Goal: Task Accomplishment & Management: Use online tool/utility

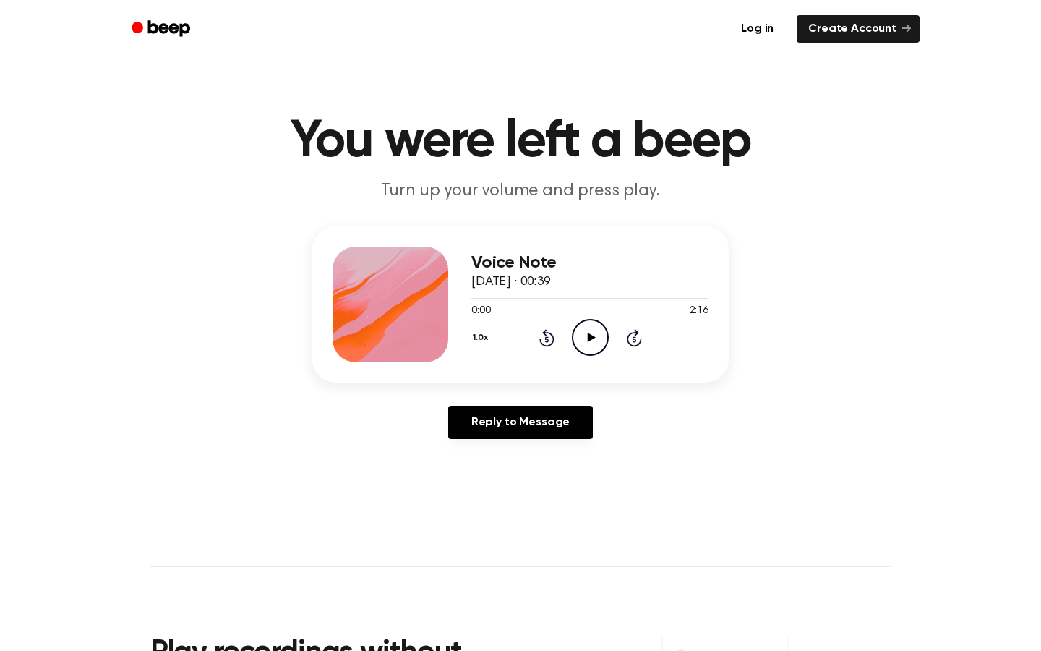
click at [587, 351] on icon "Play Audio" at bounding box center [590, 337] width 37 height 37
click at [586, 342] on icon "Pause Audio" at bounding box center [590, 337] width 37 height 37
click at [842, 34] on link "Create Account" at bounding box center [858, 28] width 123 height 27
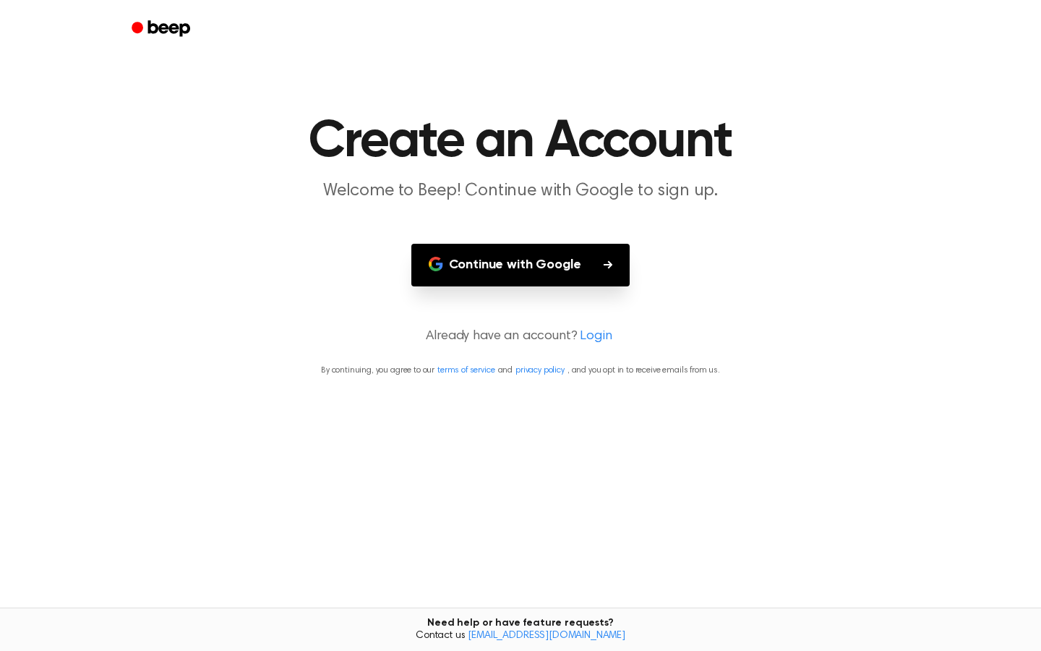
click at [567, 254] on button "Continue with Google" at bounding box center [520, 265] width 219 height 43
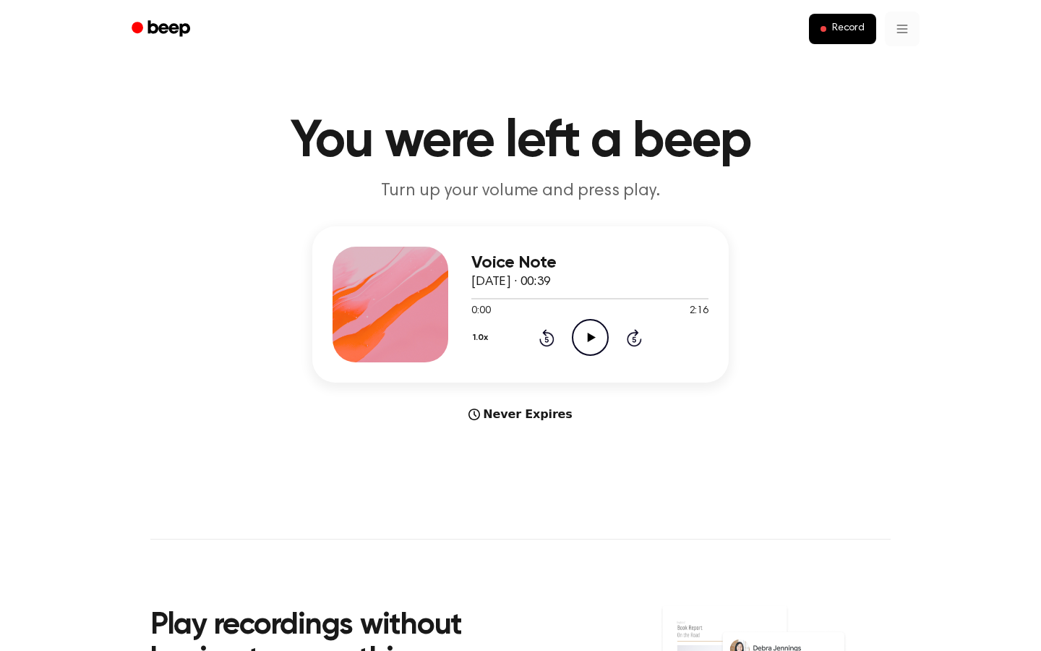
click at [904, 27] on html "Record You were left a beep Turn up your volume and press play. Voice Note 12 M…" at bounding box center [520, 587] width 1041 height 1175
click at [881, 72] on link "Recording History" at bounding box center [873, 65] width 90 height 24
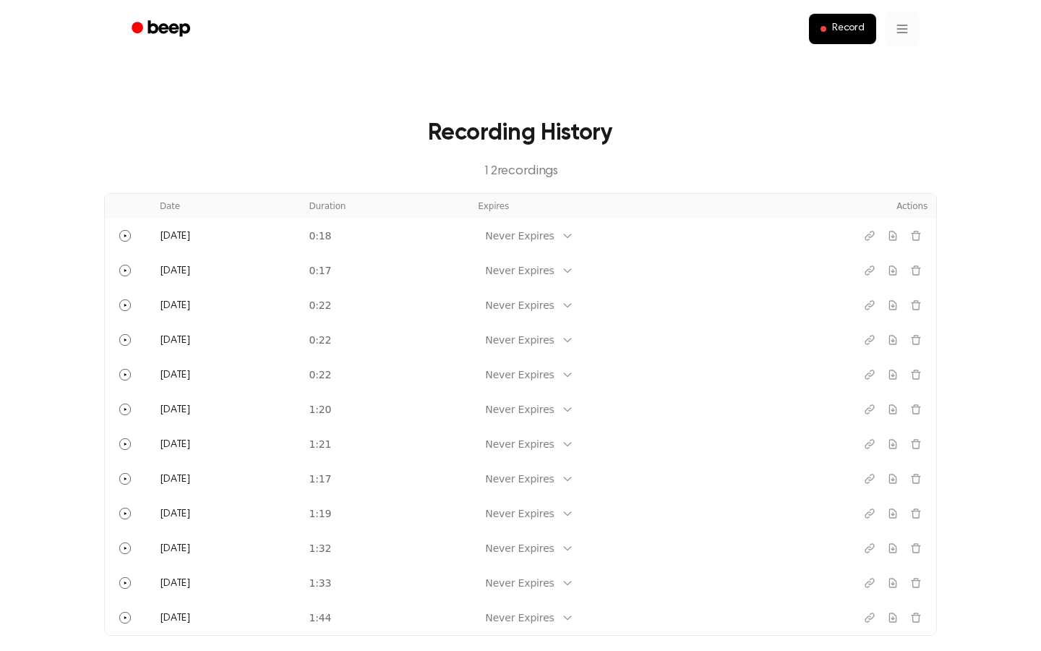
click at [901, 29] on html "Record Recording History 12 recording s Date Duration Expires Actions Today 0:1…" at bounding box center [520, 520] width 1041 height 1040
click at [747, 12] on html "Record Recording History 12 recording s Date Duration Expires Actions Today 0:1…" at bounding box center [520, 520] width 1041 height 1040
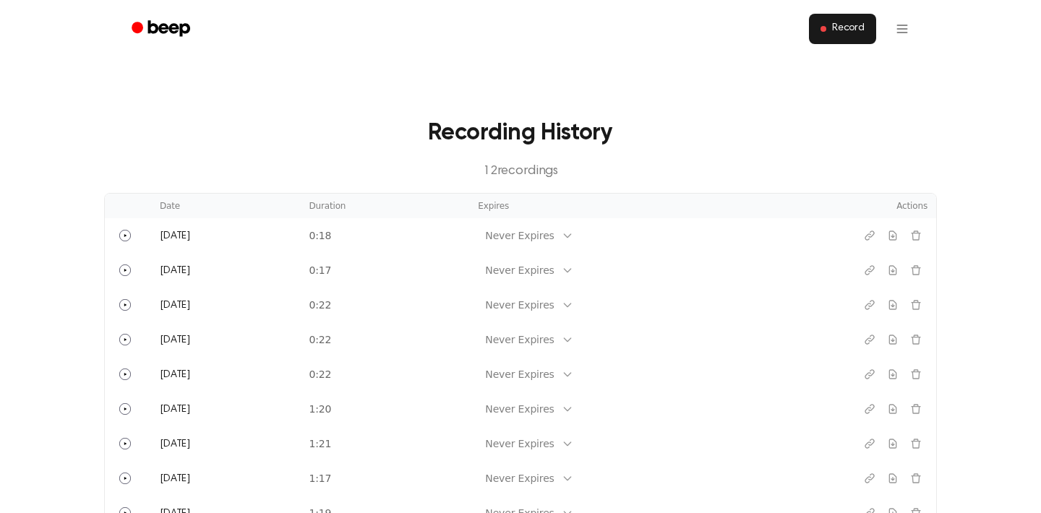
click at [858, 24] on span "Record" at bounding box center [848, 28] width 33 height 13
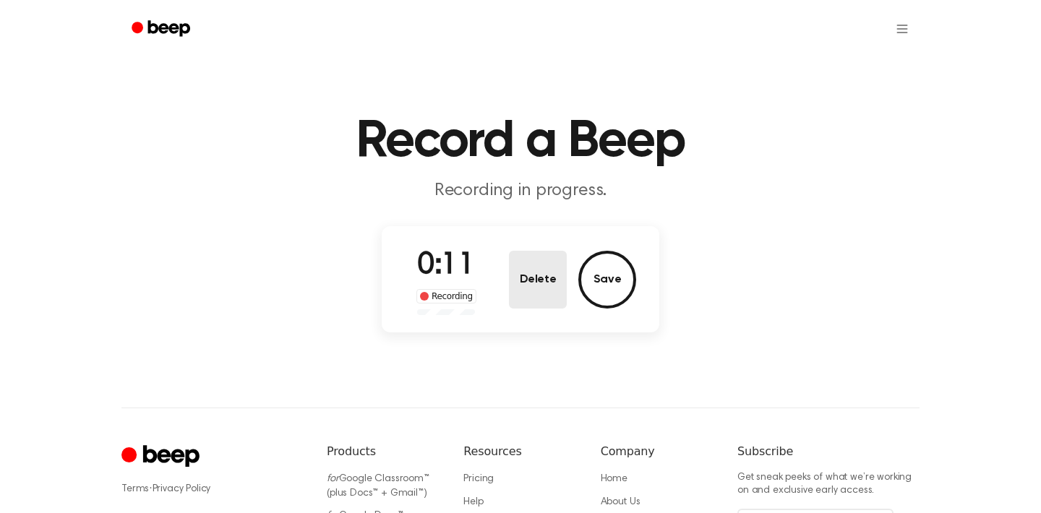
click at [518, 283] on button "Delete" at bounding box center [538, 280] width 58 height 58
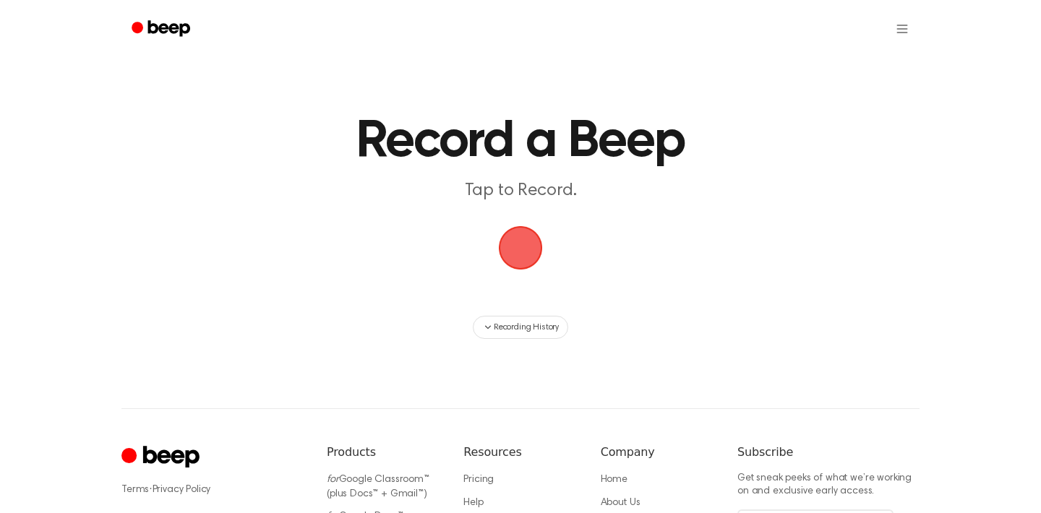
click at [528, 255] on span "button" at bounding box center [520, 248] width 40 height 40
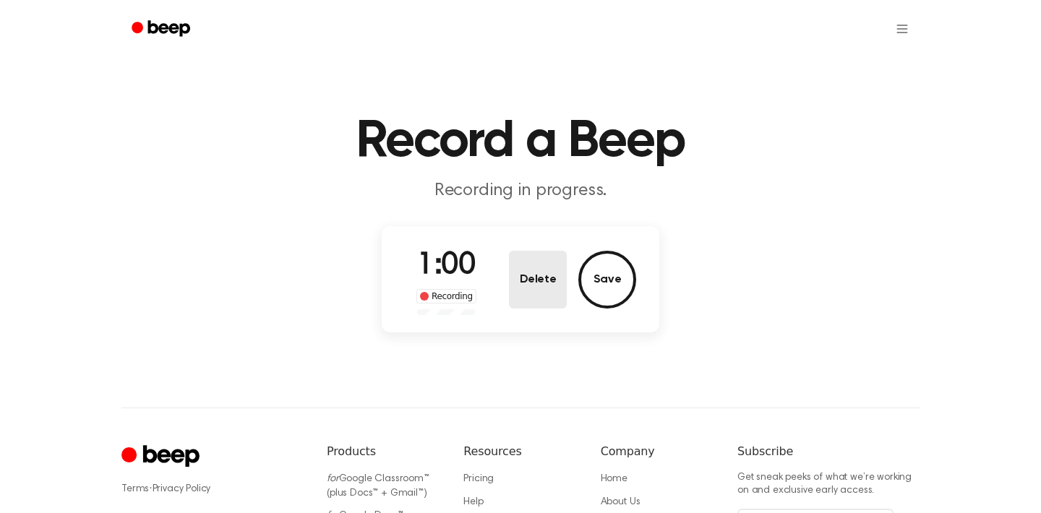
click at [531, 284] on button "Delete" at bounding box center [538, 280] width 58 height 58
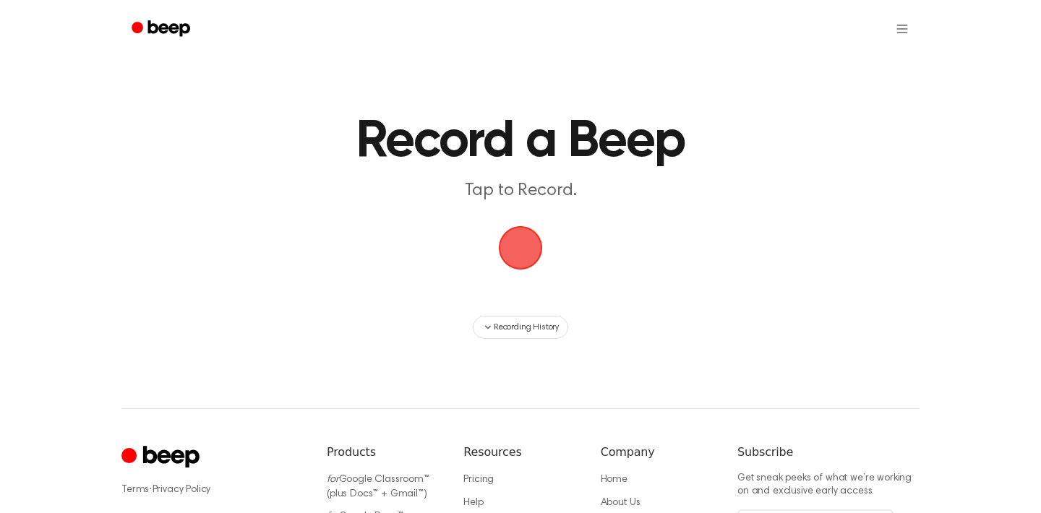
click at [528, 257] on span "button" at bounding box center [520, 248] width 47 height 47
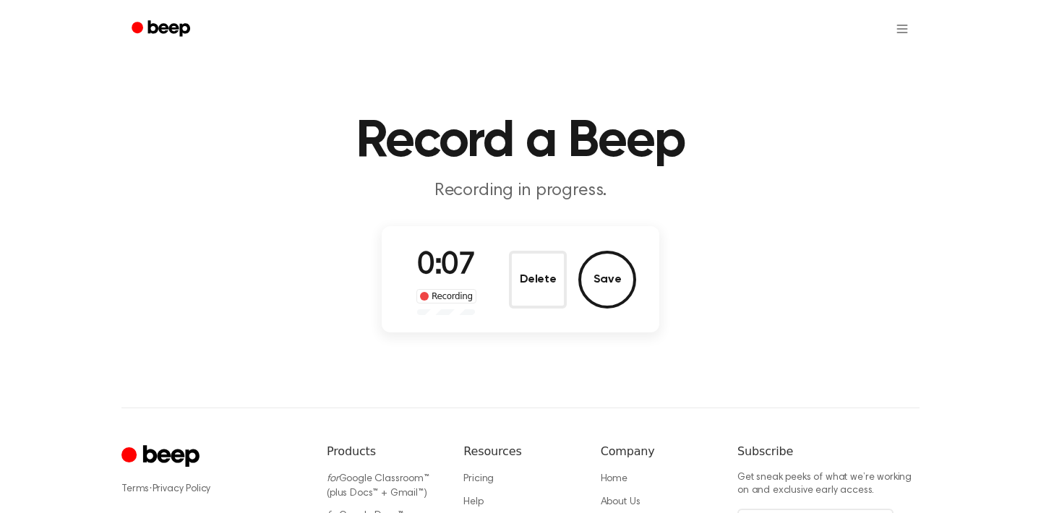
click at [528, 257] on button "Delete" at bounding box center [538, 280] width 58 height 58
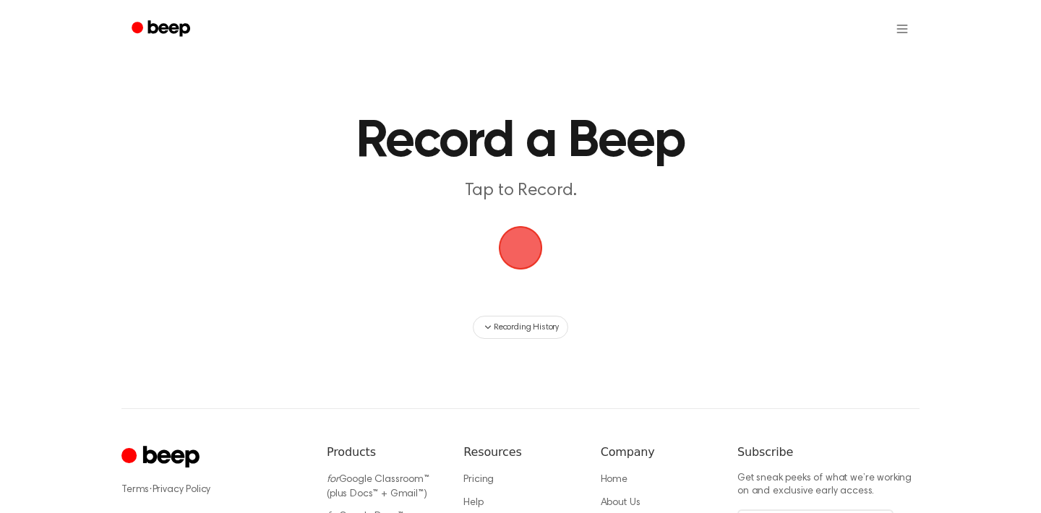
click at [521, 249] on span "button" at bounding box center [521, 248] width 44 height 44
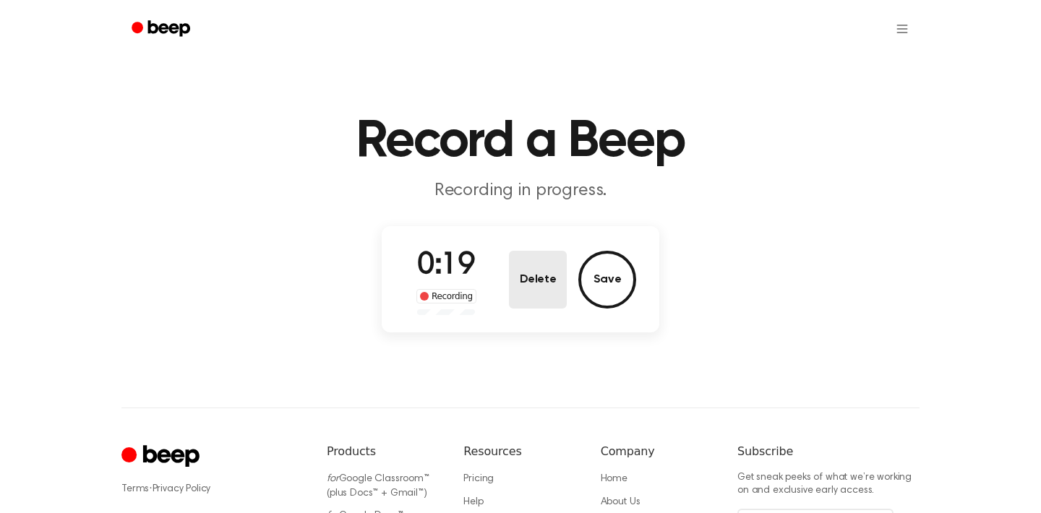
click at [527, 268] on button "Delete" at bounding box center [538, 280] width 58 height 58
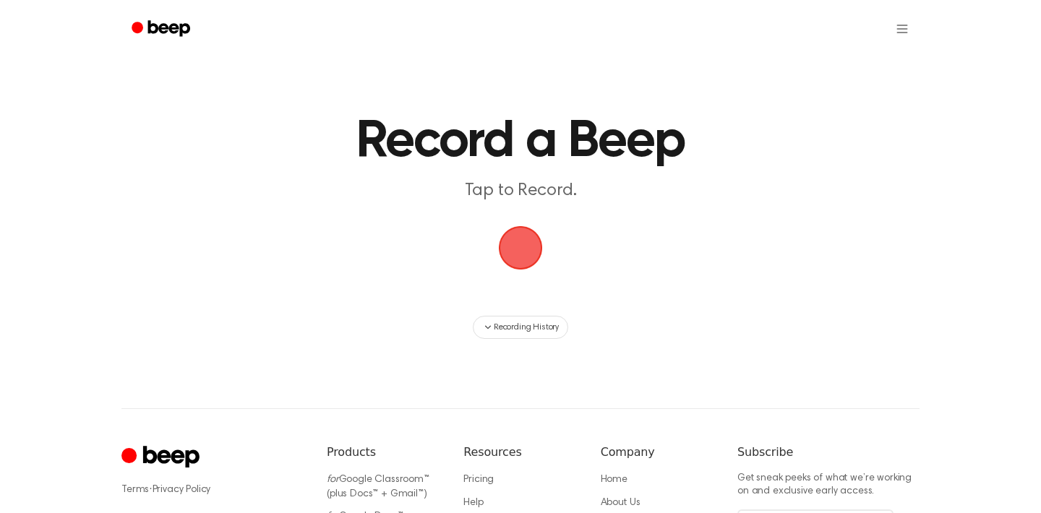
click at [527, 268] on span "button" at bounding box center [520, 248] width 40 height 40
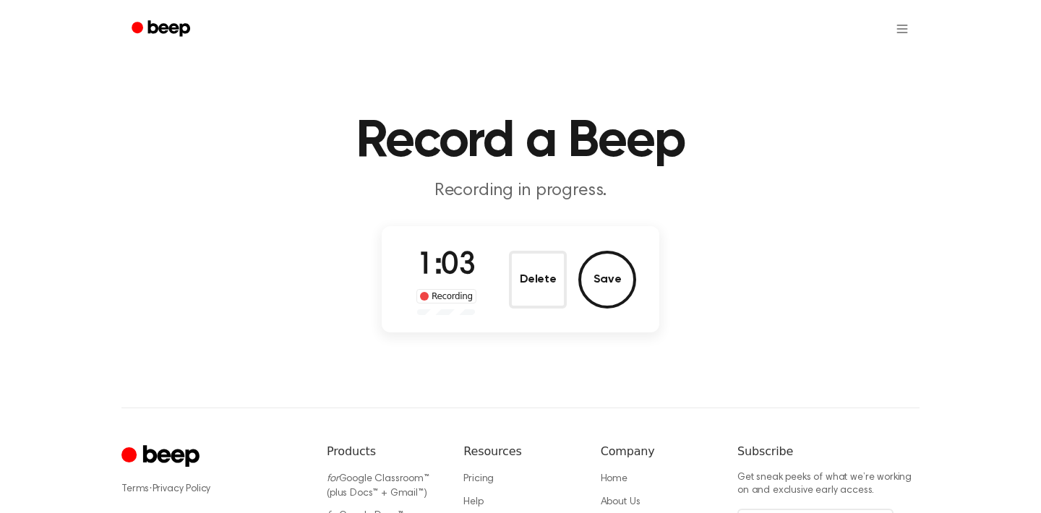
click at [527, 268] on button "Delete" at bounding box center [538, 280] width 58 height 58
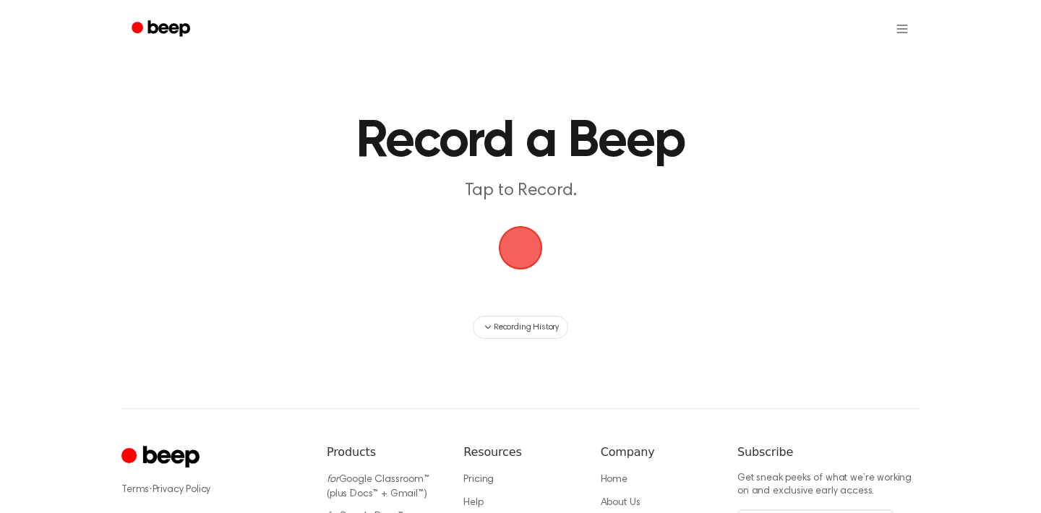
click at [526, 256] on span "button" at bounding box center [520, 248] width 40 height 40
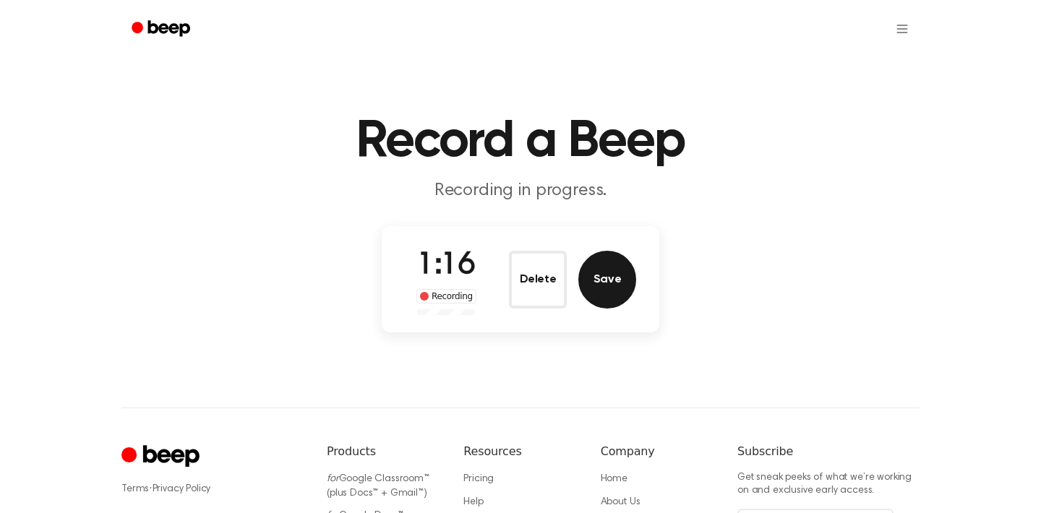
click at [610, 283] on button "Save" at bounding box center [607, 280] width 58 height 58
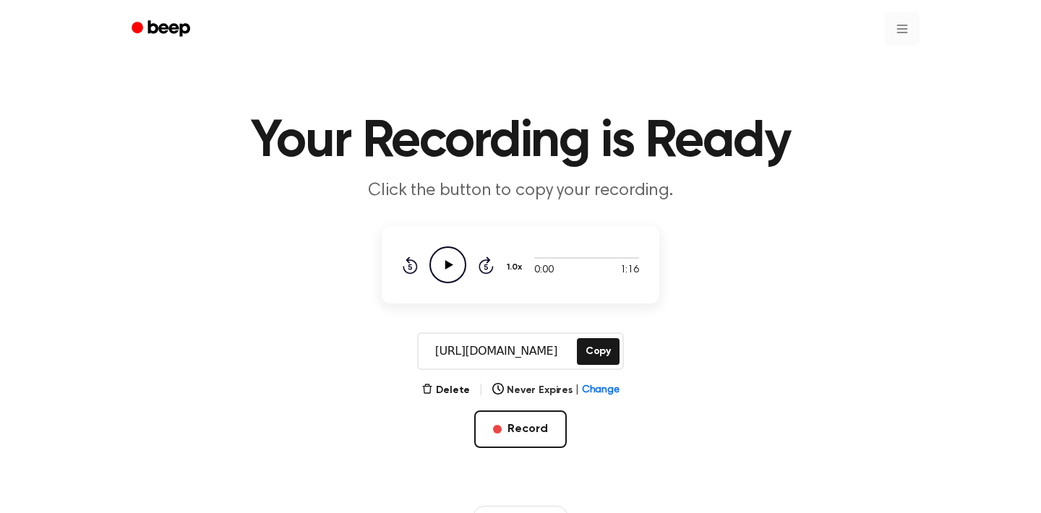
click at [901, 35] on html "Your Recording is Ready Click the button to copy your recording. 0:00 1:16 1.0x…" at bounding box center [520, 455] width 1041 height 911
click at [886, 61] on link "Recording History" at bounding box center [873, 65] width 90 height 24
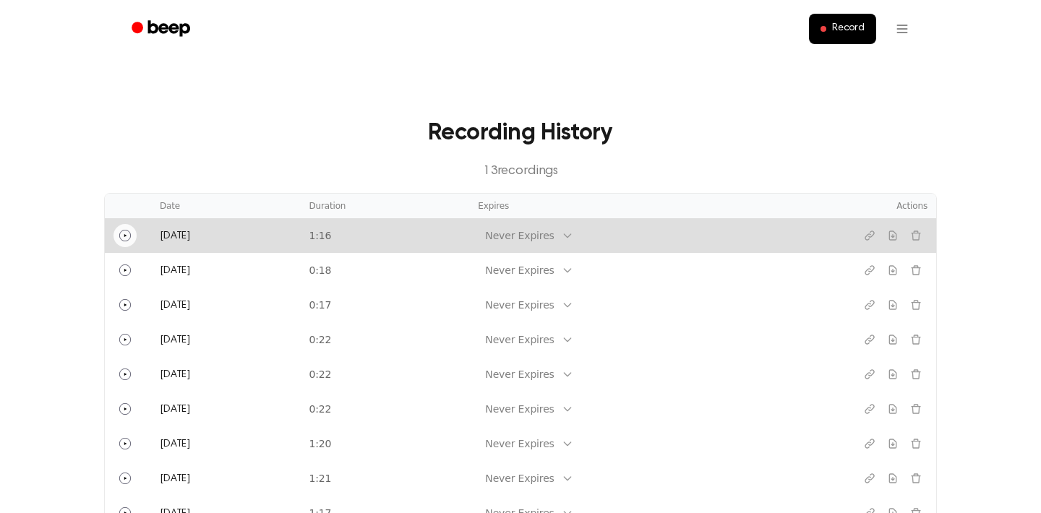
click at [126, 234] on icon "Play" at bounding box center [125, 236] width 12 height 12
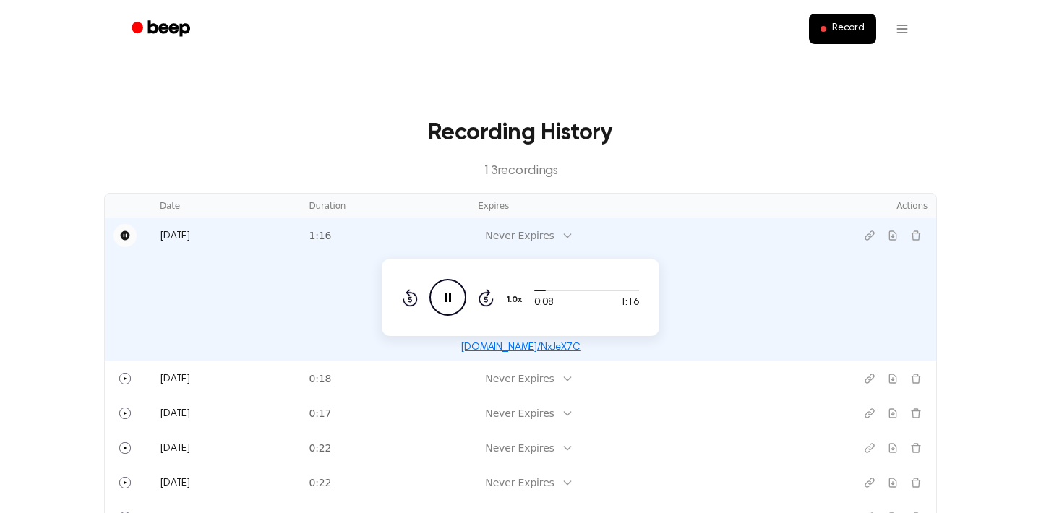
click at [126, 234] on icon "Pause" at bounding box center [125, 236] width 12 height 12
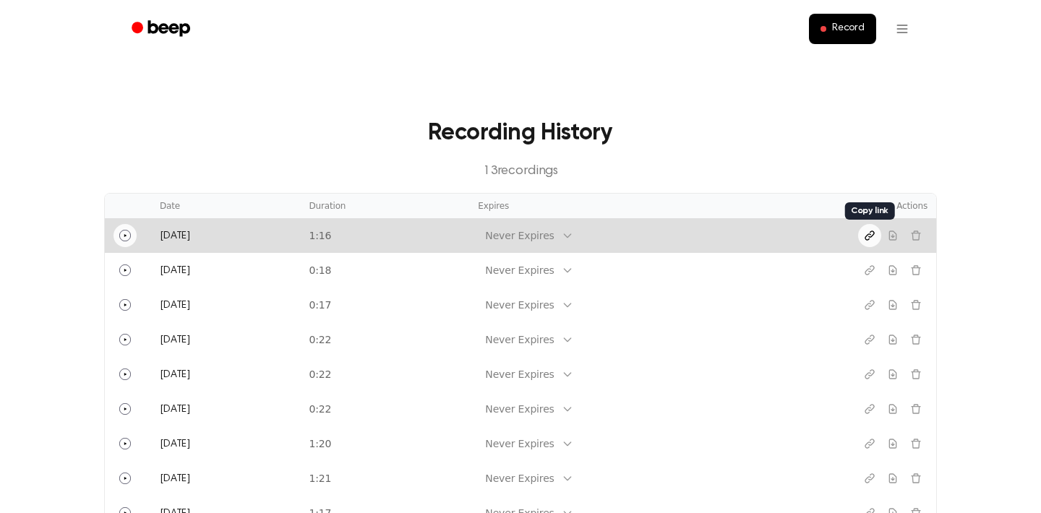
click at [871, 232] on icon "Copy link" at bounding box center [870, 236] width 12 height 12
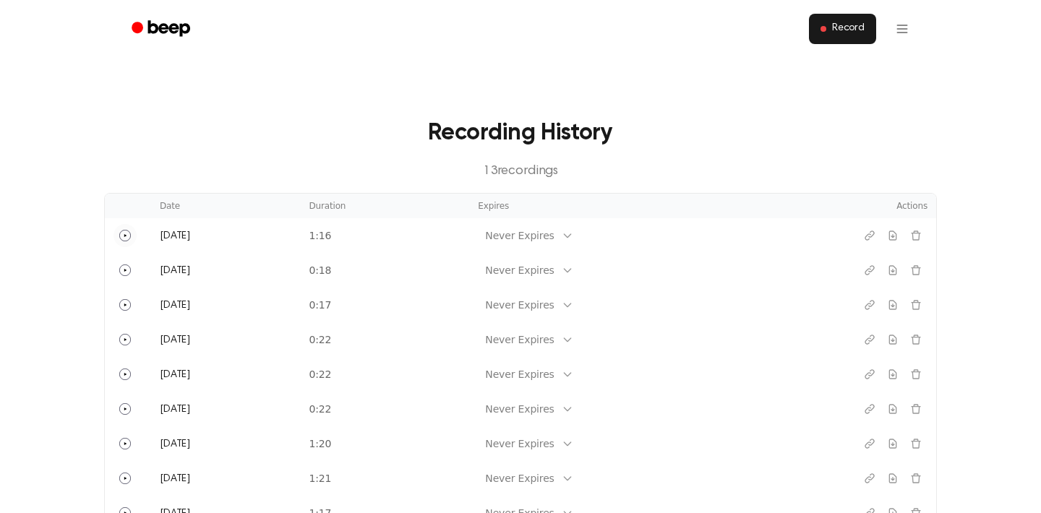
click at [835, 36] on button "Record" at bounding box center [842, 29] width 67 height 30
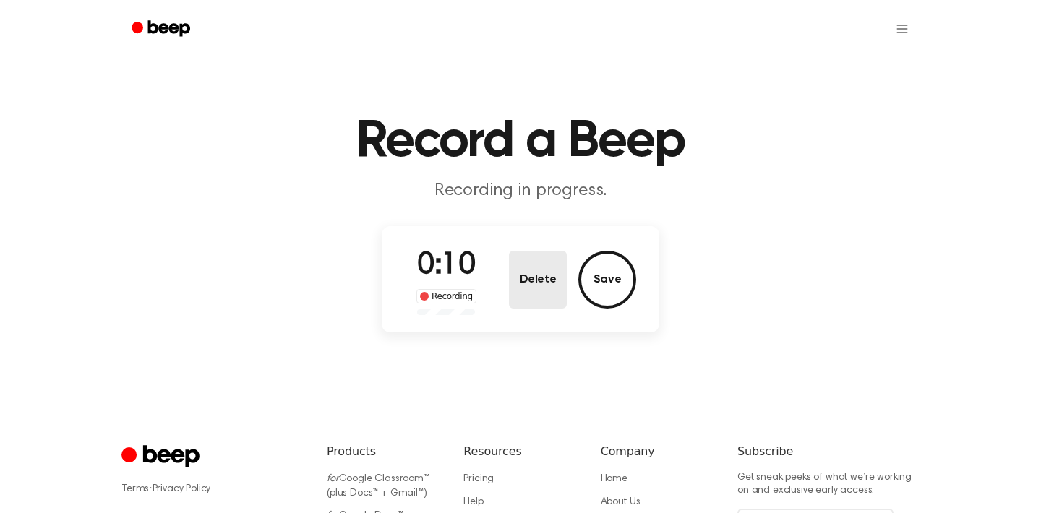
click at [532, 283] on button "Delete" at bounding box center [538, 280] width 58 height 58
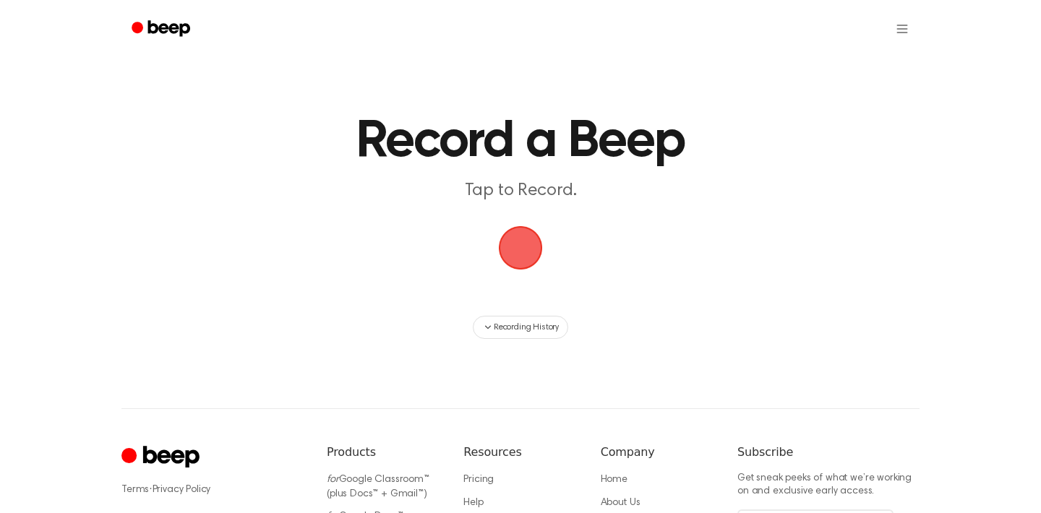
click at [514, 259] on span "button" at bounding box center [520, 248] width 40 height 40
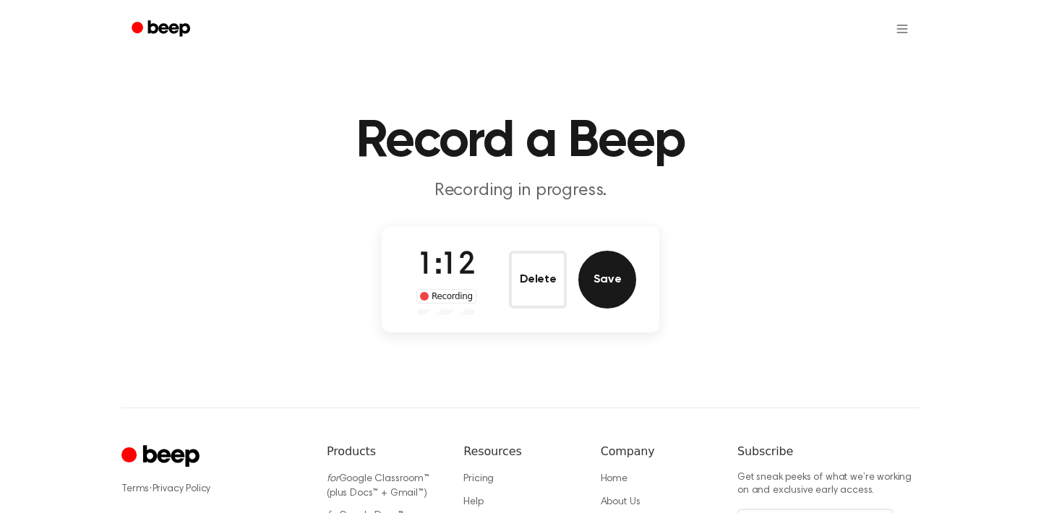
click at [611, 280] on button "Save" at bounding box center [607, 280] width 58 height 58
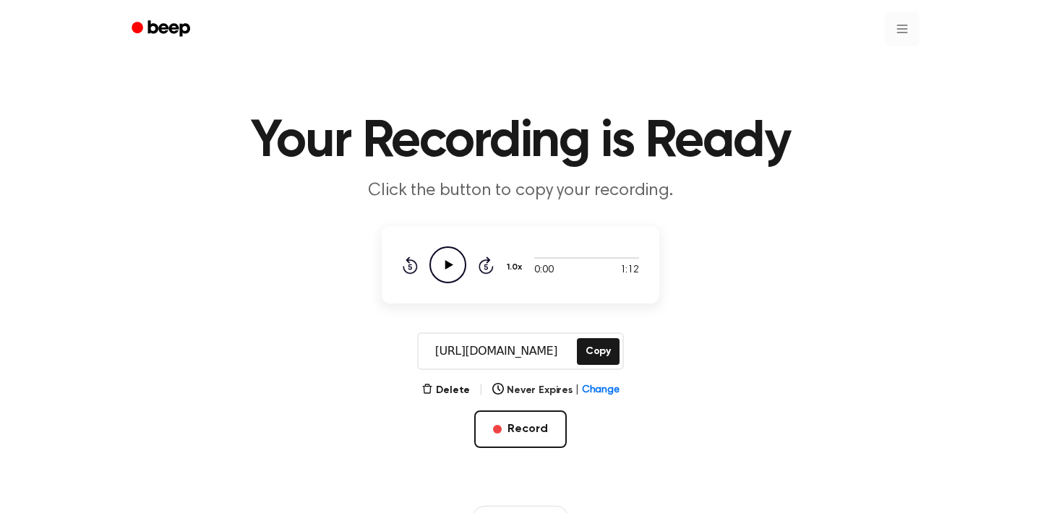
click at [901, 29] on html "Your Recording is Ready Click the button to copy your recording. 0:00 1:12 1.0x…" at bounding box center [520, 455] width 1041 height 911
click at [844, 67] on link "Recording History" at bounding box center [873, 65] width 90 height 24
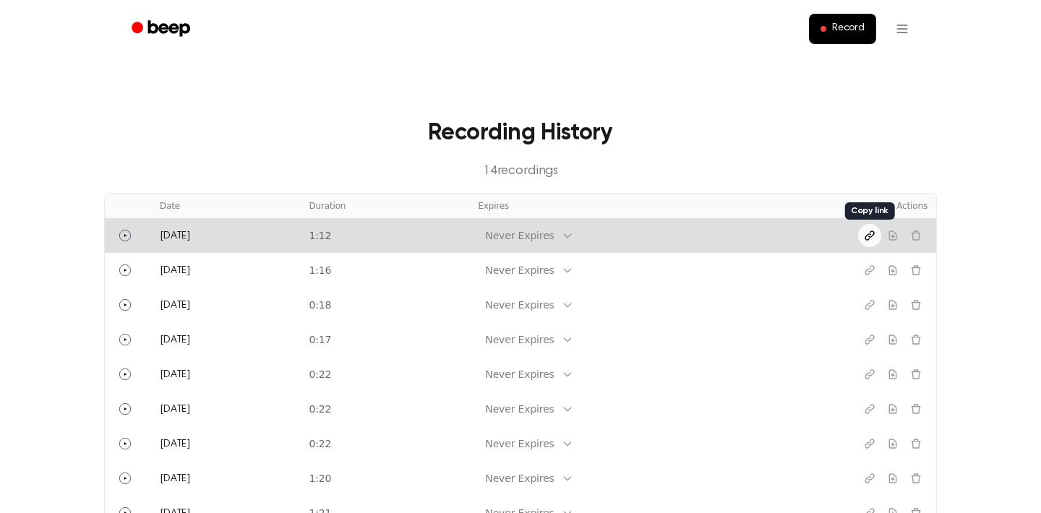
click at [868, 236] on icon "Copy link" at bounding box center [869, 235] width 9 height 9
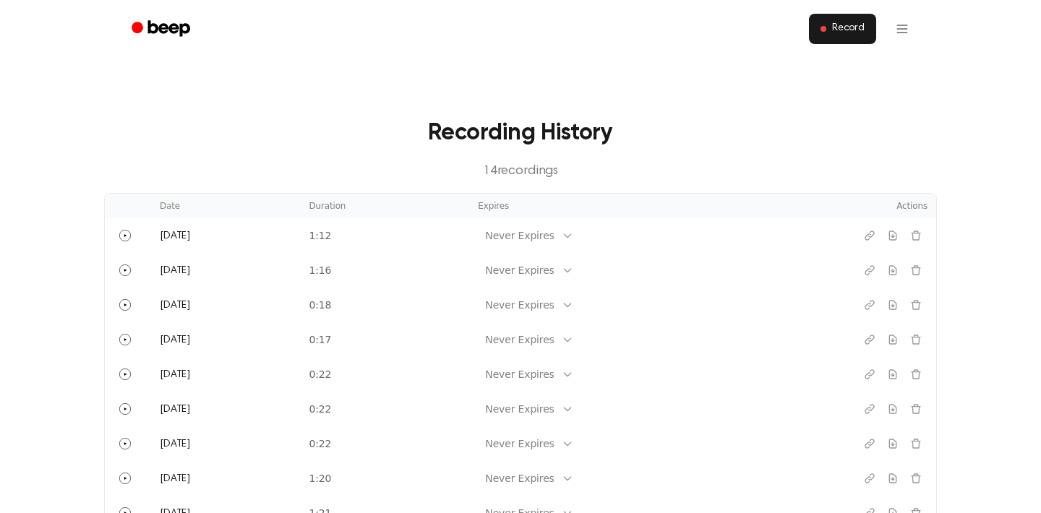
click at [862, 29] on span "Record" at bounding box center [848, 28] width 33 height 13
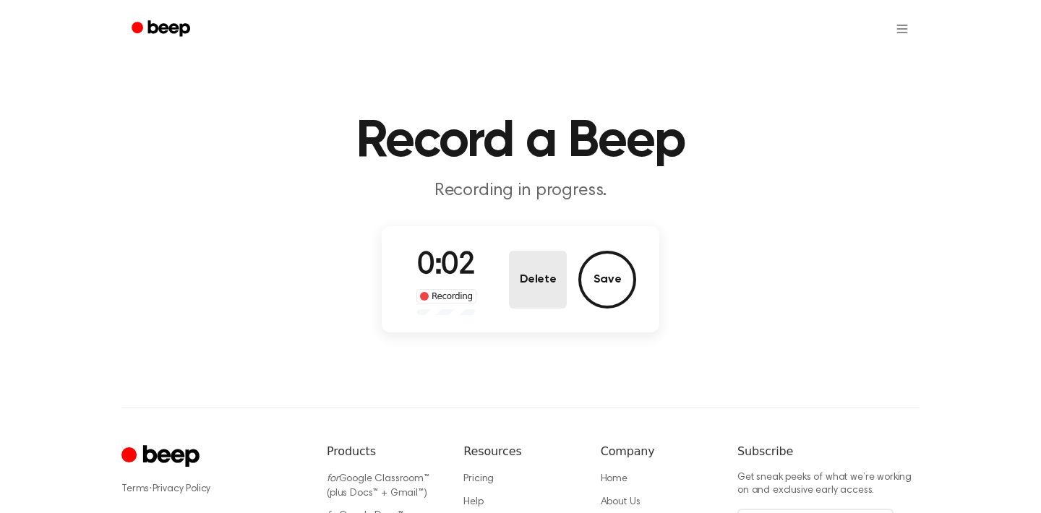
click at [540, 286] on button "Delete" at bounding box center [538, 280] width 58 height 58
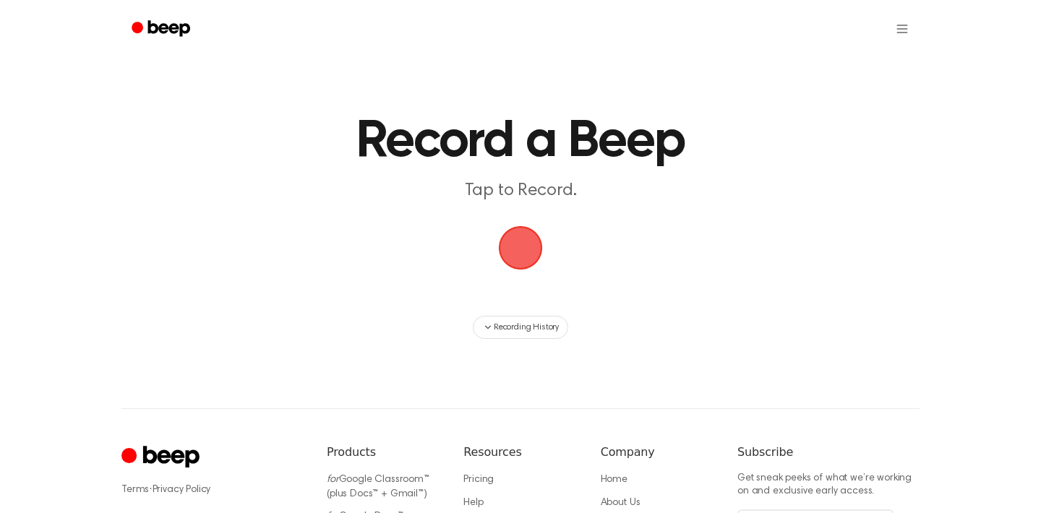
click at [526, 257] on span "button" at bounding box center [520, 248] width 40 height 40
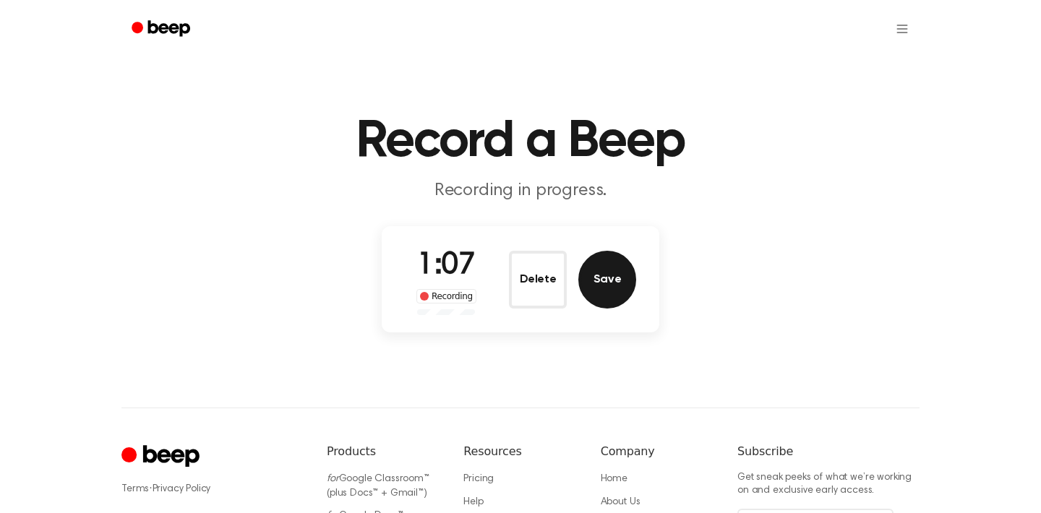
click at [613, 275] on button "Save" at bounding box center [607, 280] width 58 height 58
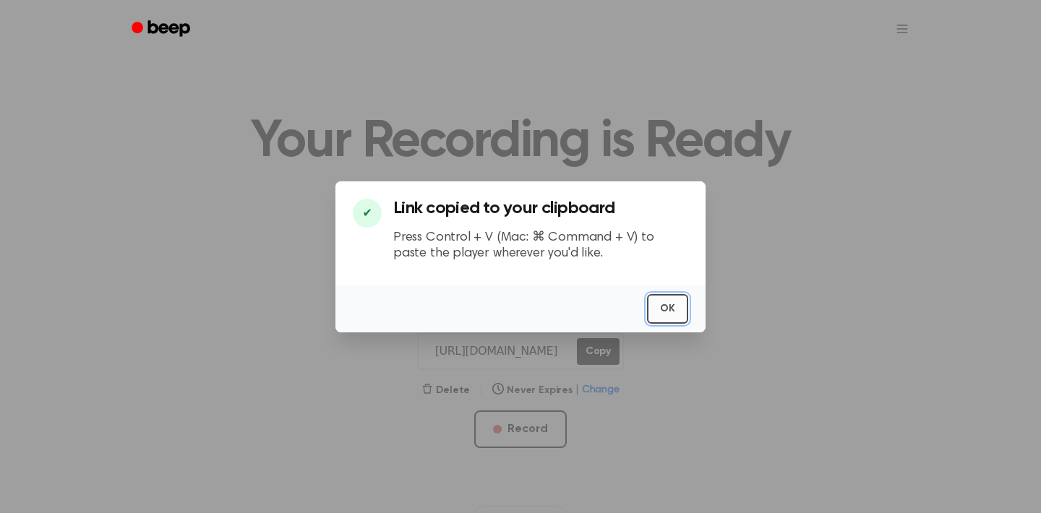
click at [663, 305] on button "OK" at bounding box center [667, 309] width 41 height 30
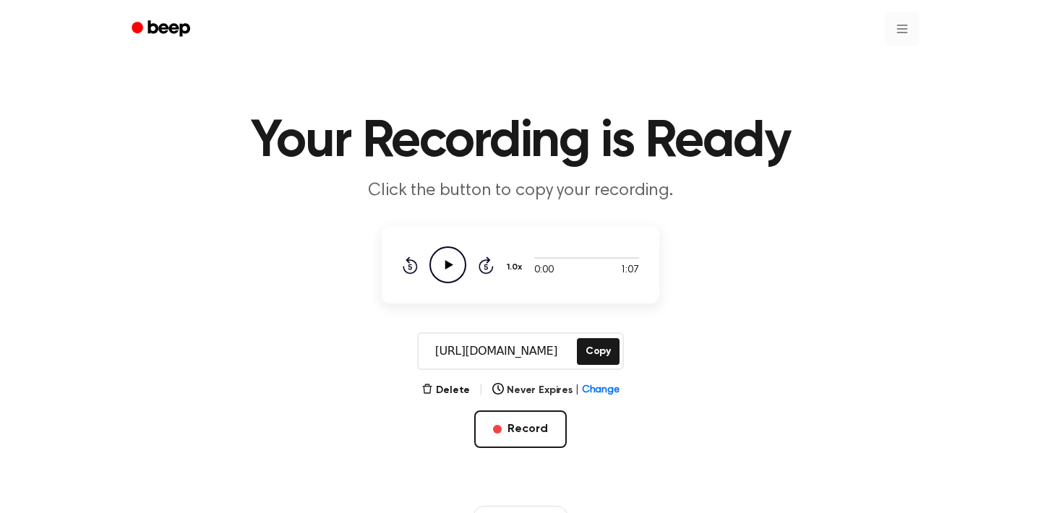
click at [901, 32] on html "Your Recording is Ready Click the button to copy your recording. 0:00 1:07 1.0x…" at bounding box center [520, 455] width 1041 height 911
click at [861, 67] on link "Recording History" at bounding box center [873, 65] width 90 height 24
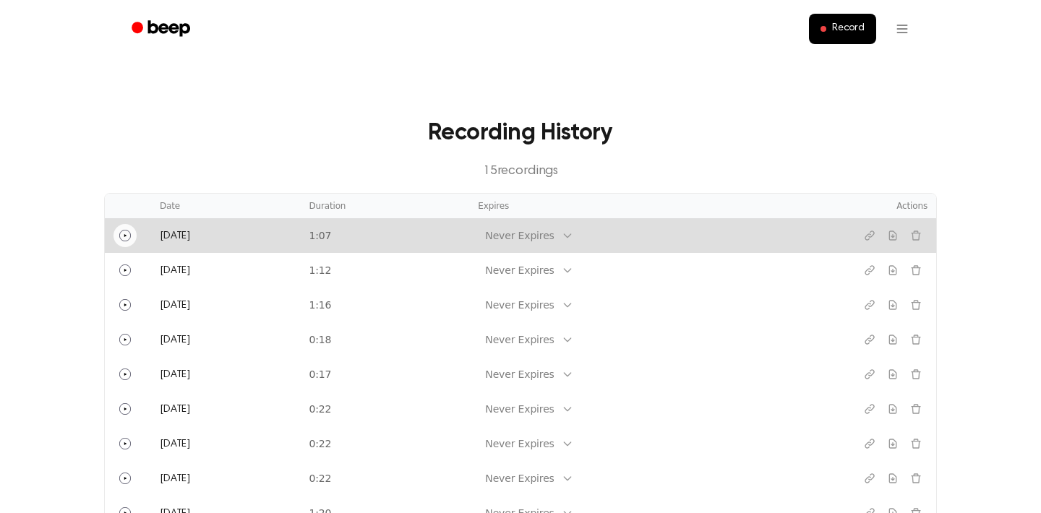
click at [126, 236] on icon "Play" at bounding box center [125, 236] width 12 height 12
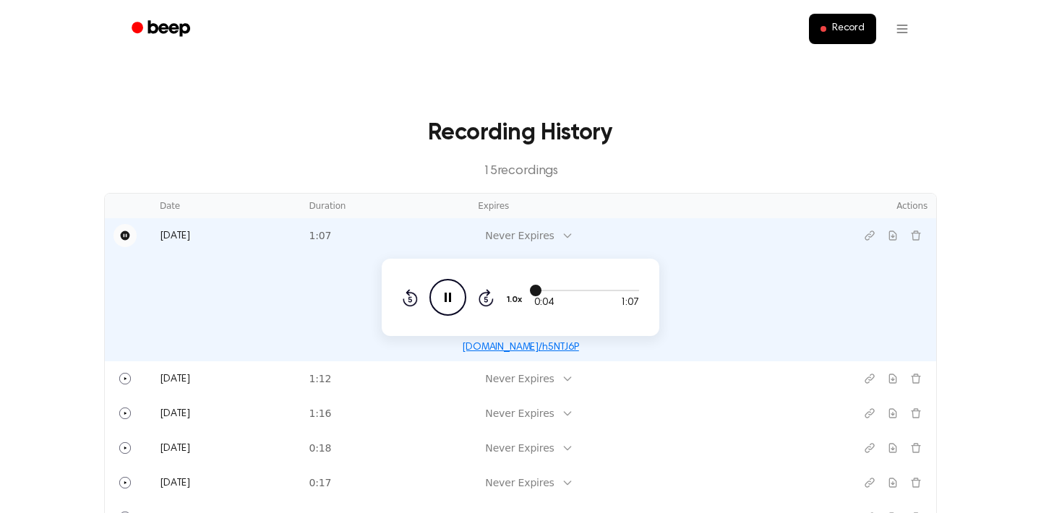
click at [624, 290] on div at bounding box center [586, 290] width 105 height 1
click at [629, 290] on div at bounding box center [586, 290] width 105 height 1
click at [617, 291] on div at bounding box center [586, 290] width 105 height 12
click at [613, 291] on div at bounding box center [586, 290] width 105 height 12
click at [867, 239] on icon "Copy link" at bounding box center [870, 236] width 12 height 12
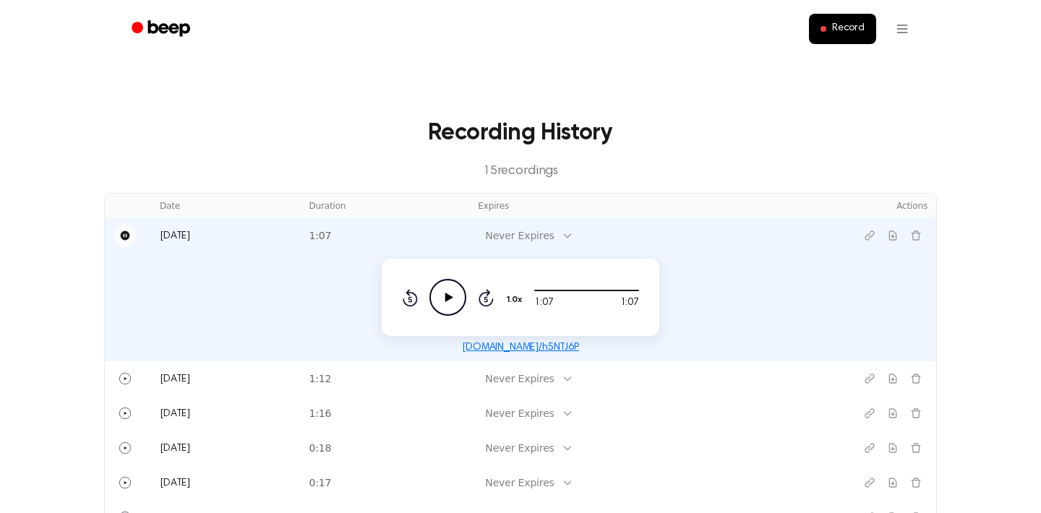
click at [775, 110] on main "Recording History 15 recording s Date Duration Expires Actions Today 1:07 Never…" at bounding box center [520, 470] width 1041 height 941
click at [849, 35] on button "Record" at bounding box center [842, 29] width 67 height 30
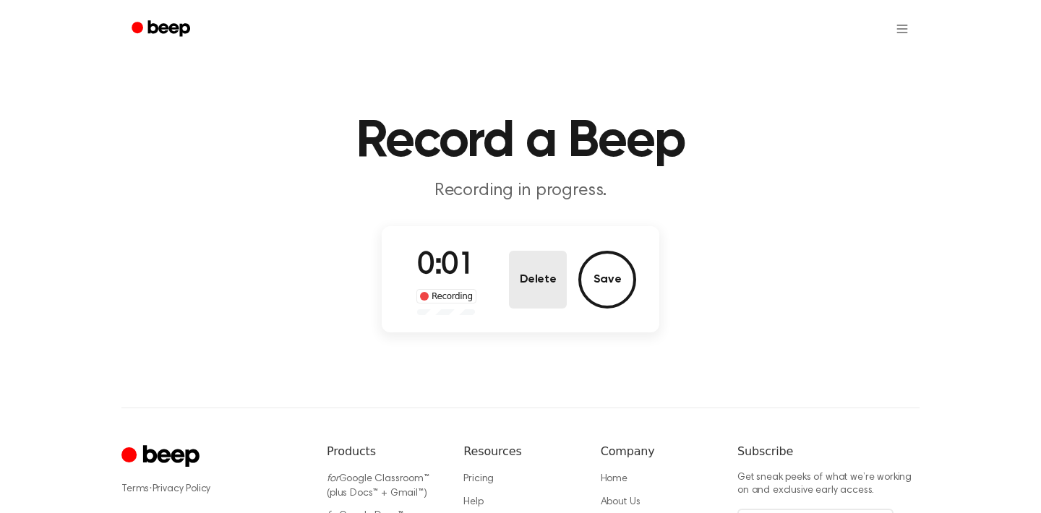
click at [544, 259] on button "Delete" at bounding box center [538, 280] width 58 height 58
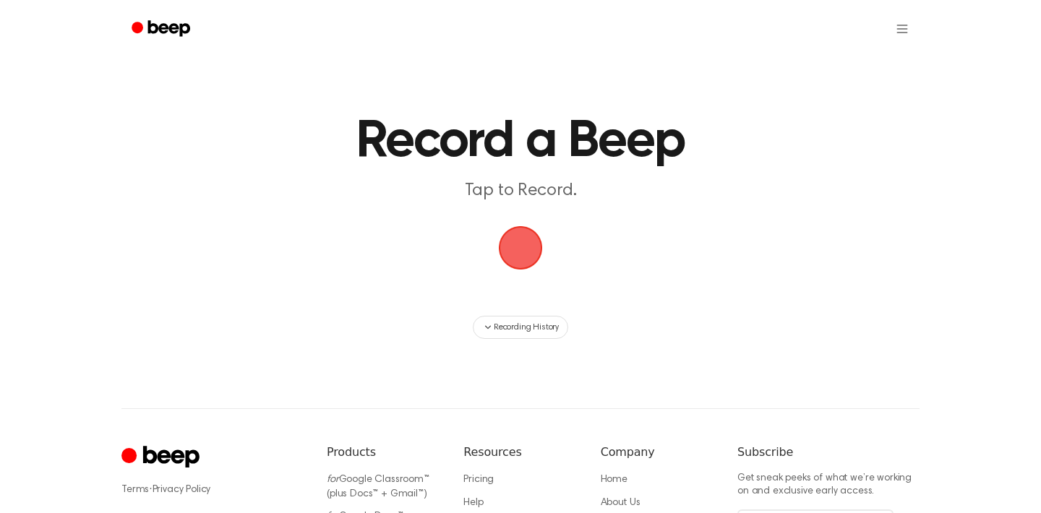
click at [527, 257] on span "button" at bounding box center [520, 248] width 40 height 40
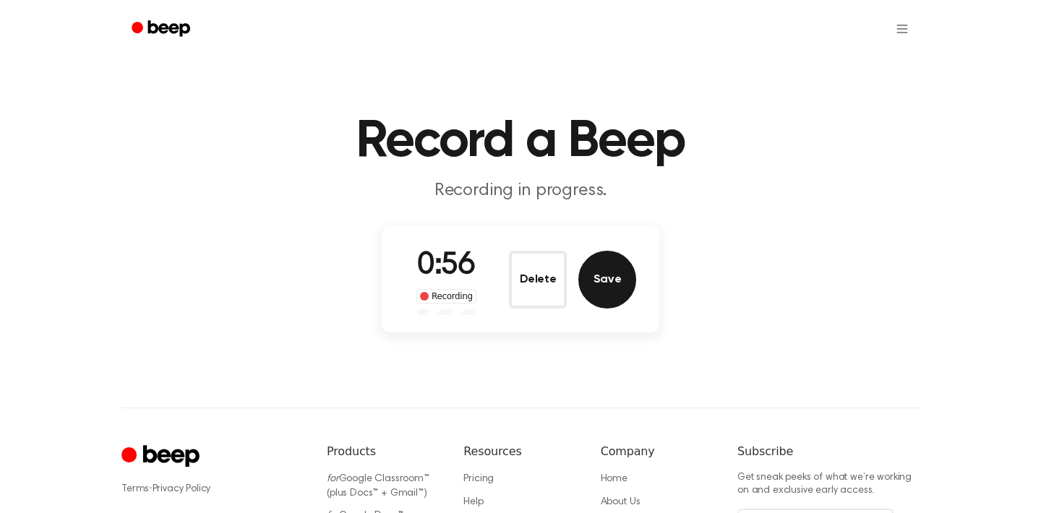
click at [614, 280] on button "Save" at bounding box center [607, 280] width 58 height 58
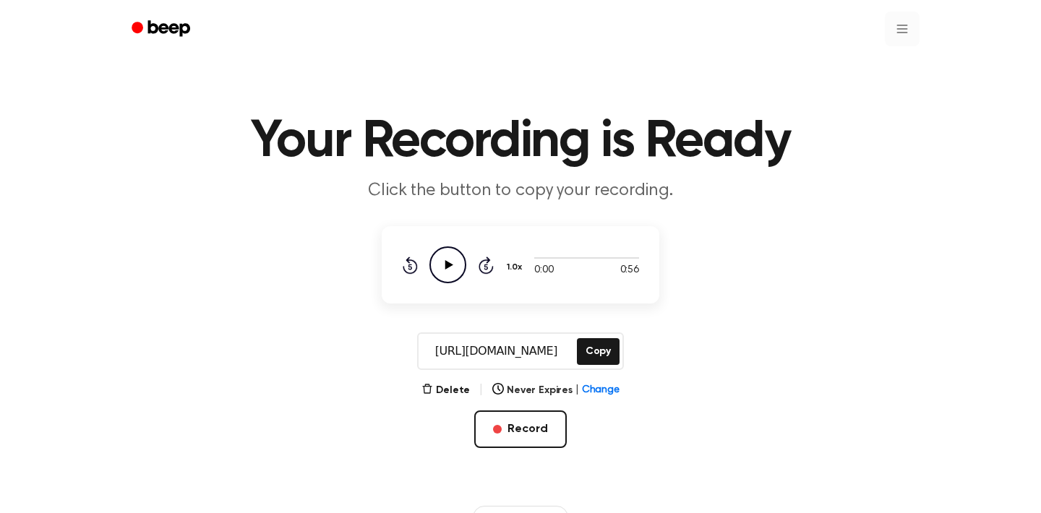
click at [900, 31] on html "Your Recording is Ready Click the button to copy your recording. 0:00 0:56 1.0x…" at bounding box center [520, 455] width 1041 height 911
click at [879, 64] on link "Recording History" at bounding box center [873, 65] width 90 height 24
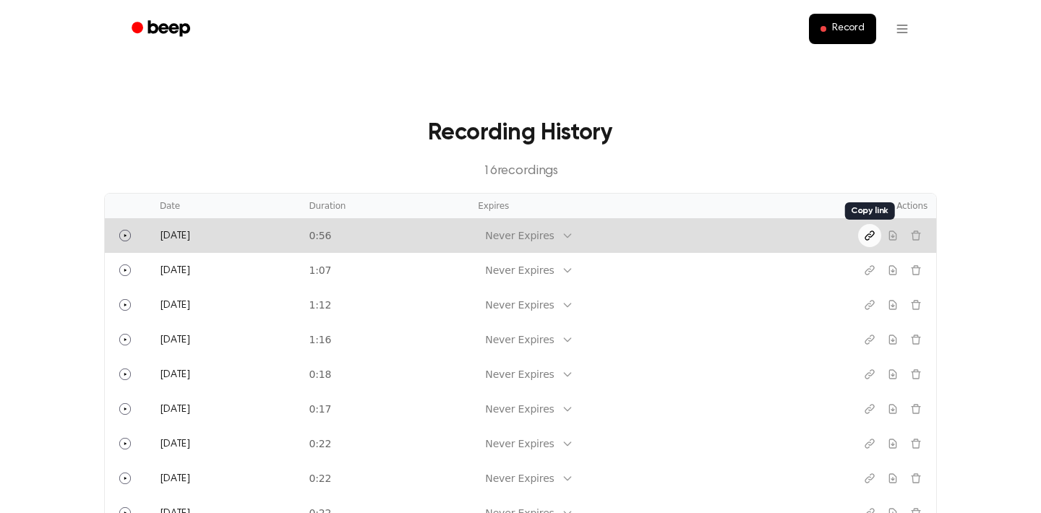
click at [870, 238] on icon "Copy link" at bounding box center [870, 236] width 12 height 12
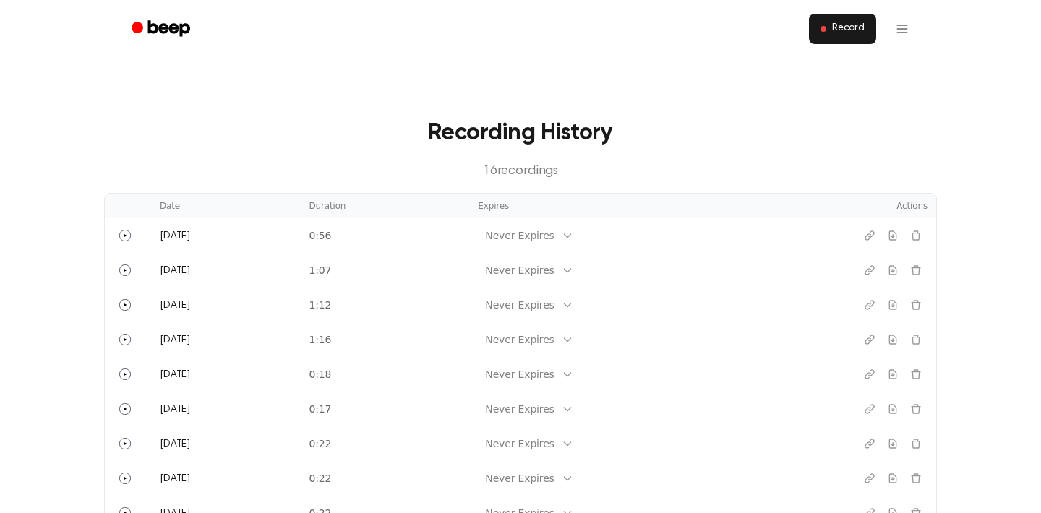
click at [847, 27] on span "Record" at bounding box center [848, 28] width 33 height 13
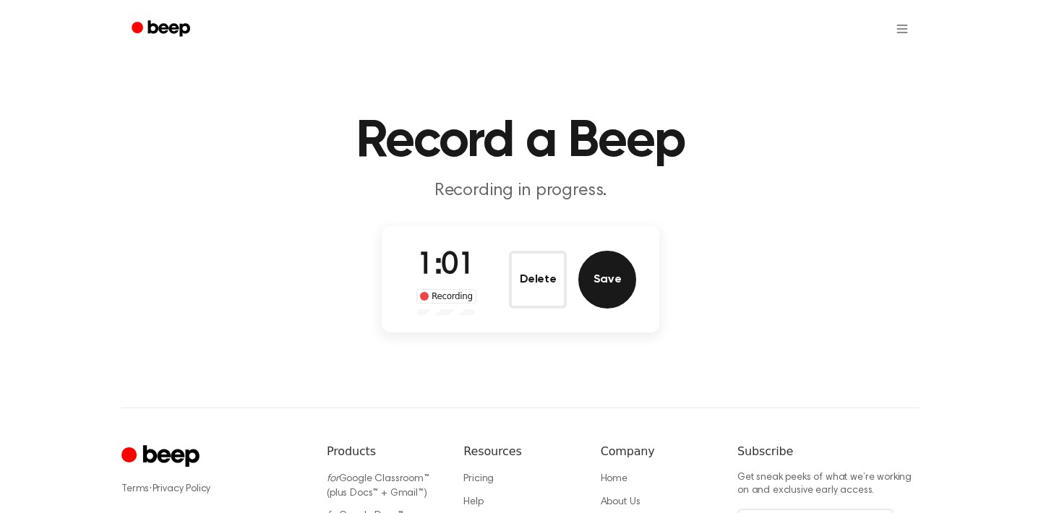
click at [614, 267] on button "Save" at bounding box center [607, 280] width 58 height 58
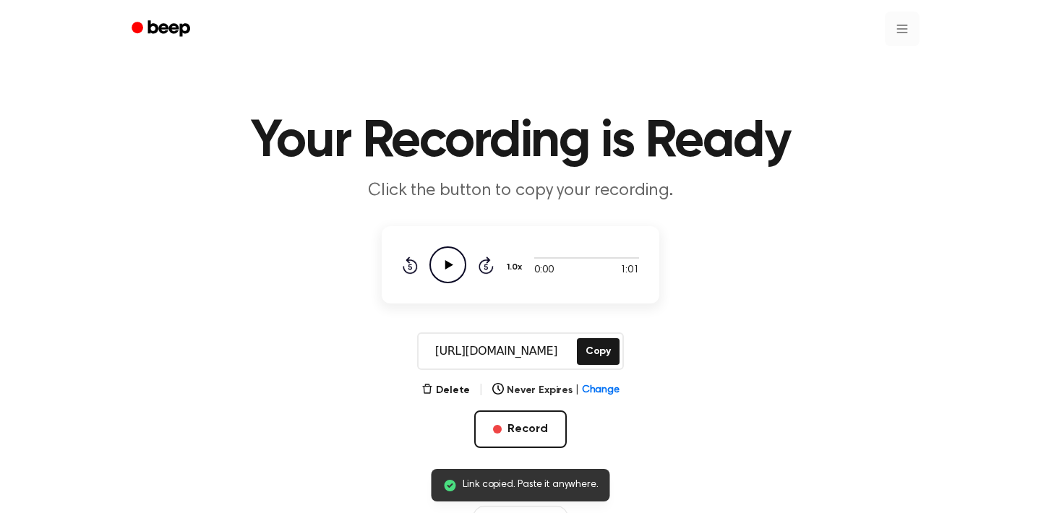
click at [901, 25] on html "Link copied. Paste it anywhere. Your Recording is Ready Click the button to cop…" at bounding box center [520, 455] width 1041 height 911
click at [846, 65] on link "Recording History" at bounding box center [873, 65] width 90 height 24
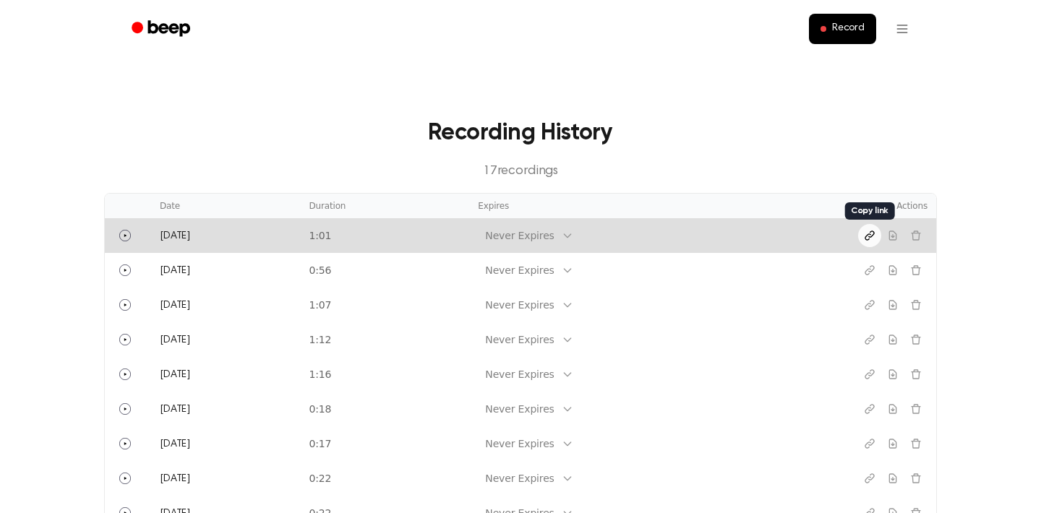
click at [870, 234] on icon "Copy link" at bounding box center [869, 235] width 9 height 9
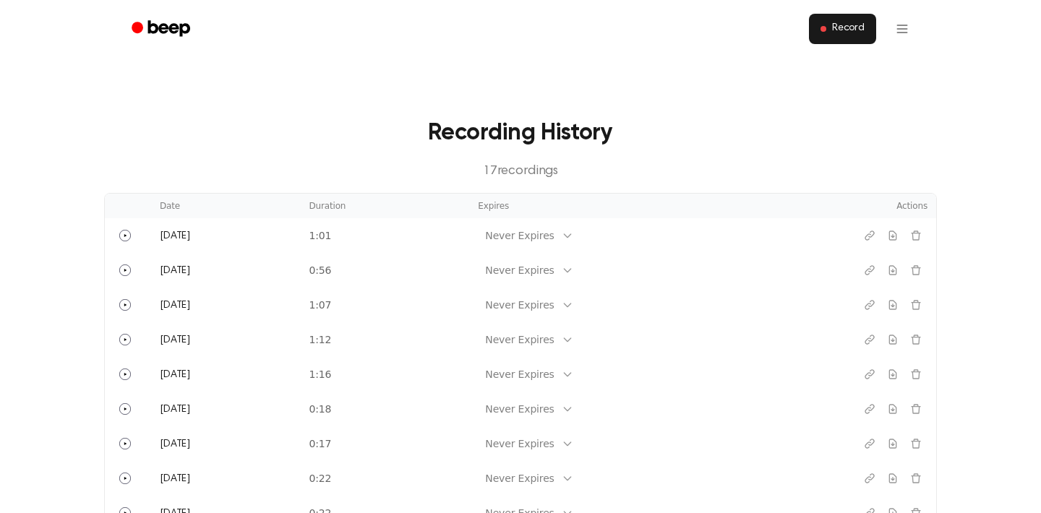
click at [854, 33] on span "Record" at bounding box center [848, 28] width 33 height 13
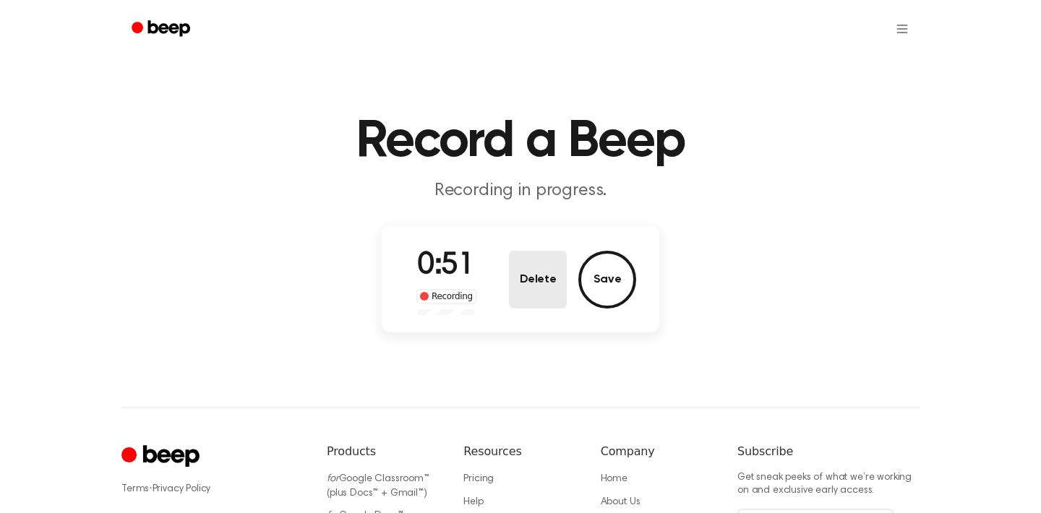
click at [534, 280] on button "Delete" at bounding box center [538, 280] width 58 height 58
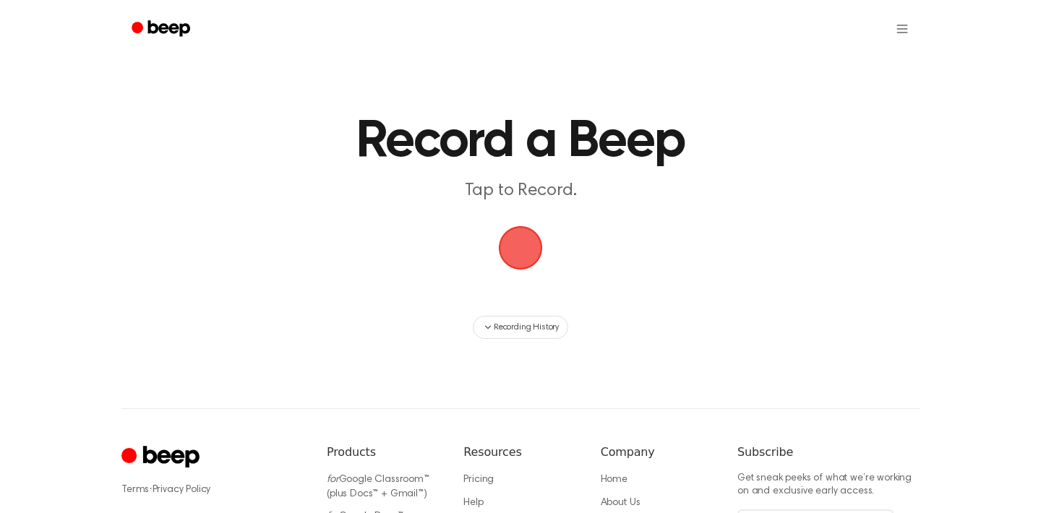
click at [528, 250] on span "button" at bounding box center [521, 248] width 44 height 44
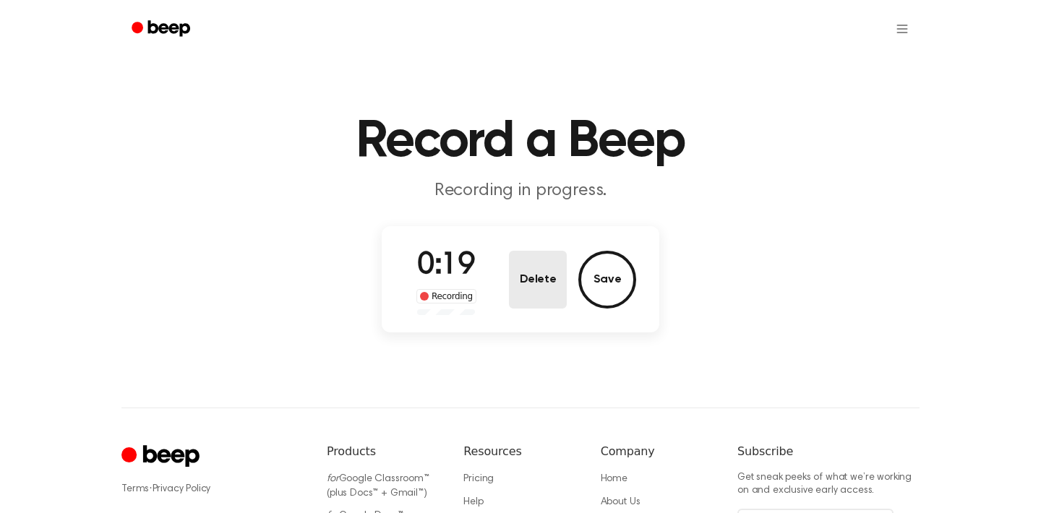
click at [536, 269] on button "Delete" at bounding box center [538, 280] width 58 height 58
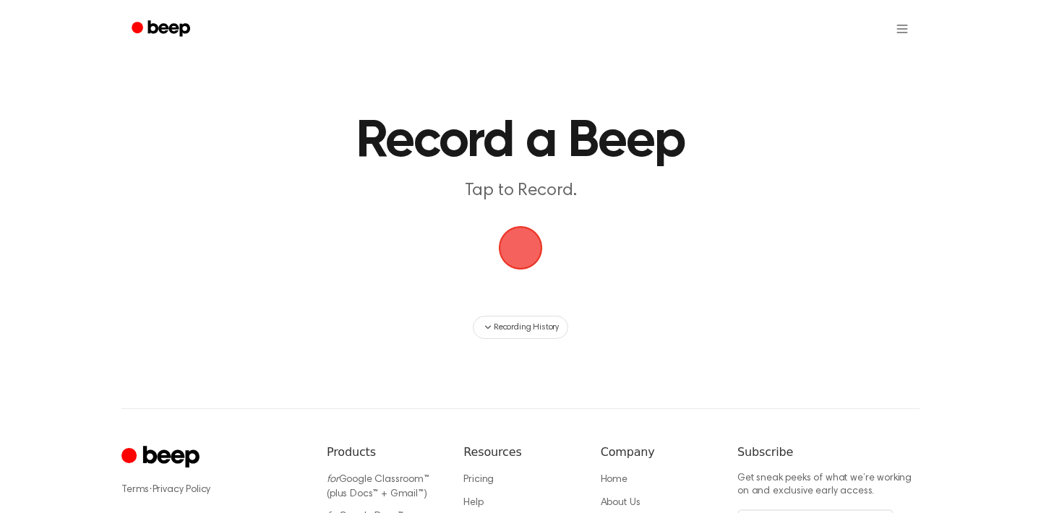
click at [536, 272] on main "Record a Beep Tap to Record. Recording History" at bounding box center [520, 169] width 1041 height 339
click at [521, 249] on span "button" at bounding box center [520, 248] width 40 height 40
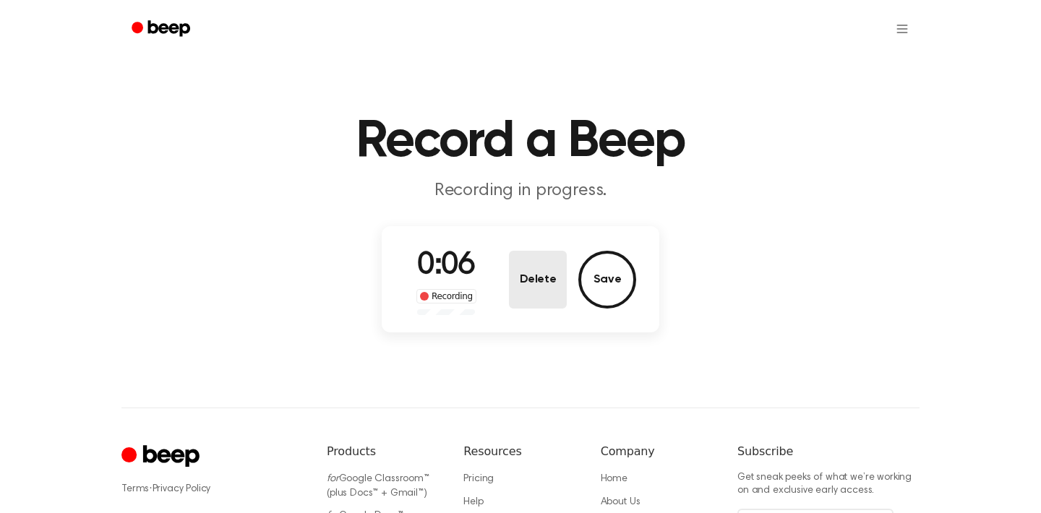
click at [544, 275] on button "Delete" at bounding box center [538, 280] width 58 height 58
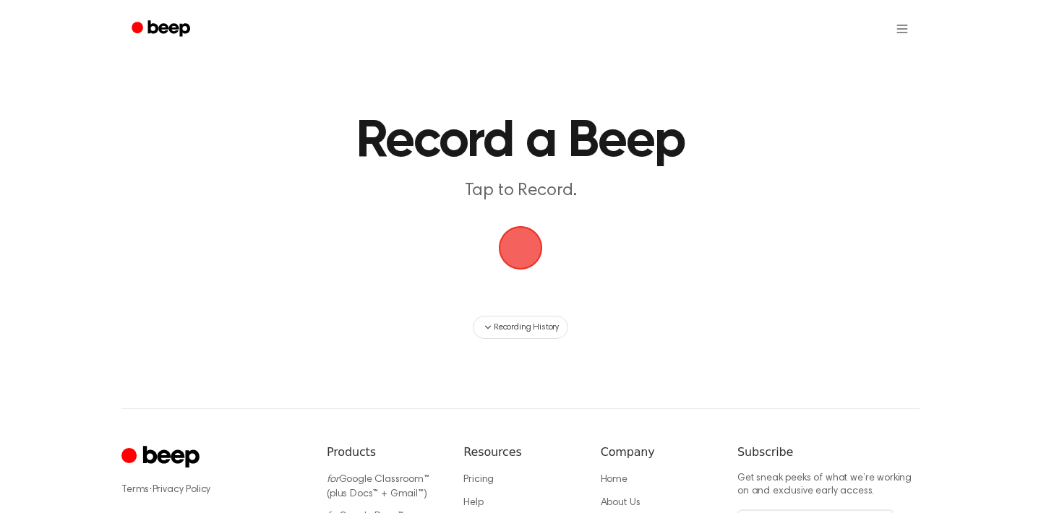
click at [526, 262] on span "button" at bounding box center [520, 248] width 40 height 40
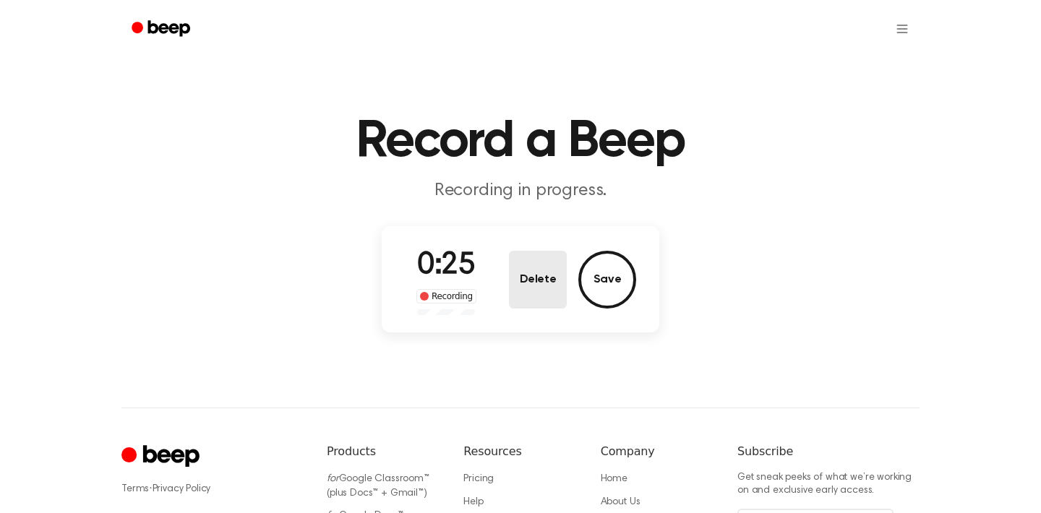
click at [540, 270] on button "Delete" at bounding box center [538, 280] width 58 height 58
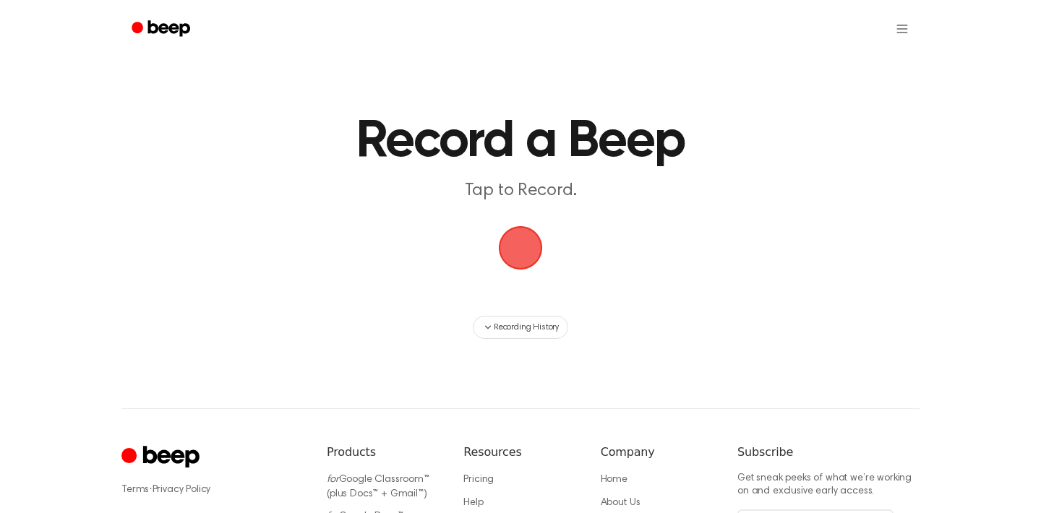
click at [512, 263] on span "button" at bounding box center [520, 248] width 40 height 40
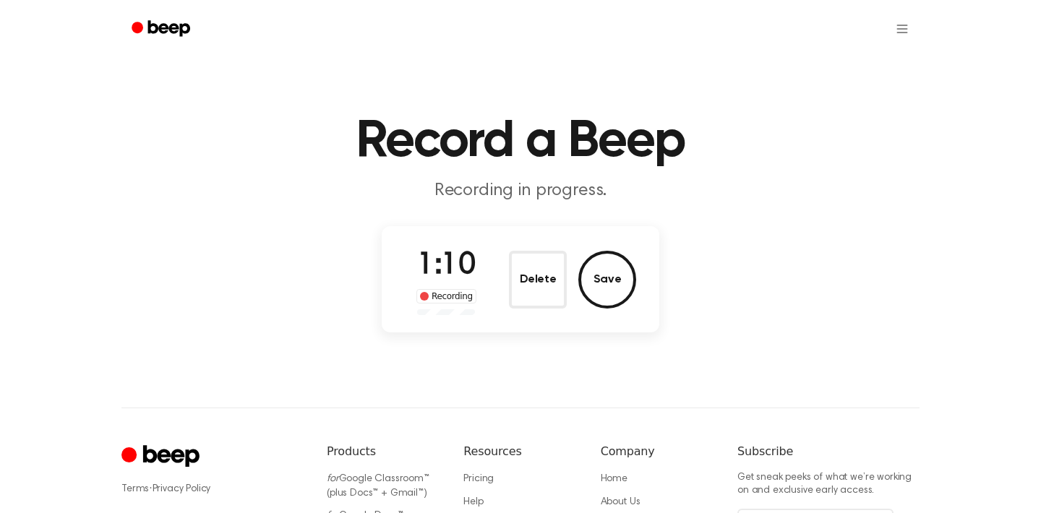
click at [512, 263] on button "Delete" at bounding box center [538, 280] width 58 height 58
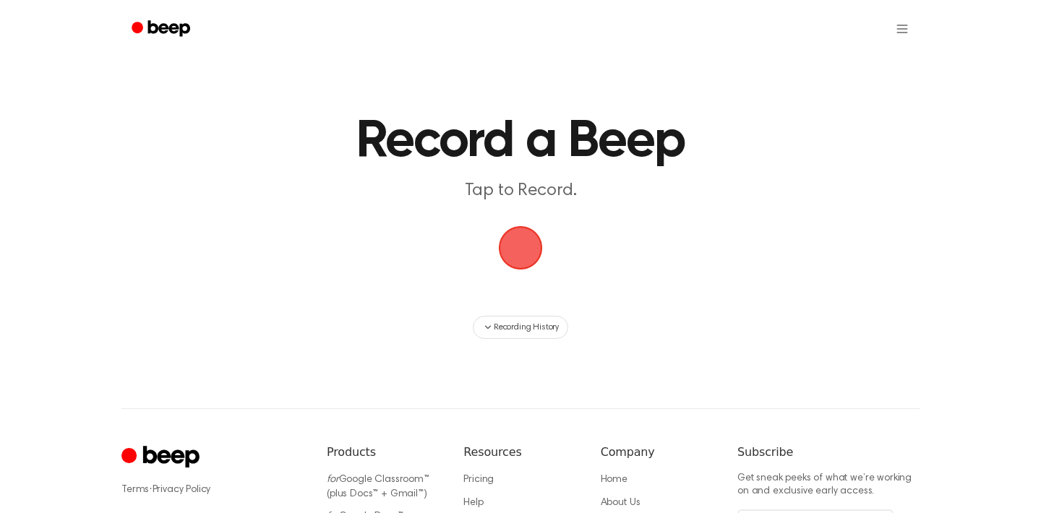
click at [519, 234] on span "button" at bounding box center [520, 248] width 56 height 56
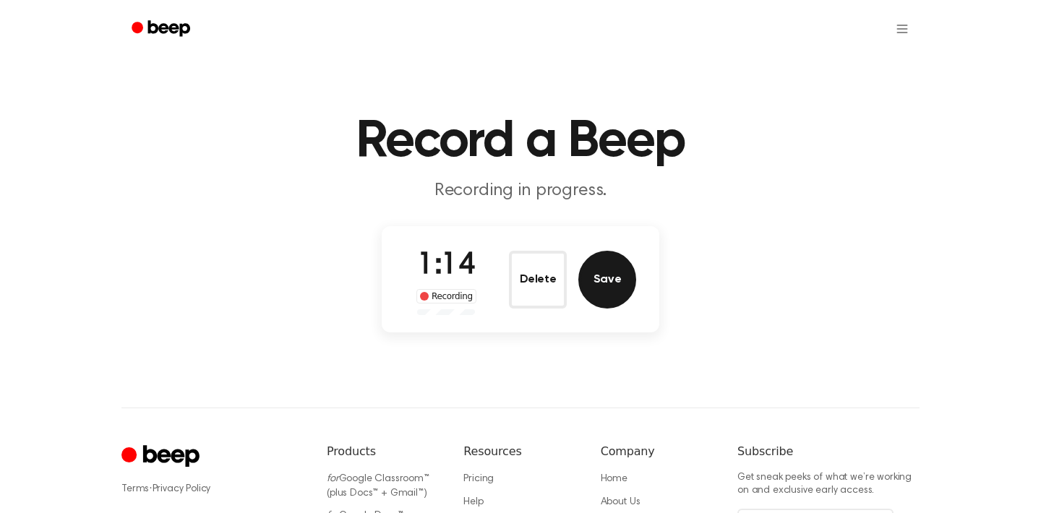
click at [620, 283] on button "Save" at bounding box center [607, 280] width 58 height 58
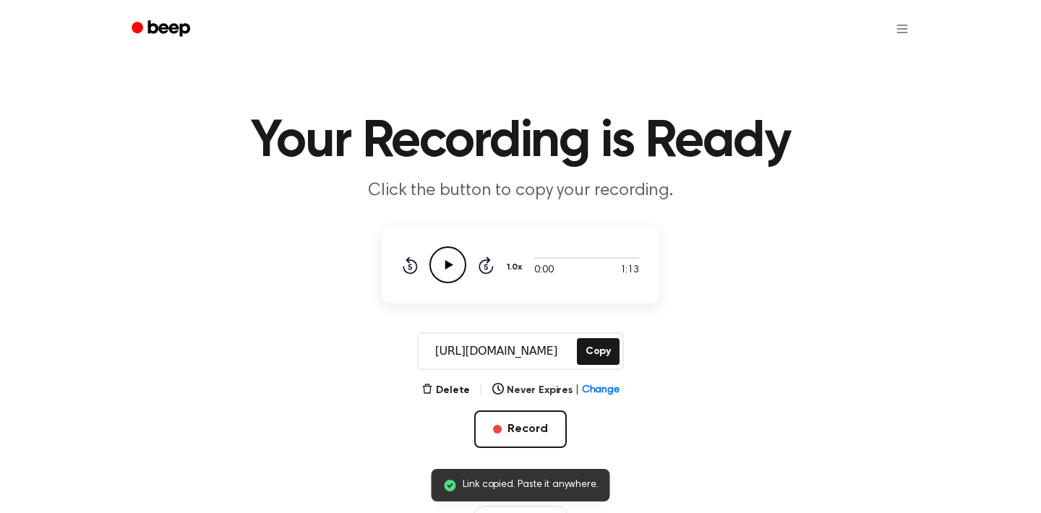
click at [444, 270] on icon "Play Audio" at bounding box center [447, 265] width 37 height 37
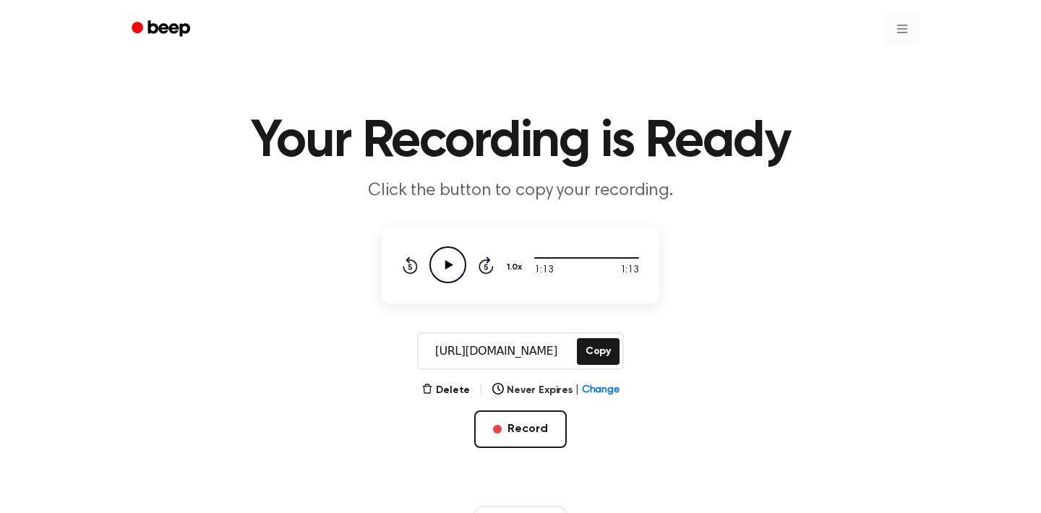
click at [900, 30] on html "Your Recording is Ready Click the button to copy your recording. 1:13 1:13 1.0x…" at bounding box center [520, 455] width 1041 height 911
click at [869, 69] on link "Recording History" at bounding box center [873, 65] width 90 height 24
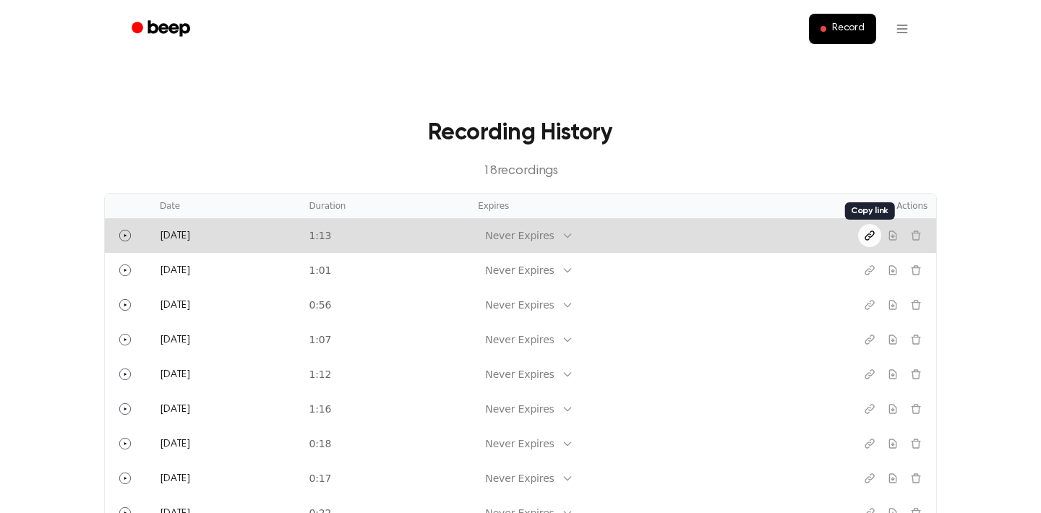
click at [871, 238] on icon "Copy link" at bounding box center [870, 236] width 12 height 12
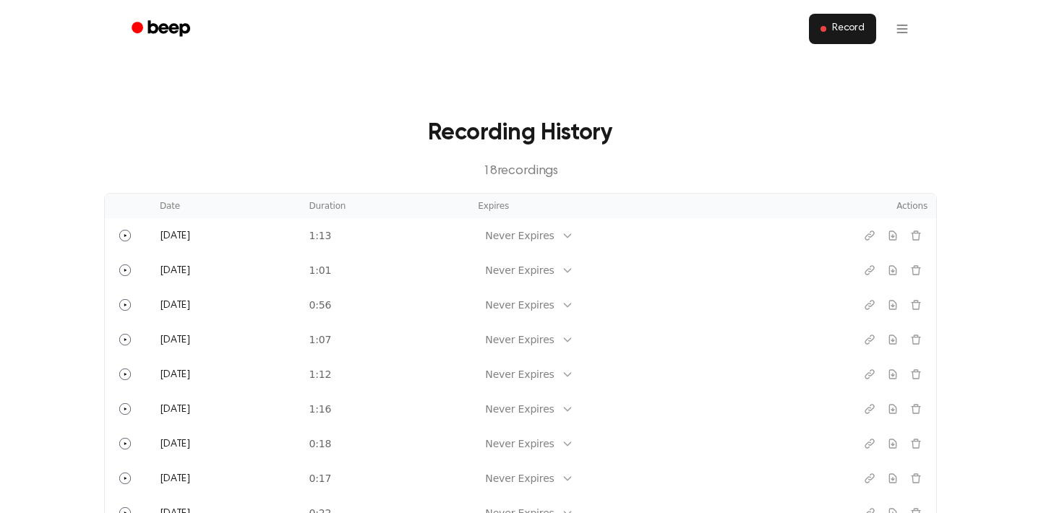
click at [852, 26] on span "Record" at bounding box center [848, 28] width 33 height 13
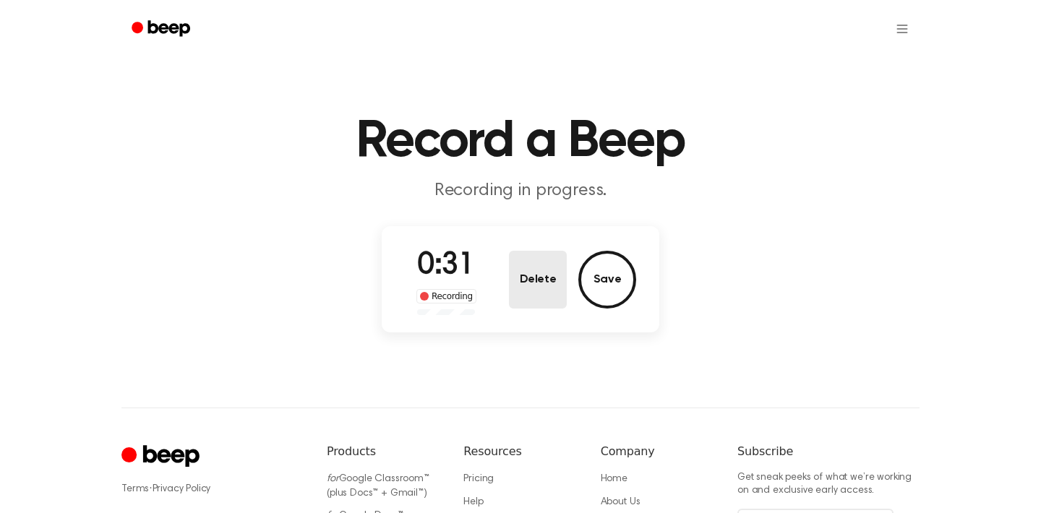
click at [533, 265] on button "Delete" at bounding box center [538, 280] width 58 height 58
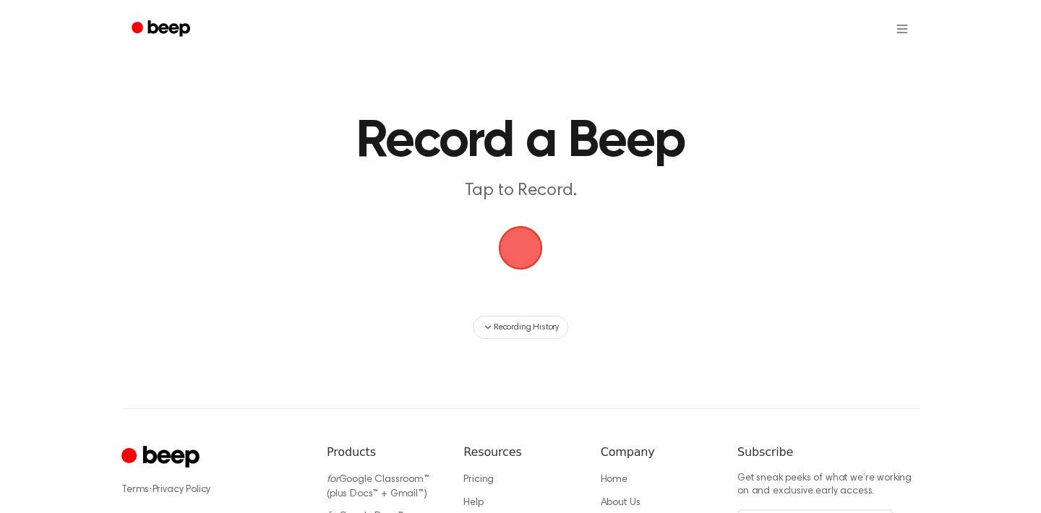
click at [518, 254] on span "button" at bounding box center [520, 248] width 40 height 40
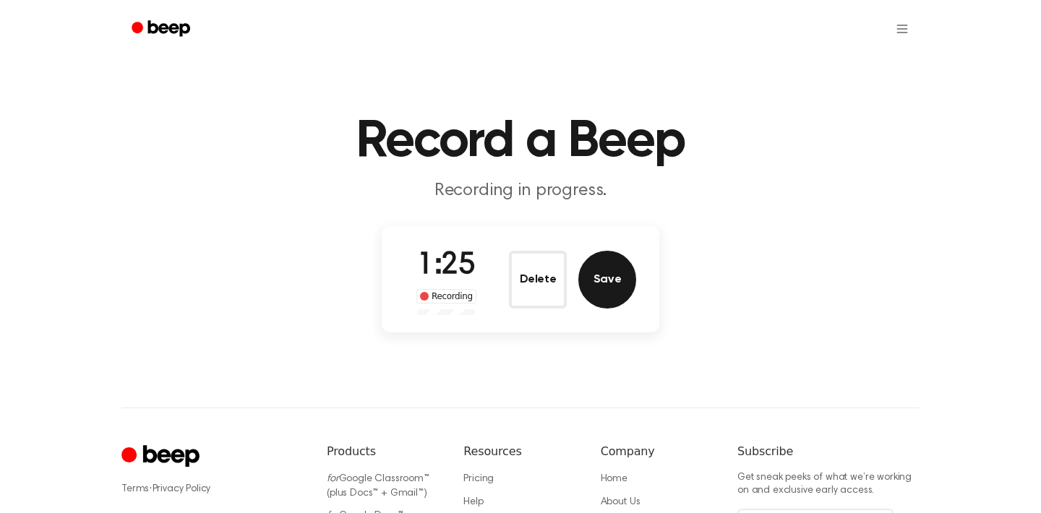
click at [609, 283] on button "Save" at bounding box center [607, 280] width 58 height 58
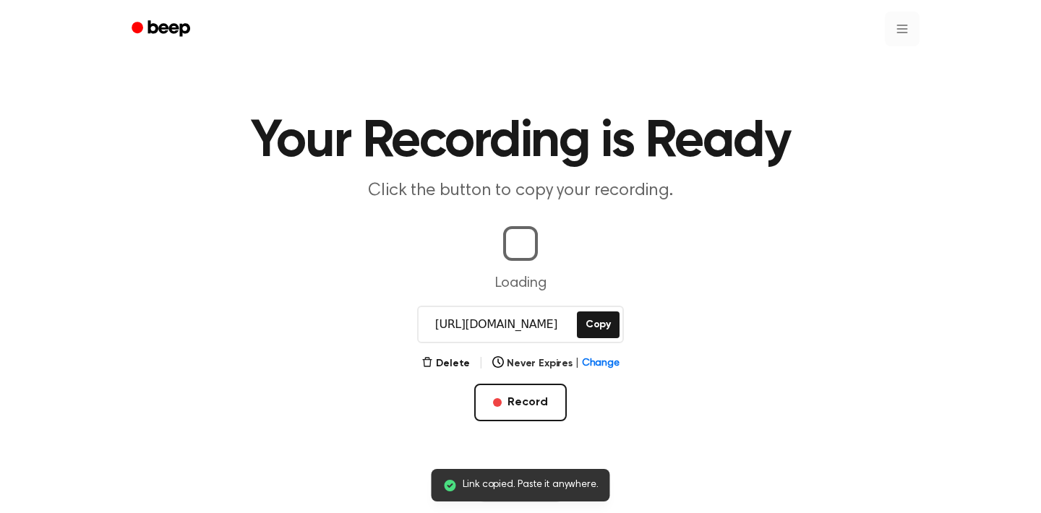
click at [915, 24] on html "Link copied. Paste it anywhere. Your Recording is Ready Click the button to cop…" at bounding box center [520, 442] width 1041 height 884
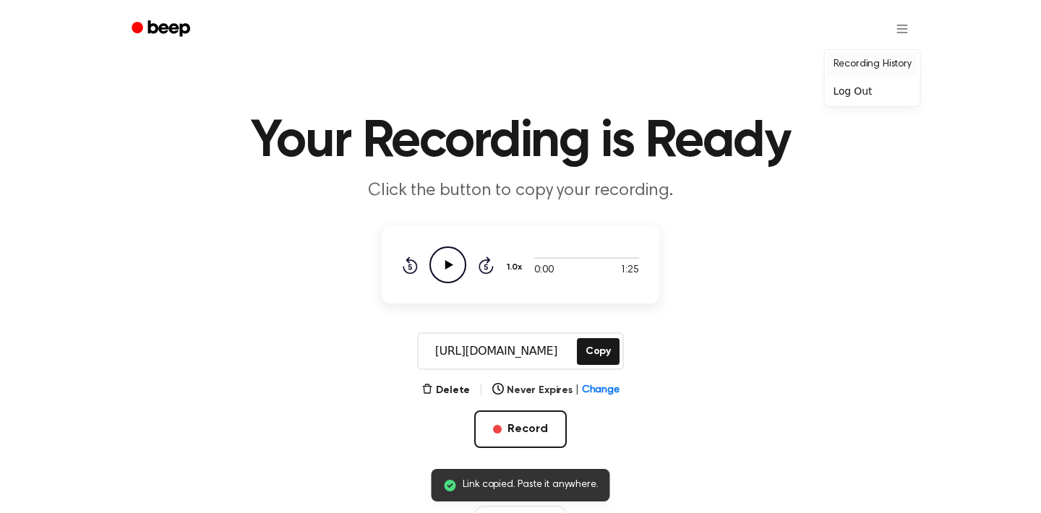
click at [854, 64] on link "Recording History" at bounding box center [873, 65] width 90 height 24
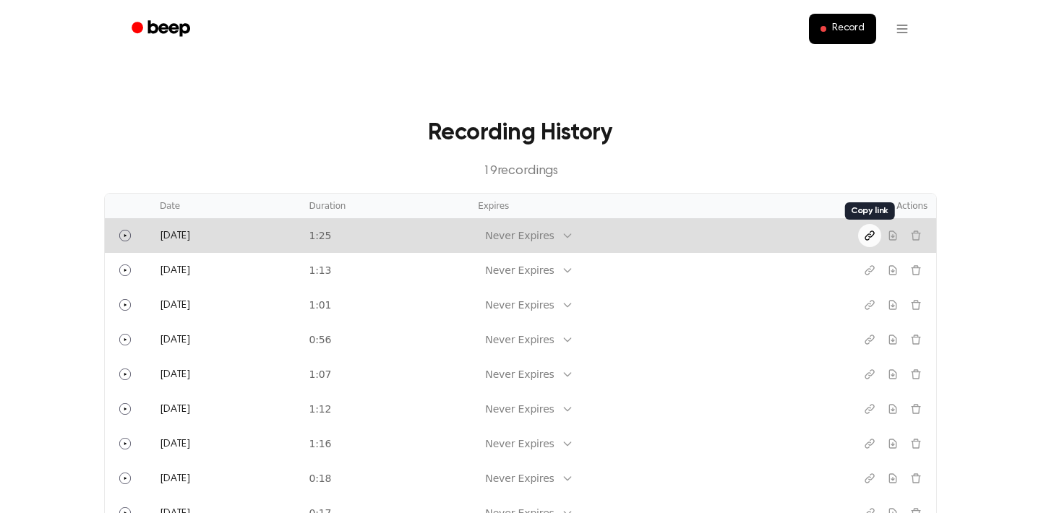
click at [873, 235] on icon "Copy link" at bounding box center [869, 235] width 9 height 9
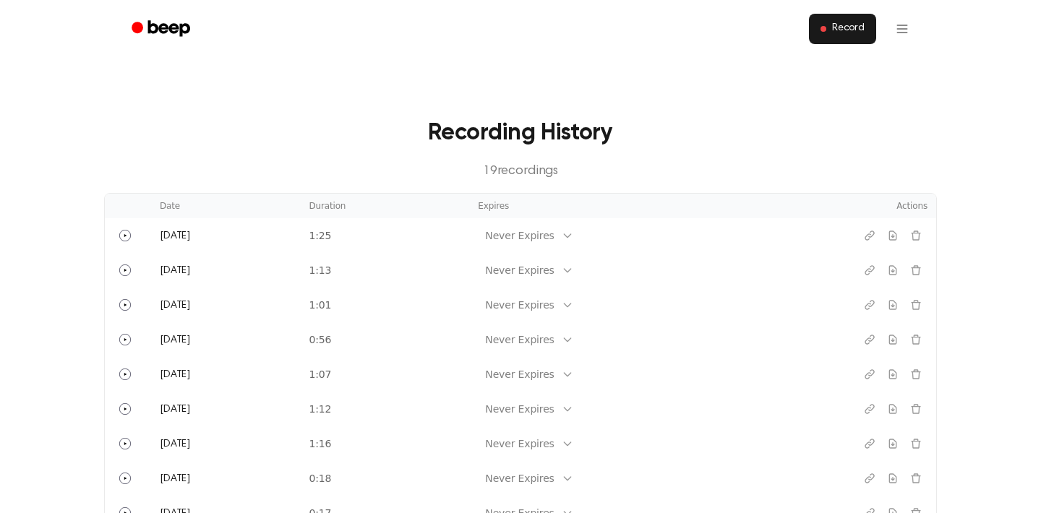
click at [850, 23] on span "Record" at bounding box center [848, 28] width 33 height 13
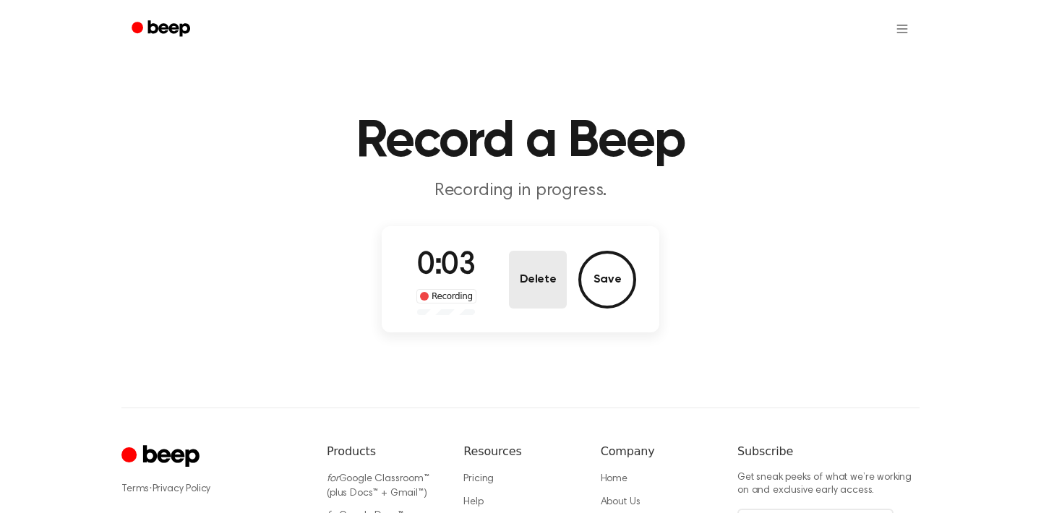
click at [541, 290] on button "Delete" at bounding box center [538, 280] width 58 height 58
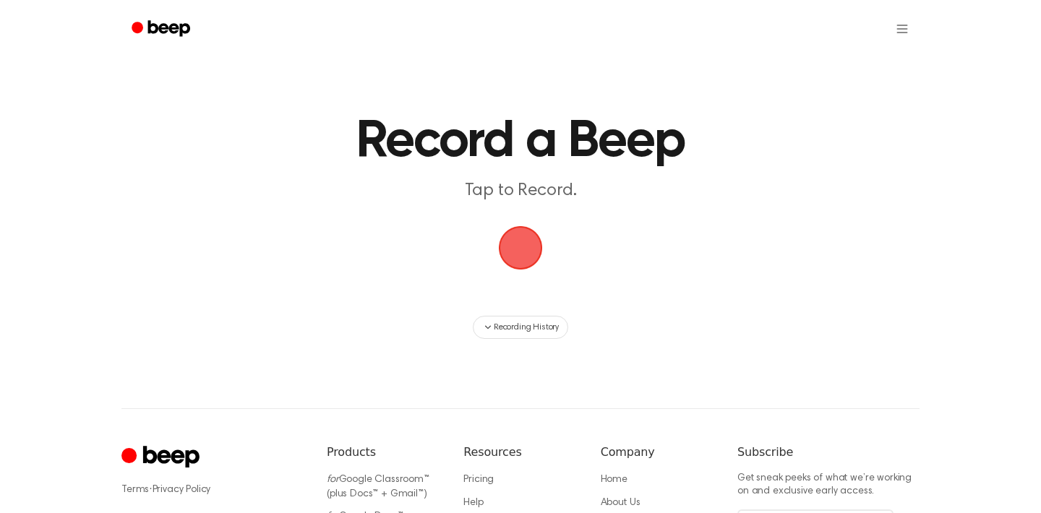
click at [526, 252] on span "button" at bounding box center [520, 248] width 40 height 40
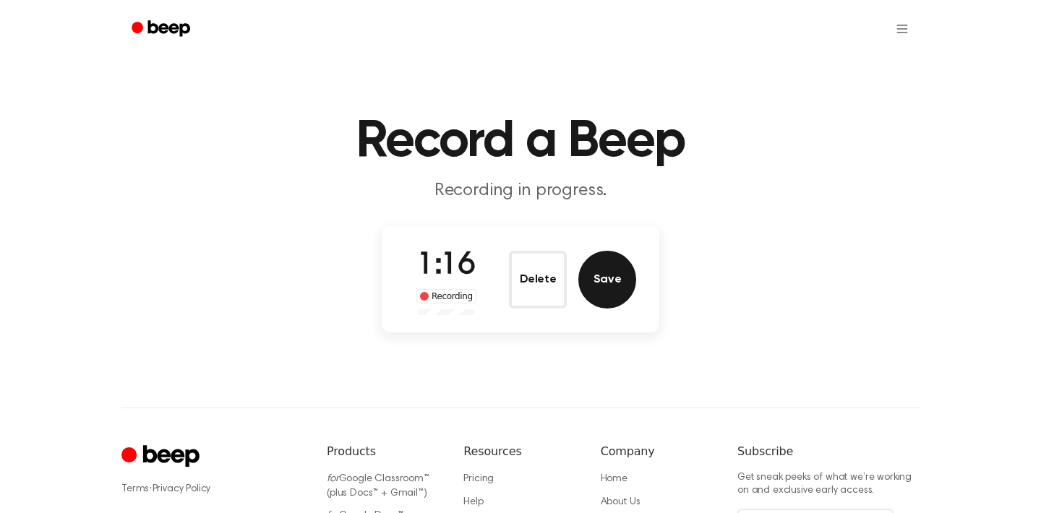
click at [595, 281] on button "Save" at bounding box center [607, 280] width 58 height 58
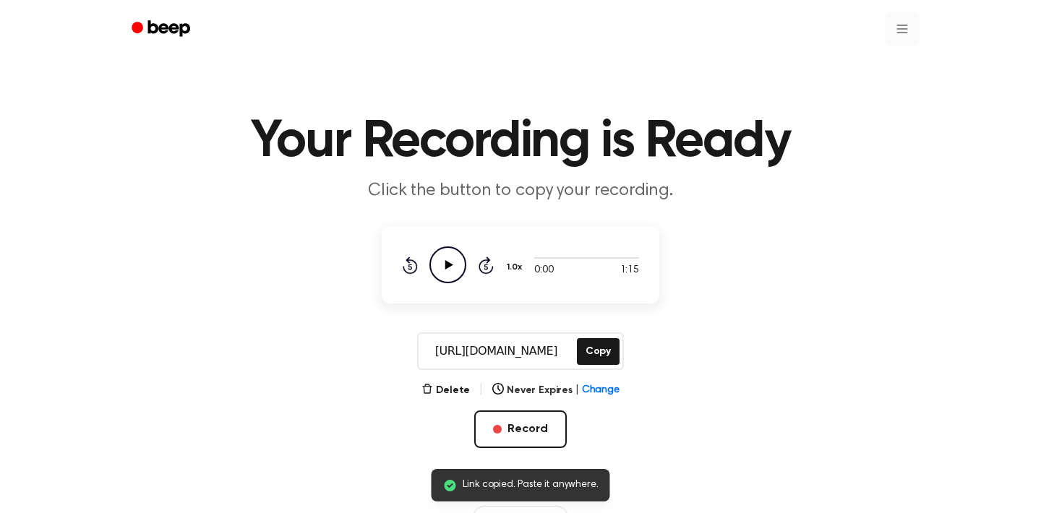
click at [898, 33] on html "Link copied. Paste it anywhere. Your Recording is Ready Click the button to cop…" at bounding box center [520, 455] width 1041 height 911
click at [865, 63] on link "Recording History" at bounding box center [873, 65] width 90 height 24
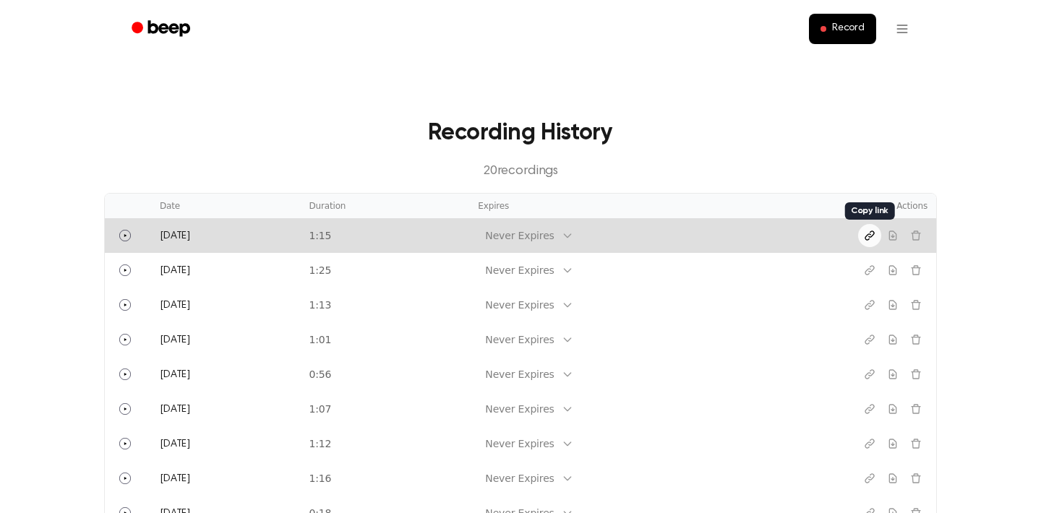
click at [870, 234] on icon "Copy link" at bounding box center [869, 235] width 9 height 9
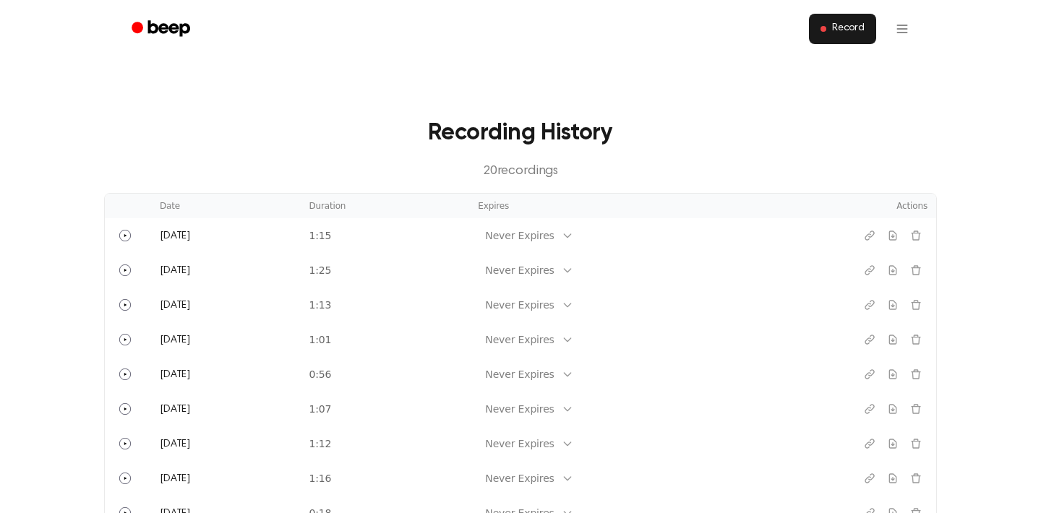
click at [854, 27] on span "Record" at bounding box center [848, 28] width 33 height 13
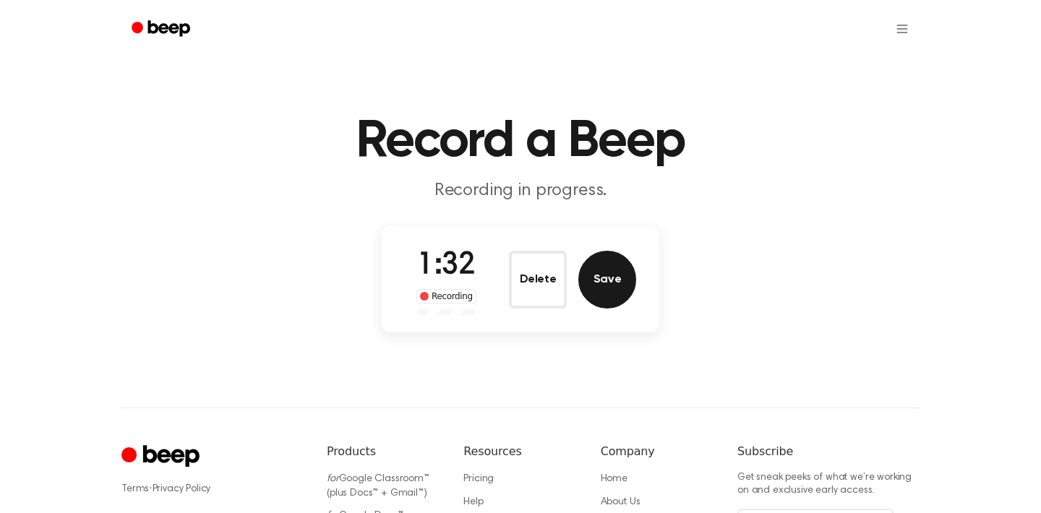
click at [584, 267] on button "Save" at bounding box center [607, 280] width 58 height 58
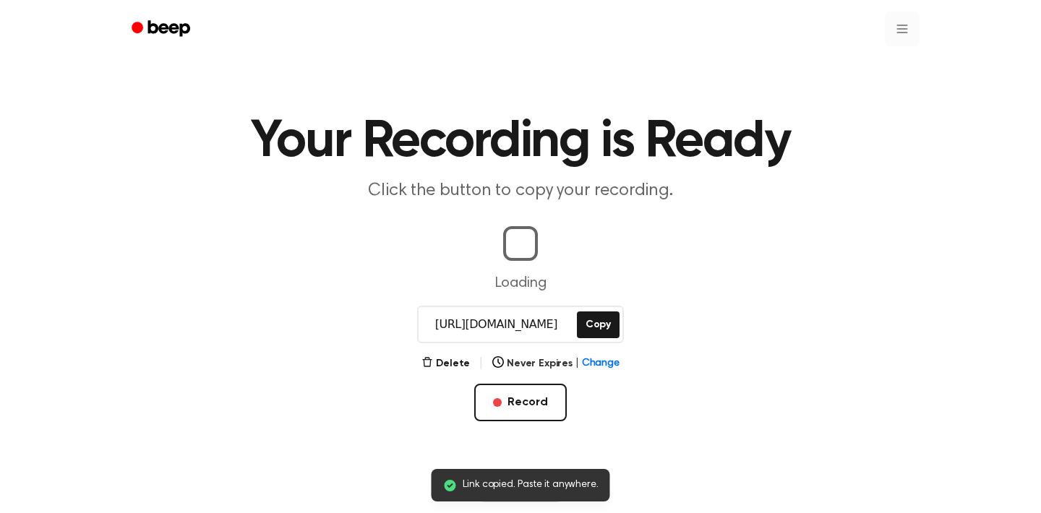
click at [900, 30] on html "Link copied. Paste it anywhere. Your Recording is Ready Click the button to cop…" at bounding box center [520, 442] width 1041 height 884
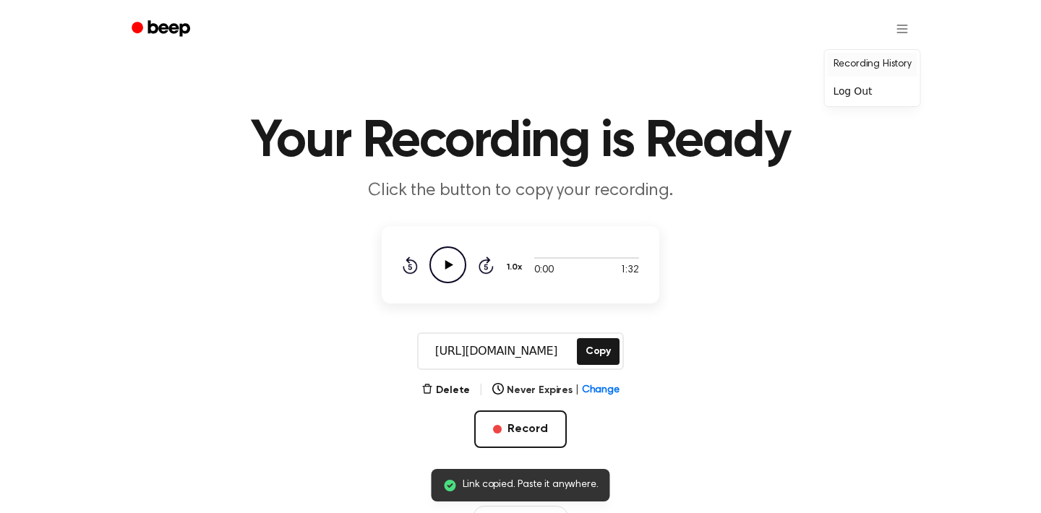
click at [885, 67] on link "Recording History" at bounding box center [873, 65] width 90 height 24
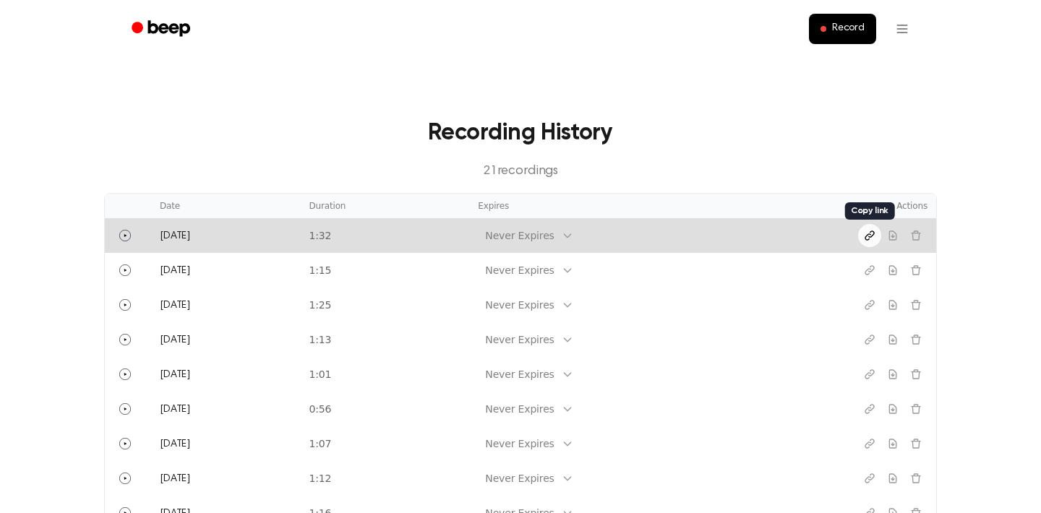
click at [871, 239] on icon "Copy link" at bounding box center [870, 236] width 12 height 12
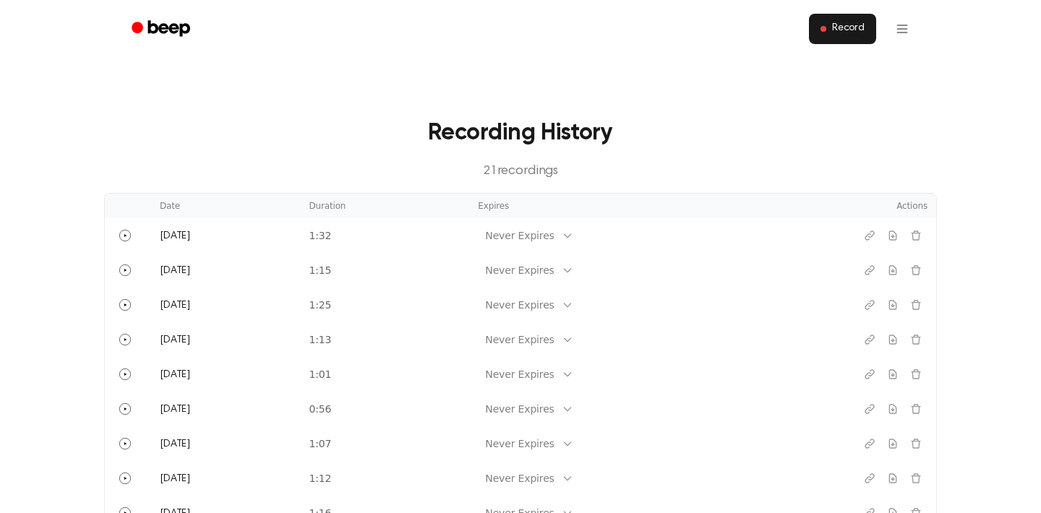
click at [846, 30] on span "Record" at bounding box center [848, 28] width 33 height 13
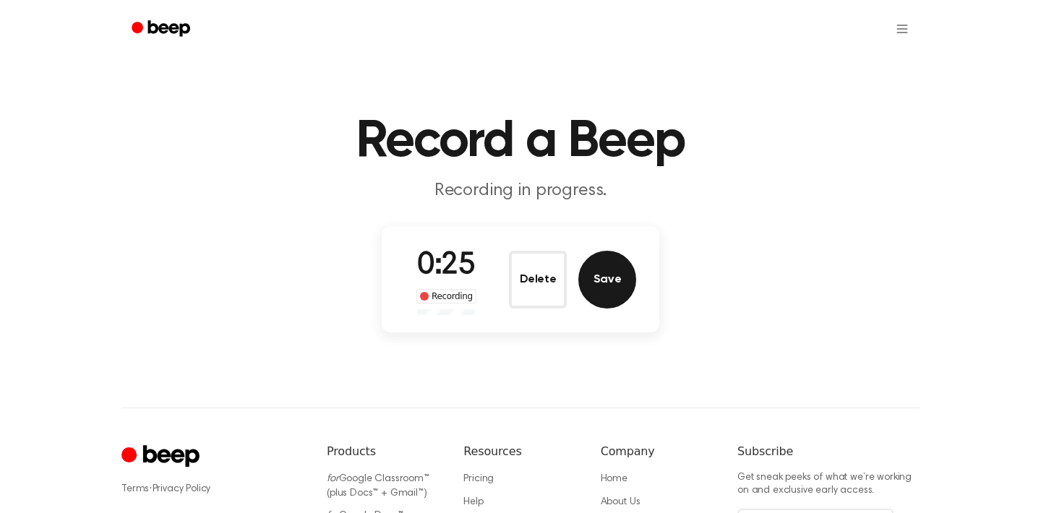
click at [617, 283] on button "Save" at bounding box center [607, 280] width 58 height 58
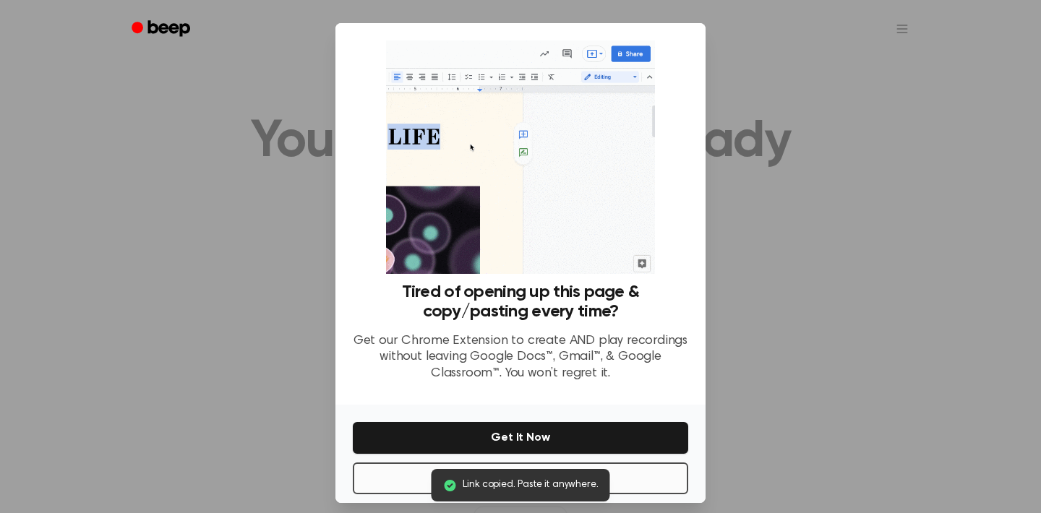
click at [414, 481] on button "No Thanks" at bounding box center [520, 479] width 335 height 32
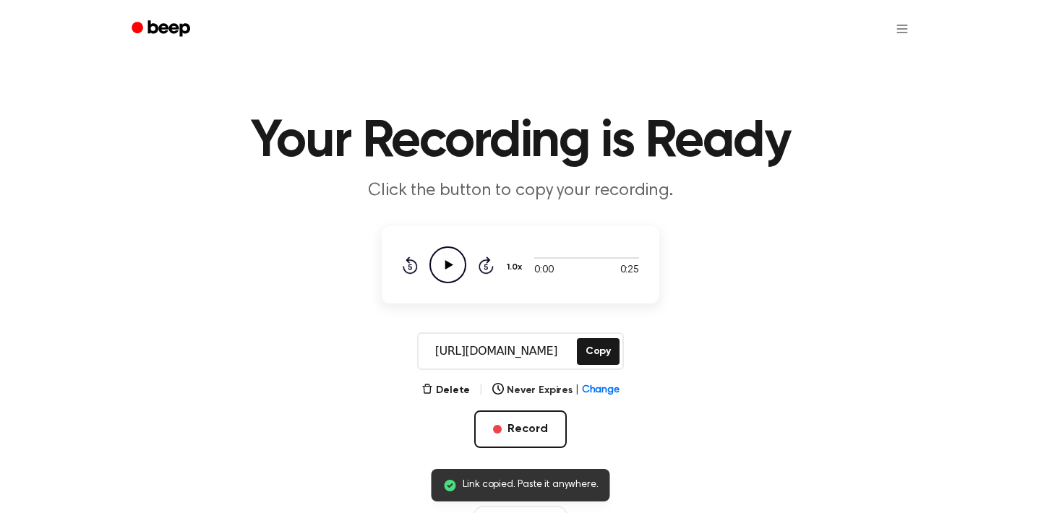
click at [453, 263] on icon "Play Audio" at bounding box center [447, 265] width 37 height 37
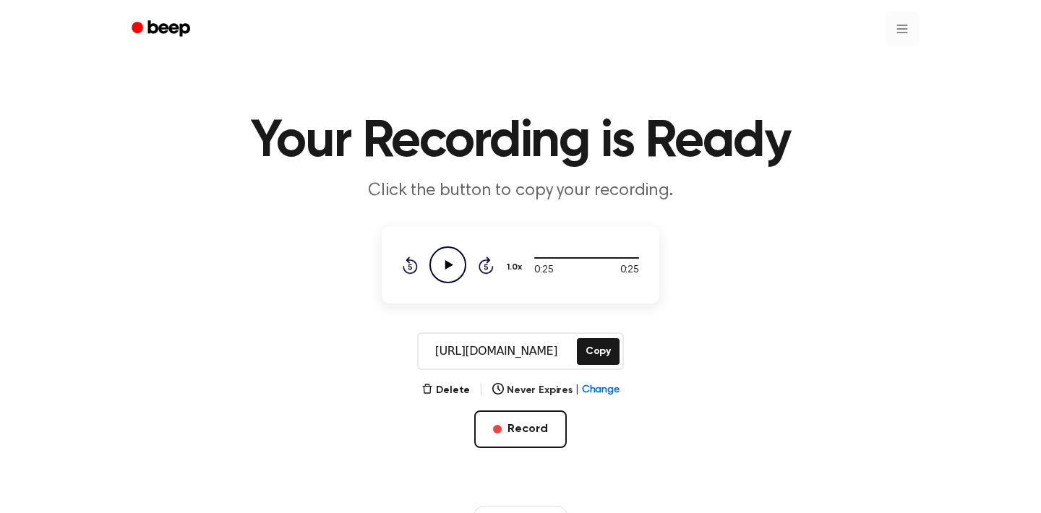
click at [891, 30] on html "Your Recording is Ready Click the button to copy your recording. 0:25 0:25 1.0x…" at bounding box center [520, 455] width 1041 height 911
click at [861, 58] on link "Recording History" at bounding box center [873, 65] width 90 height 24
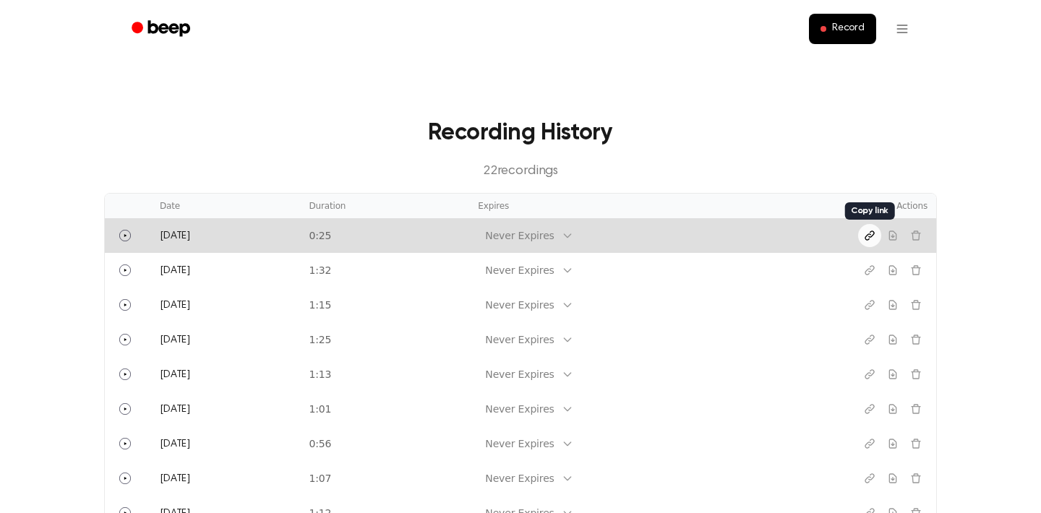
click at [871, 239] on icon "Copy link" at bounding box center [870, 236] width 12 height 12
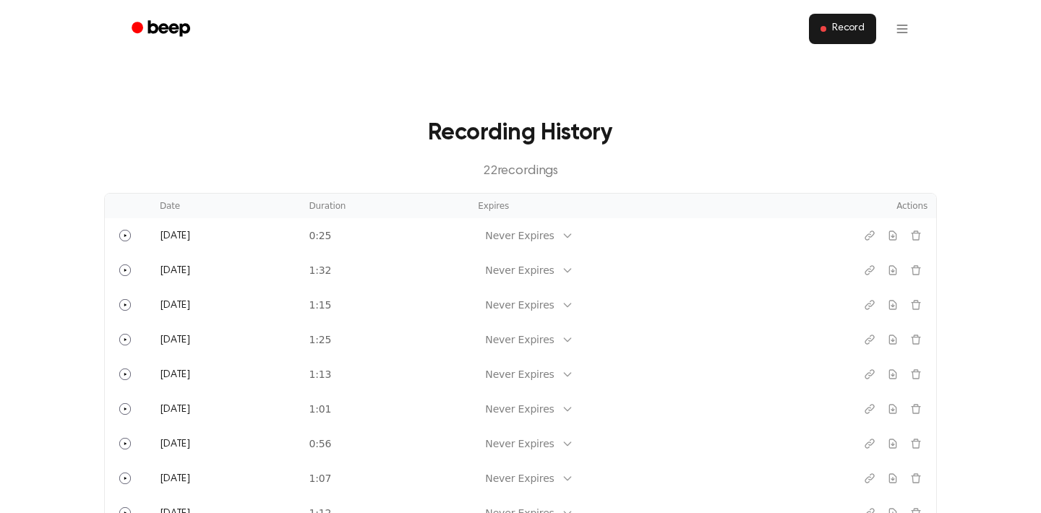
click at [838, 35] on button "Record" at bounding box center [842, 29] width 67 height 30
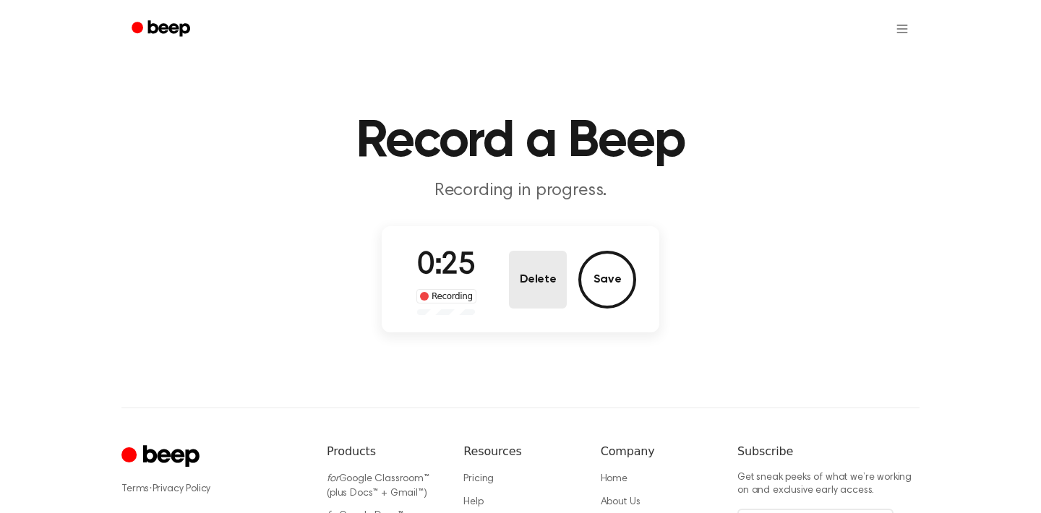
click at [549, 278] on button "Delete" at bounding box center [538, 280] width 58 height 58
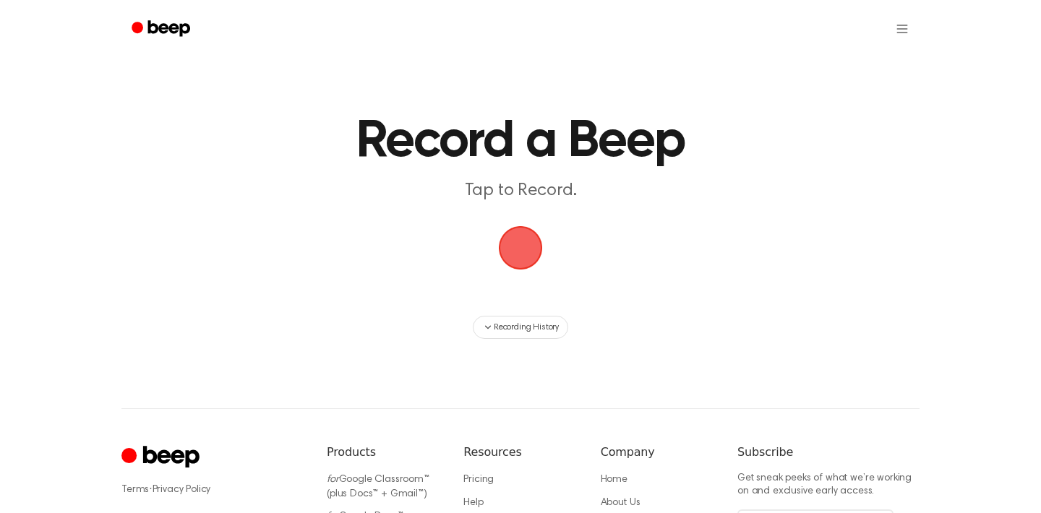
click at [523, 248] on span "button" at bounding box center [520, 248] width 40 height 40
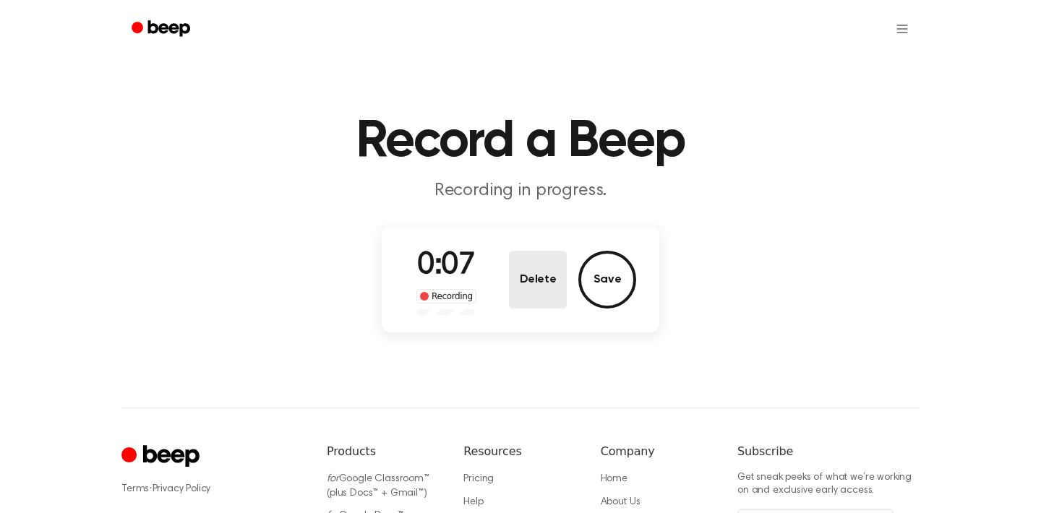
click at [534, 286] on button "Delete" at bounding box center [538, 280] width 58 height 58
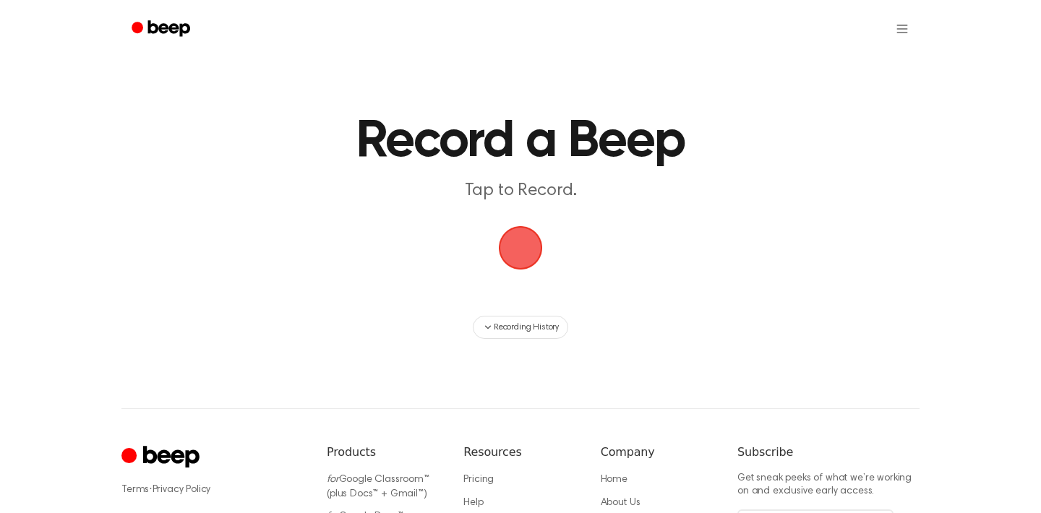
click at [530, 239] on span "button" at bounding box center [520, 248] width 56 height 56
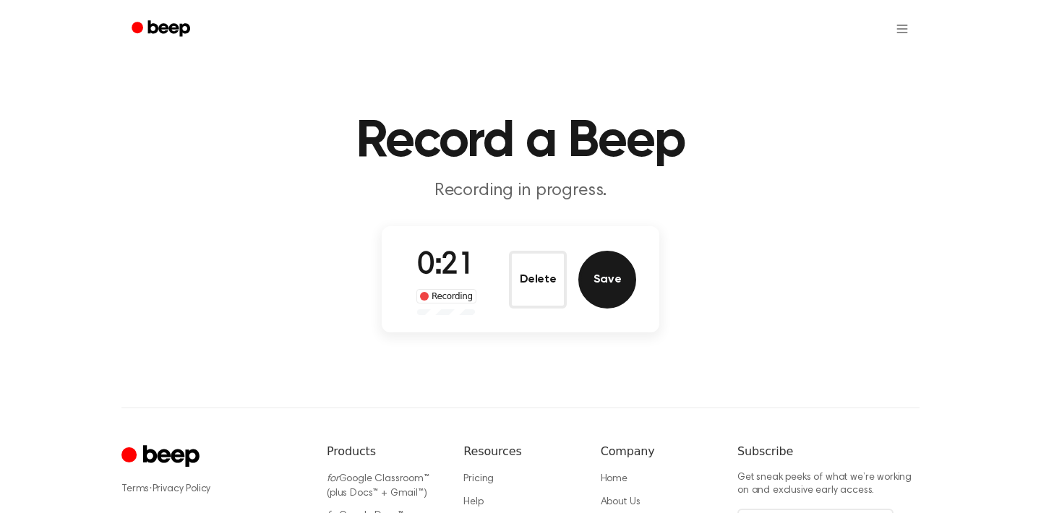
click at [589, 282] on button "Save" at bounding box center [607, 280] width 58 height 58
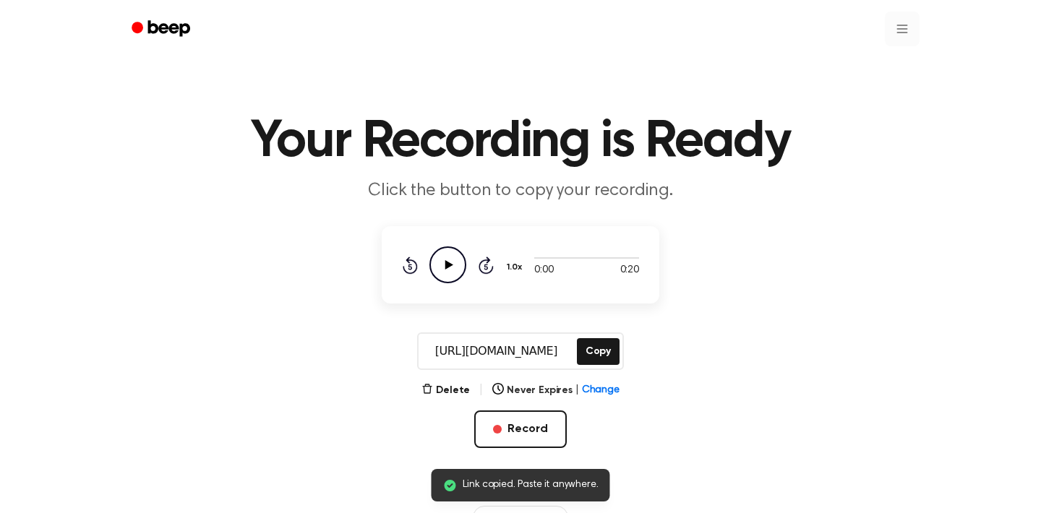
click at [904, 30] on html "Link copied. Paste it anywhere. Your Recording is Ready Click the button to cop…" at bounding box center [520, 455] width 1041 height 911
click at [870, 61] on link "Recording History" at bounding box center [873, 65] width 90 height 24
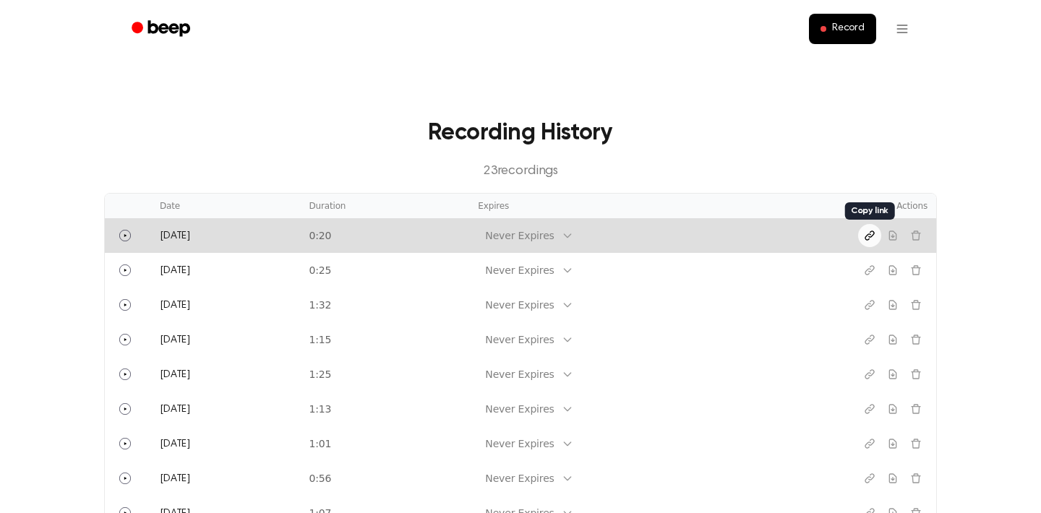
click at [868, 238] on icon "Copy link" at bounding box center [870, 236] width 12 height 12
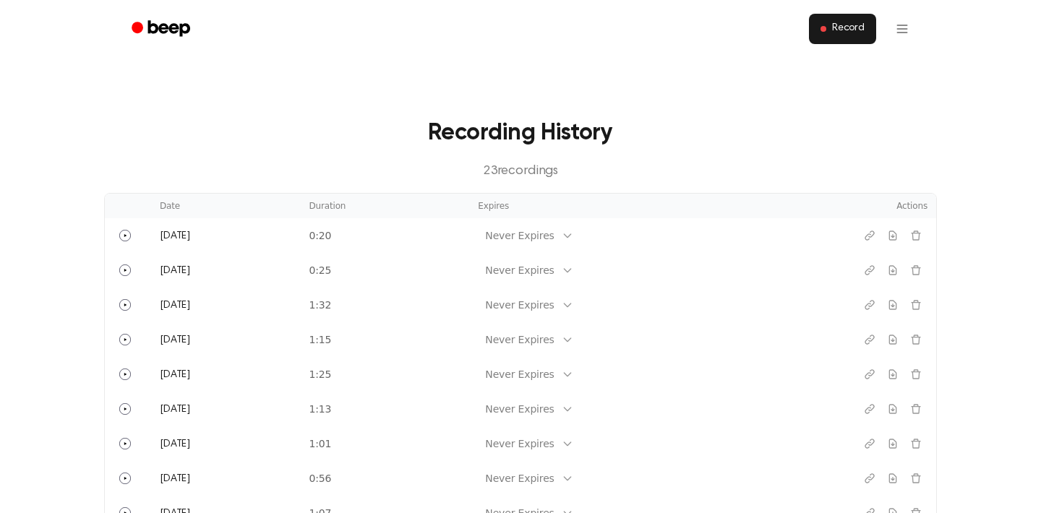
click at [844, 34] on span "Record" at bounding box center [848, 28] width 33 height 13
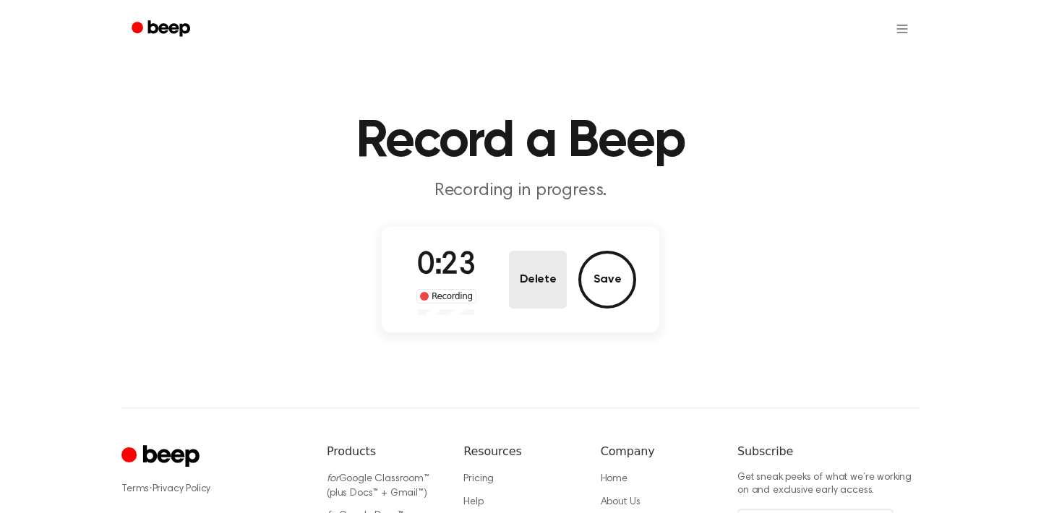
click at [541, 274] on button "Delete" at bounding box center [538, 280] width 58 height 58
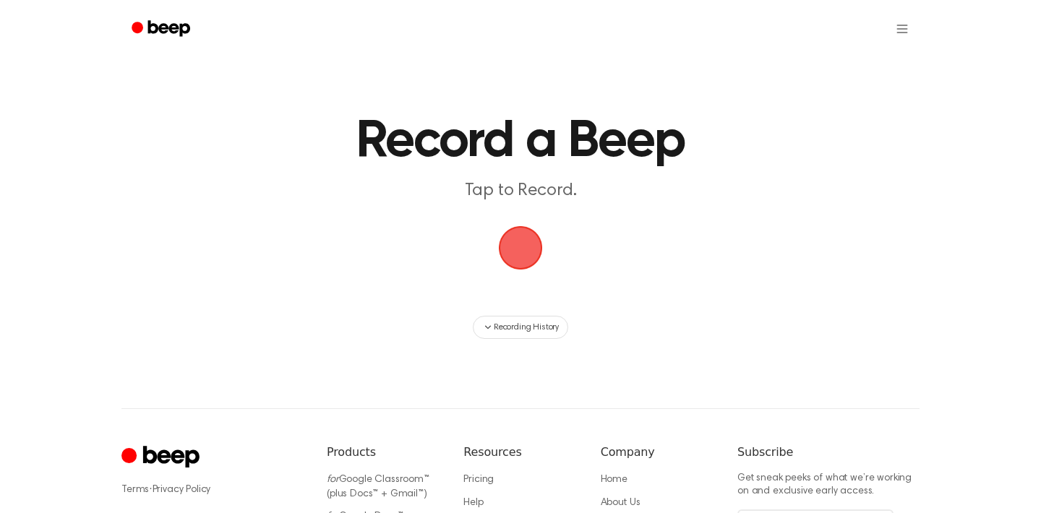
click at [531, 260] on span "button" at bounding box center [520, 248] width 40 height 40
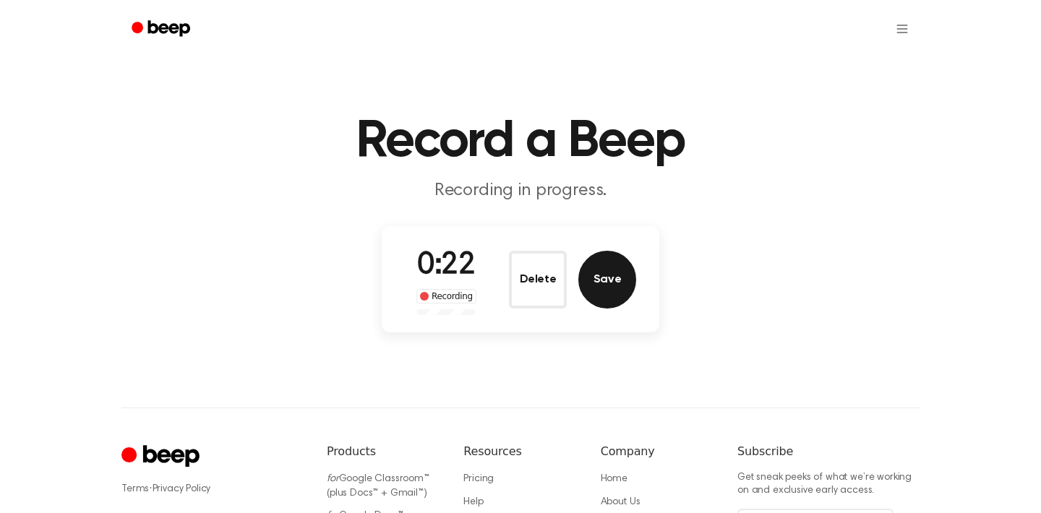
click at [603, 288] on button "Save" at bounding box center [607, 280] width 58 height 58
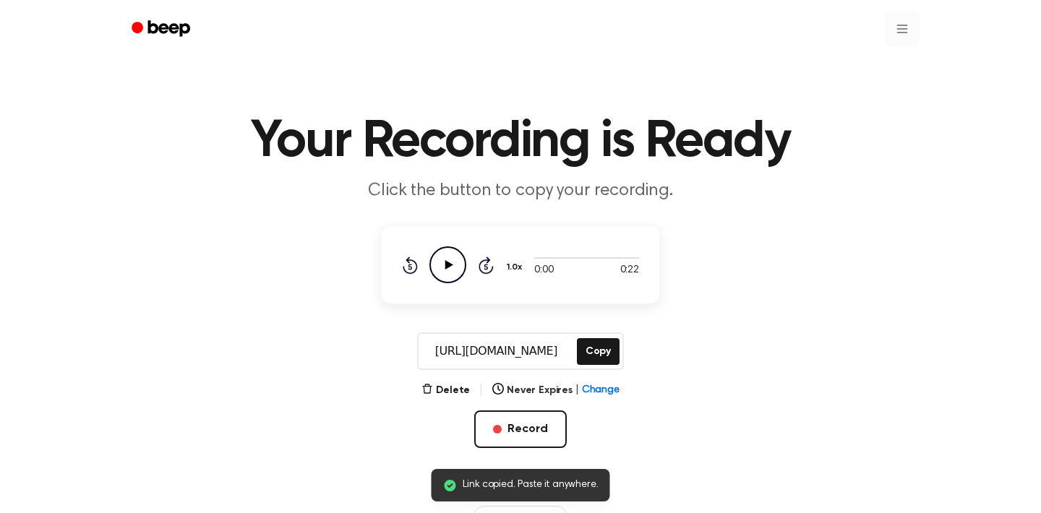
click at [897, 31] on html "Link copied. Paste it anywhere. Your Recording is Ready Click the button to cop…" at bounding box center [520, 455] width 1041 height 911
click at [850, 64] on link "Recording History" at bounding box center [873, 65] width 90 height 24
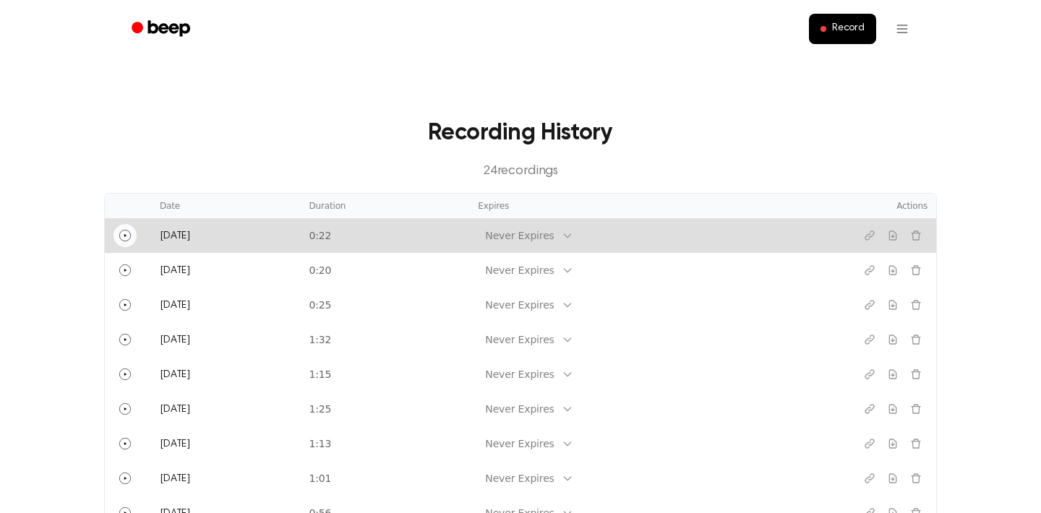
click at [129, 238] on icon "Play" at bounding box center [125, 236] width 12 height 12
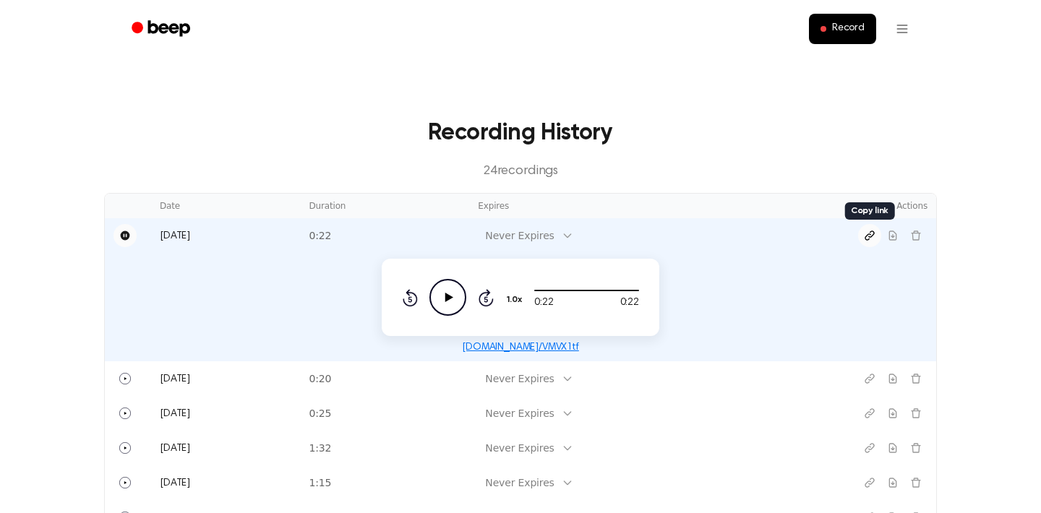
click at [872, 234] on icon "Copy link" at bounding box center [870, 236] width 12 height 12
click at [847, 27] on span "Record" at bounding box center [848, 28] width 33 height 13
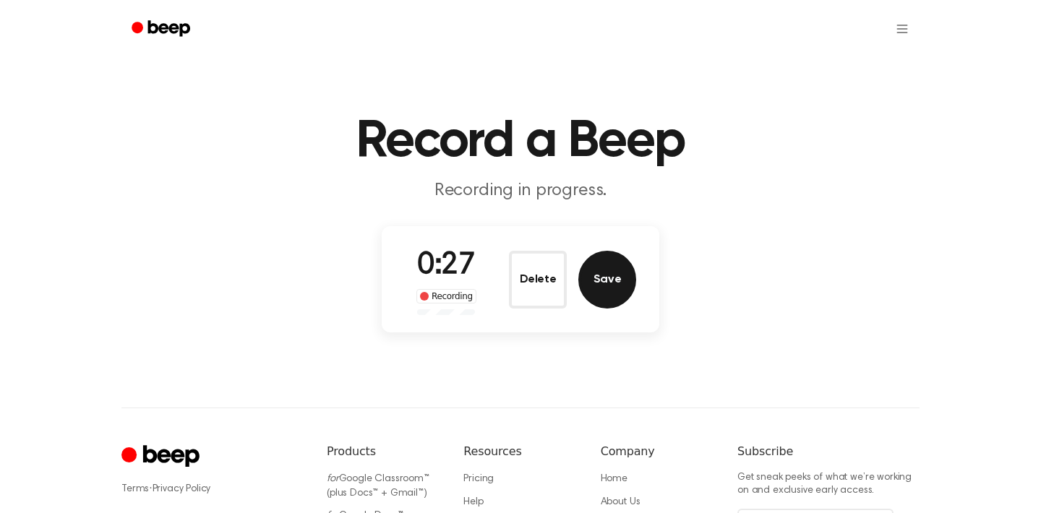
click at [629, 270] on button "Save" at bounding box center [607, 280] width 58 height 58
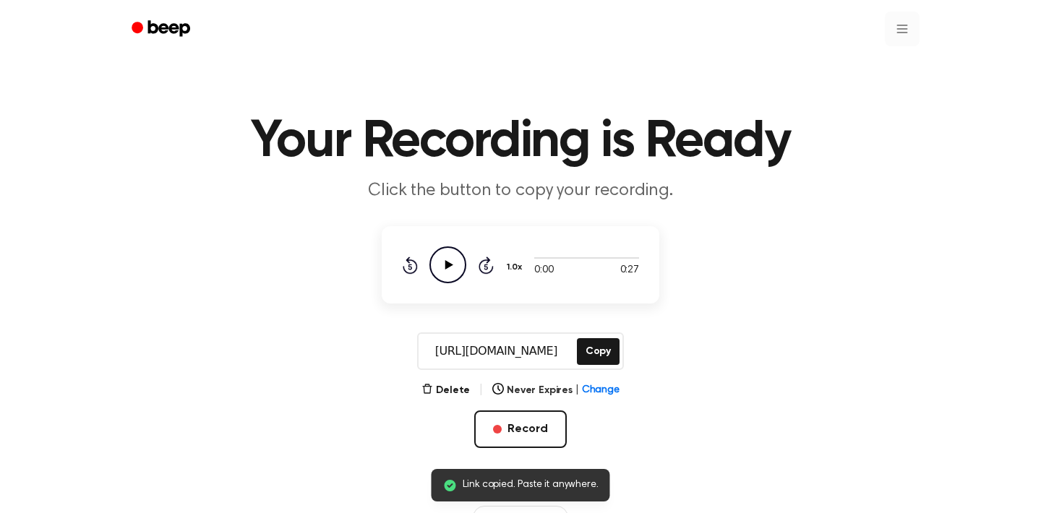
click at [905, 33] on html "Link copied. Paste it anywhere. Your Recording is Ready Click the button to cop…" at bounding box center [520, 455] width 1041 height 911
click at [870, 63] on link "Recording History" at bounding box center [873, 65] width 90 height 24
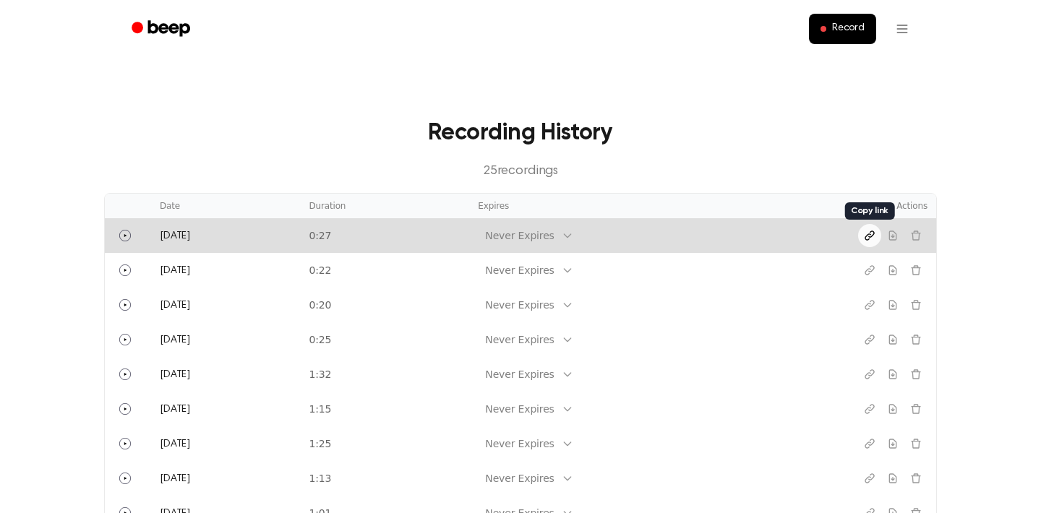
click at [874, 234] on icon "Copy link" at bounding box center [869, 235] width 9 height 9
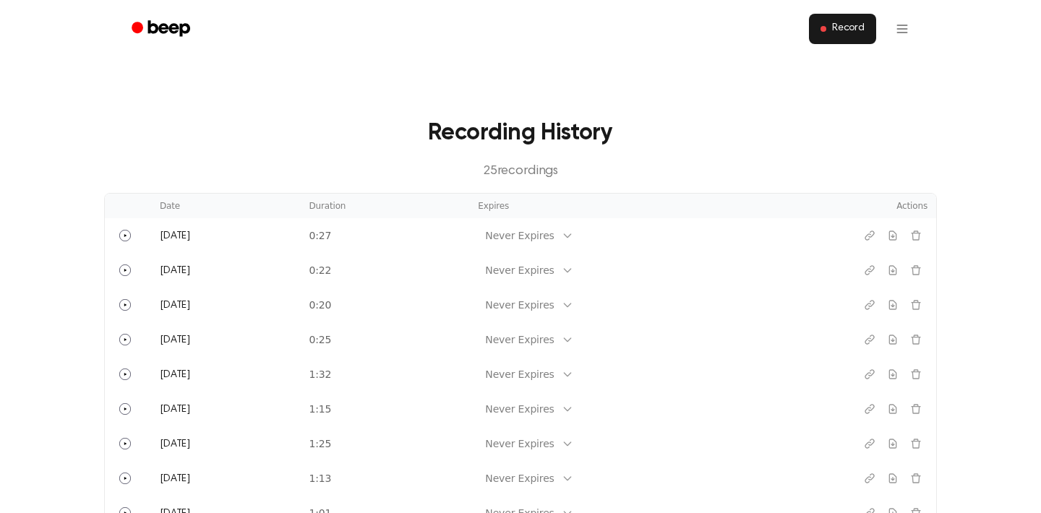
click at [845, 29] on span "Record" at bounding box center [848, 28] width 33 height 13
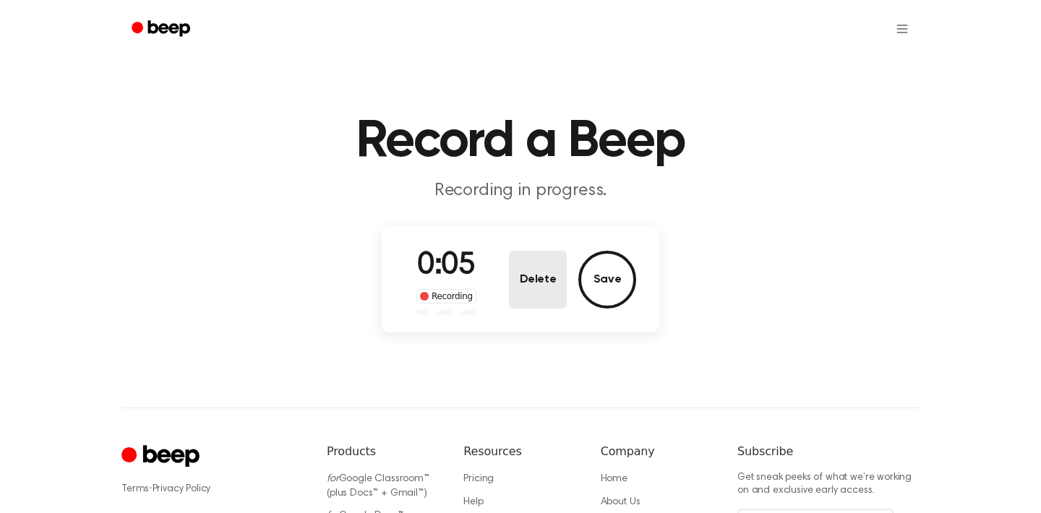
click at [545, 271] on button "Delete" at bounding box center [538, 280] width 58 height 58
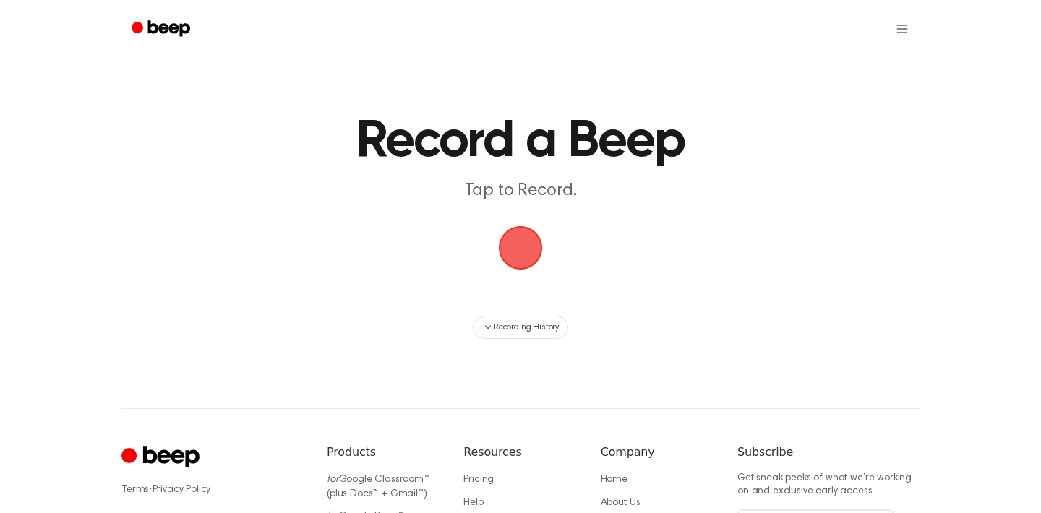
click at [525, 249] on span "button" at bounding box center [520, 248] width 40 height 40
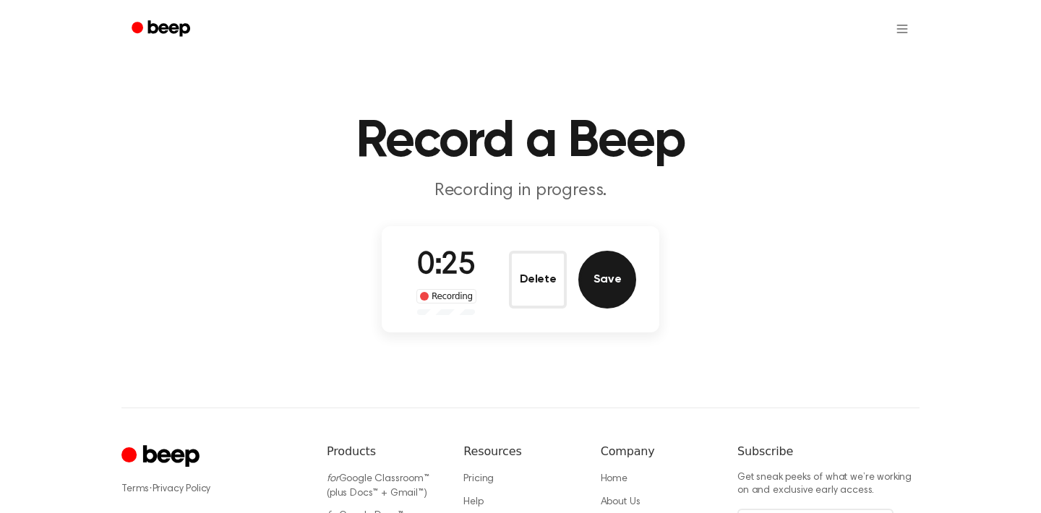
click at [599, 275] on button "Save" at bounding box center [607, 280] width 58 height 58
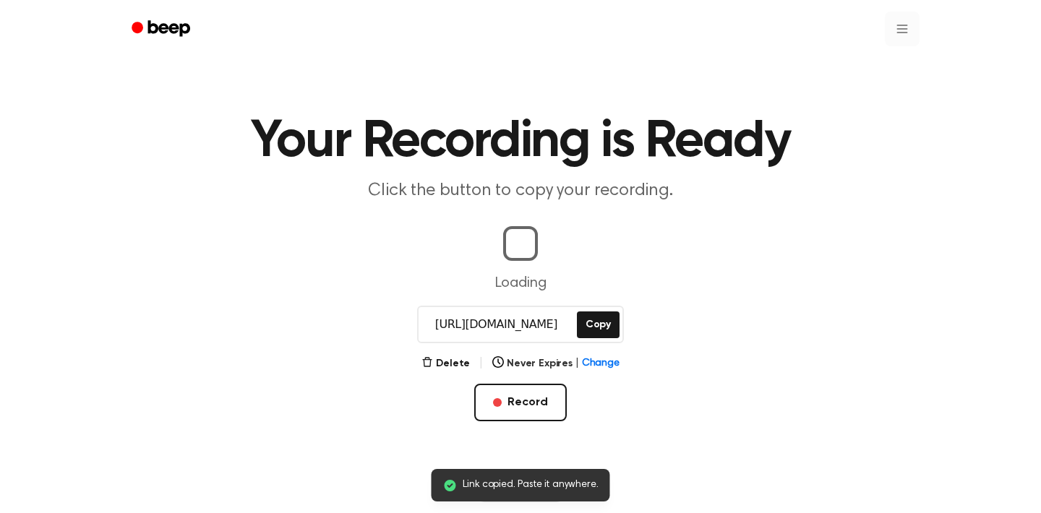
click at [908, 30] on html "Link copied. Paste it anywhere. Your Recording is Ready Click the button to cop…" at bounding box center [520, 442] width 1041 height 884
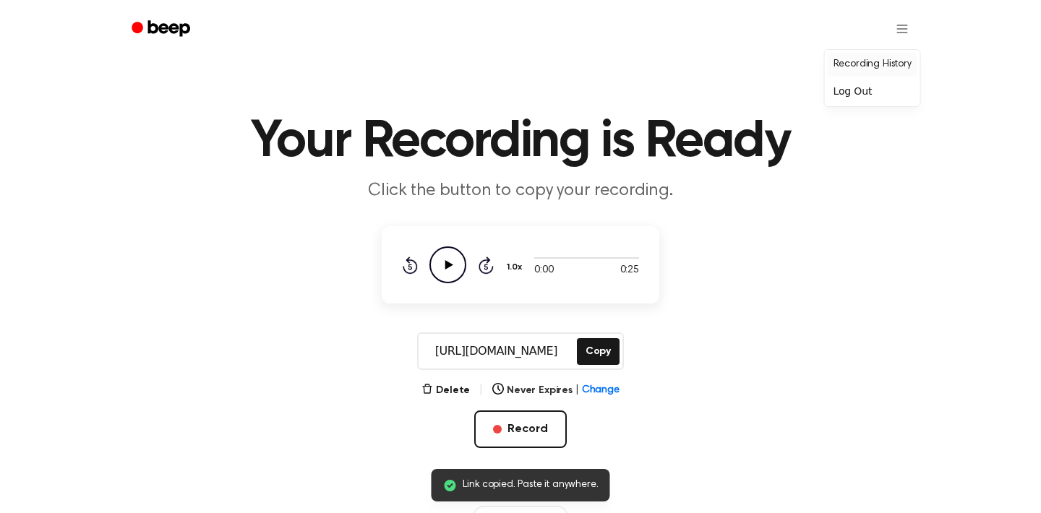
click at [882, 61] on link "Recording History" at bounding box center [873, 65] width 90 height 24
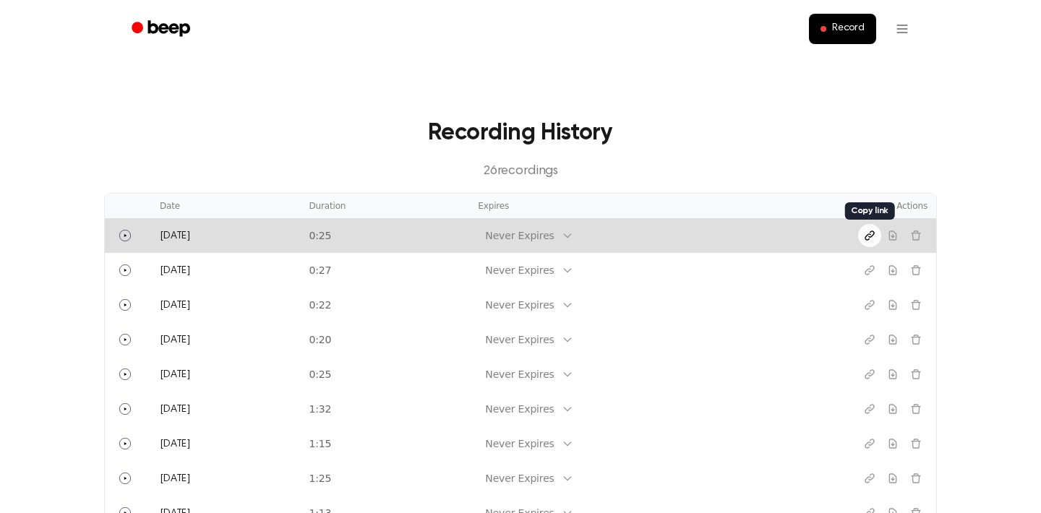
click at [870, 234] on icon "Copy link" at bounding box center [869, 235] width 9 height 9
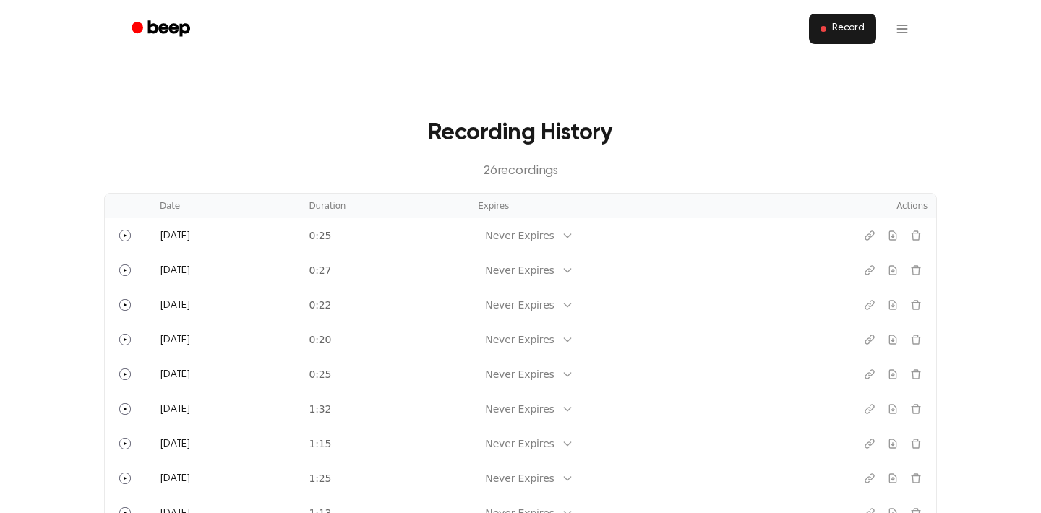
click at [846, 30] on span "Record" at bounding box center [848, 28] width 33 height 13
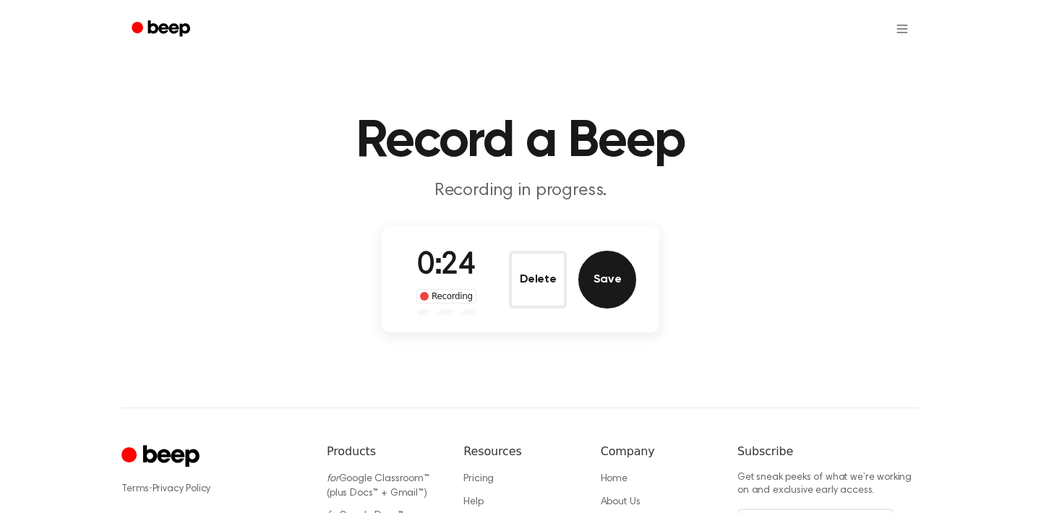
click at [619, 263] on button "Save" at bounding box center [607, 280] width 58 height 58
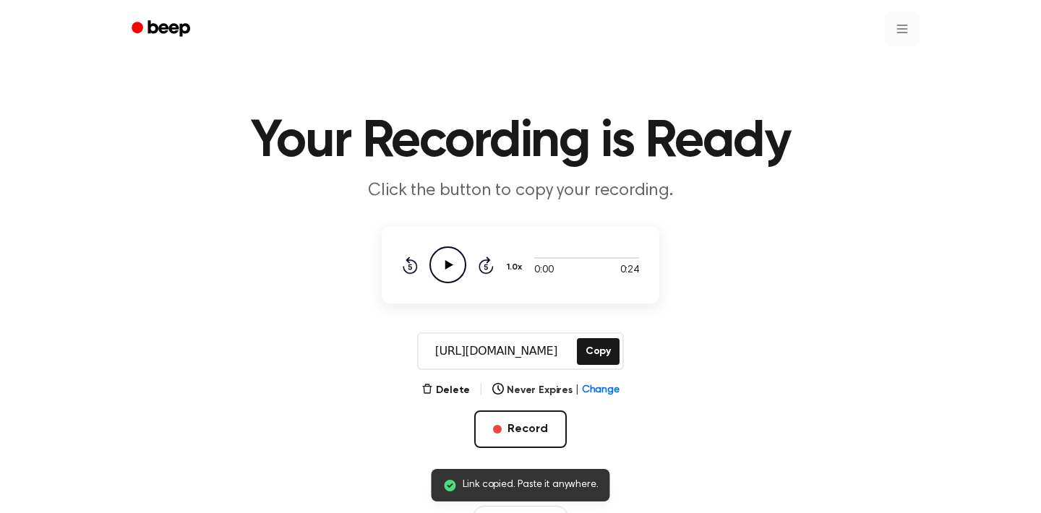
click at [907, 30] on html "Link copied. Paste it anywhere. Your Recording is Ready Click the button to cop…" at bounding box center [520, 455] width 1041 height 911
click at [889, 60] on link "Recording History" at bounding box center [873, 65] width 90 height 24
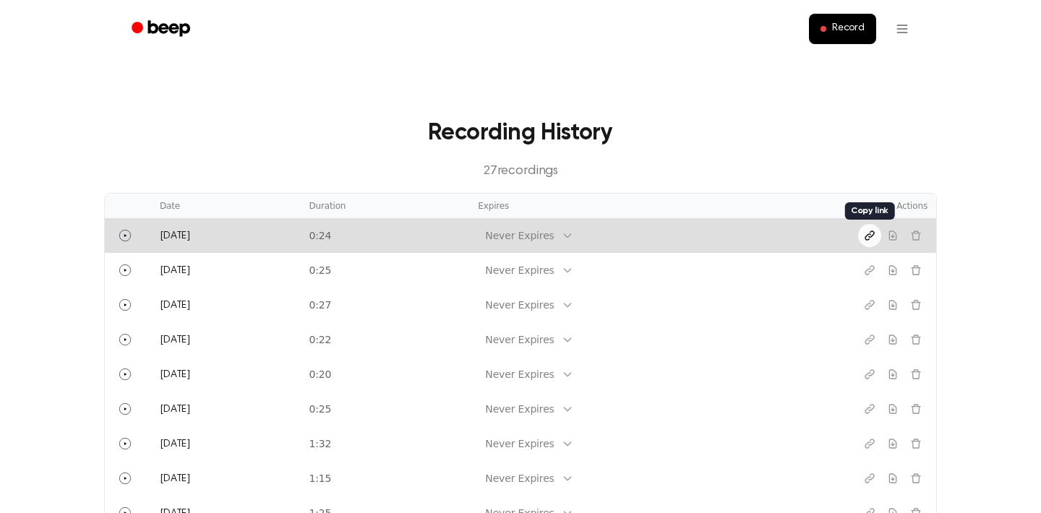
click at [868, 239] on icon "Copy link" at bounding box center [870, 236] width 12 height 12
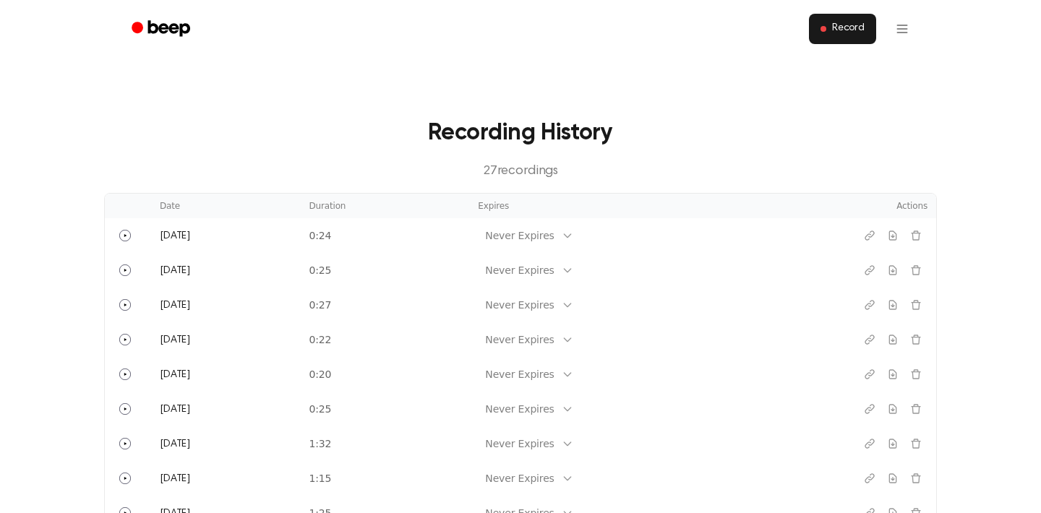
click at [849, 30] on span "Record" at bounding box center [848, 28] width 33 height 13
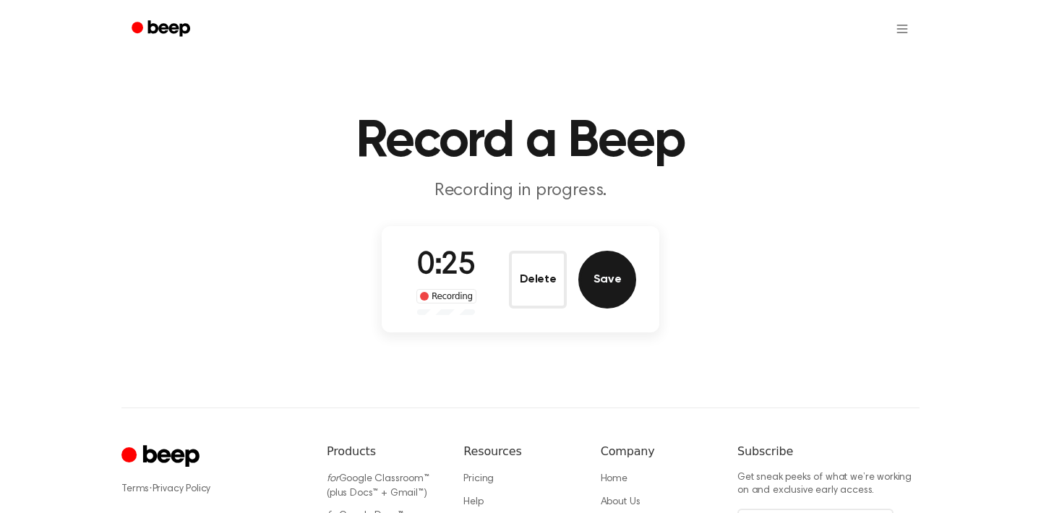
click at [595, 274] on button "Save" at bounding box center [607, 280] width 58 height 58
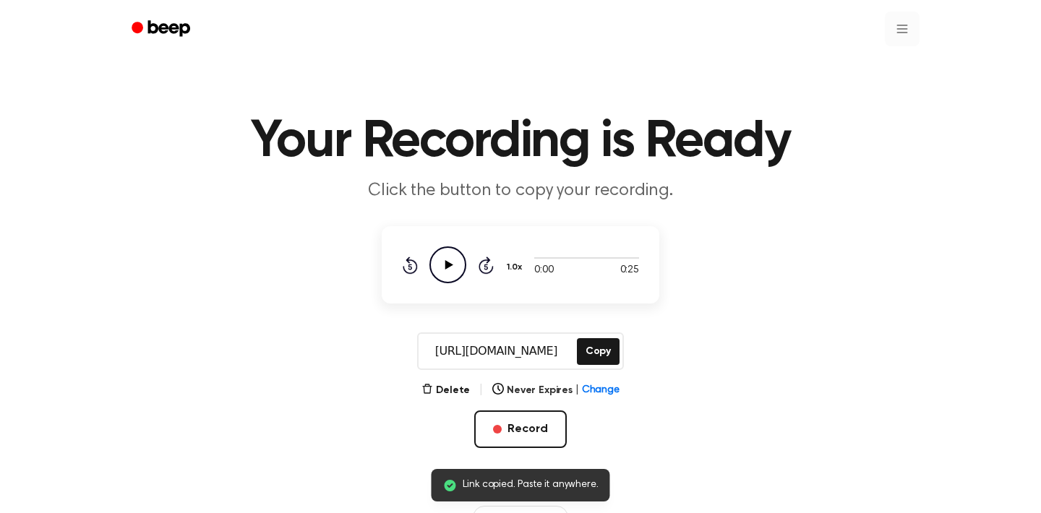
click at [900, 24] on html "Link copied. Paste it anywhere. Your Recording is Ready Click the button to cop…" at bounding box center [520, 455] width 1041 height 911
click at [875, 61] on link "Recording History" at bounding box center [873, 65] width 90 height 24
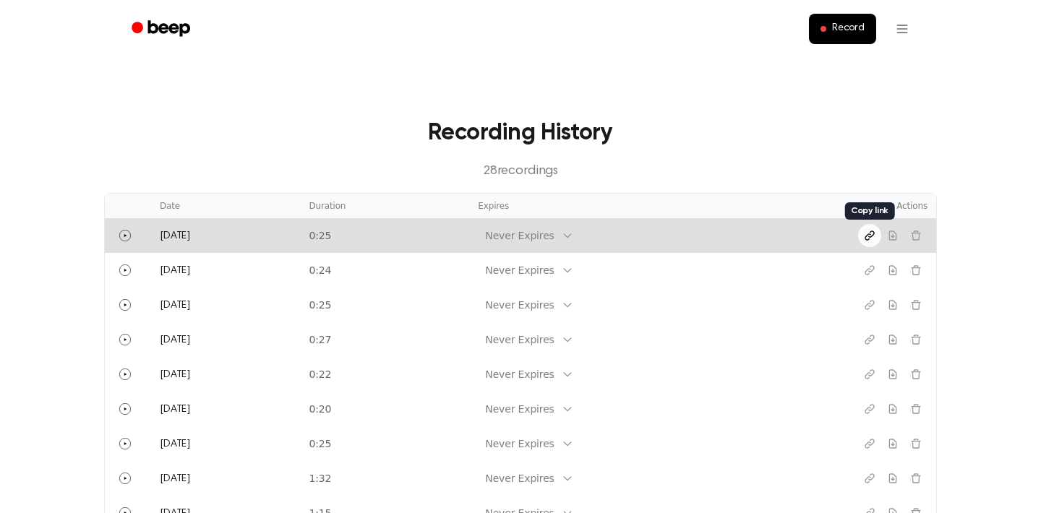
click at [867, 239] on icon "Copy link" at bounding box center [870, 236] width 12 height 12
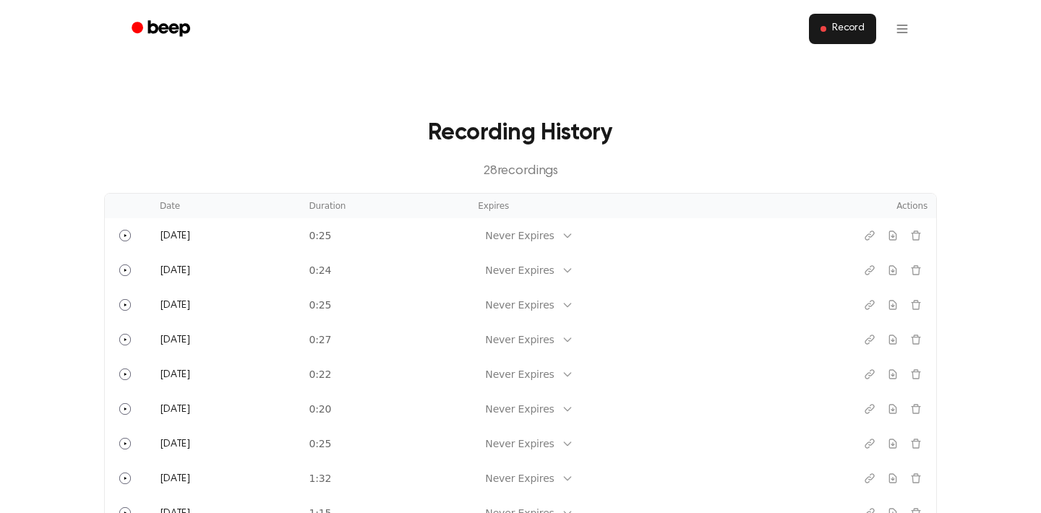
click at [840, 30] on span "Record" at bounding box center [848, 28] width 33 height 13
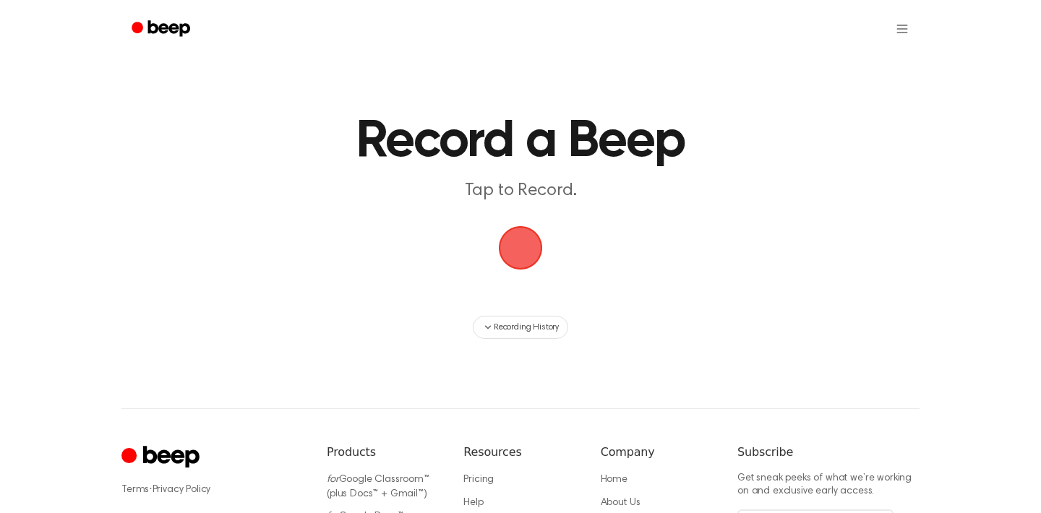
click at [840, 30] on ul at bounding box center [567, 29] width 705 height 35
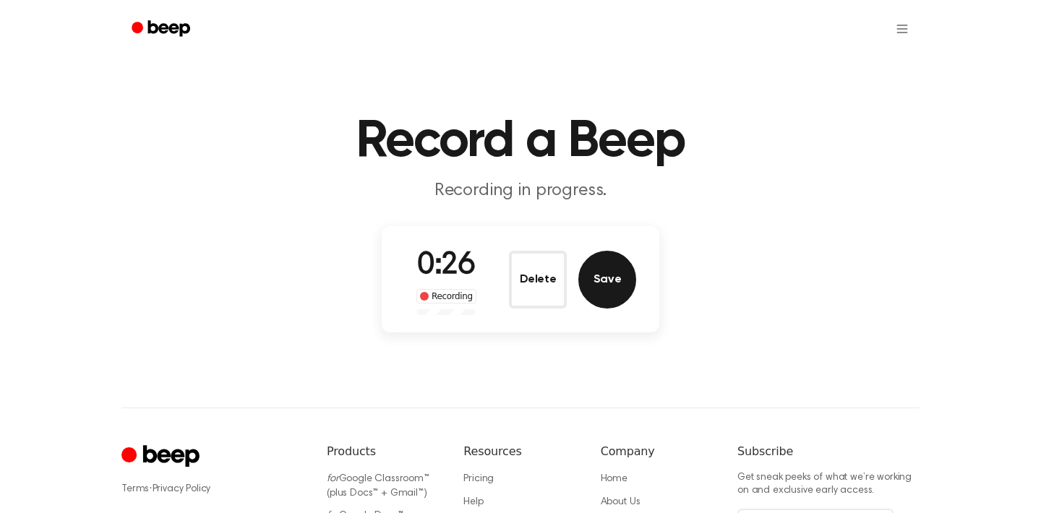
click at [603, 280] on button "Save" at bounding box center [607, 280] width 58 height 58
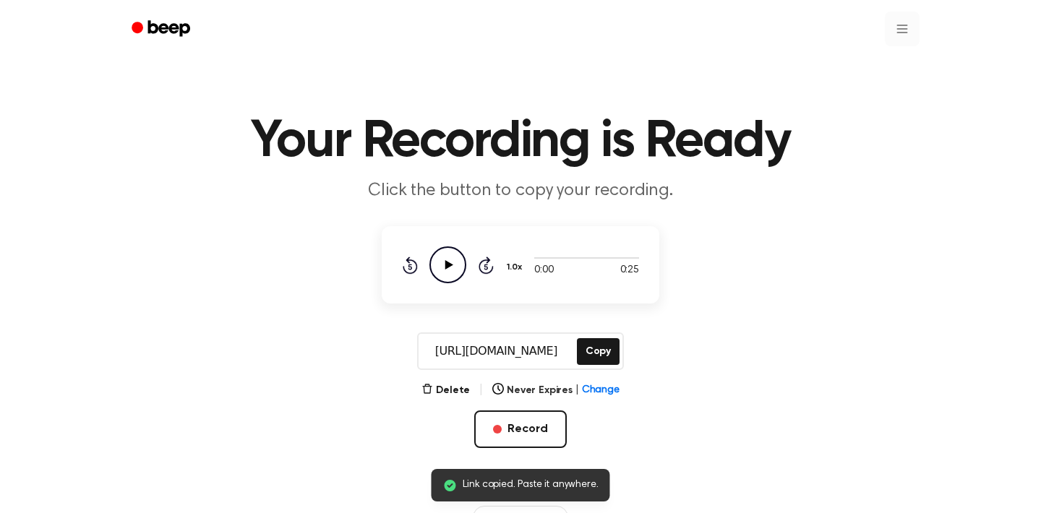
click at [906, 35] on html "Link copied. Paste it anywhere. Your Recording is Ready Click the button to cop…" at bounding box center [520, 455] width 1041 height 911
click at [891, 61] on link "Recording History" at bounding box center [873, 65] width 90 height 24
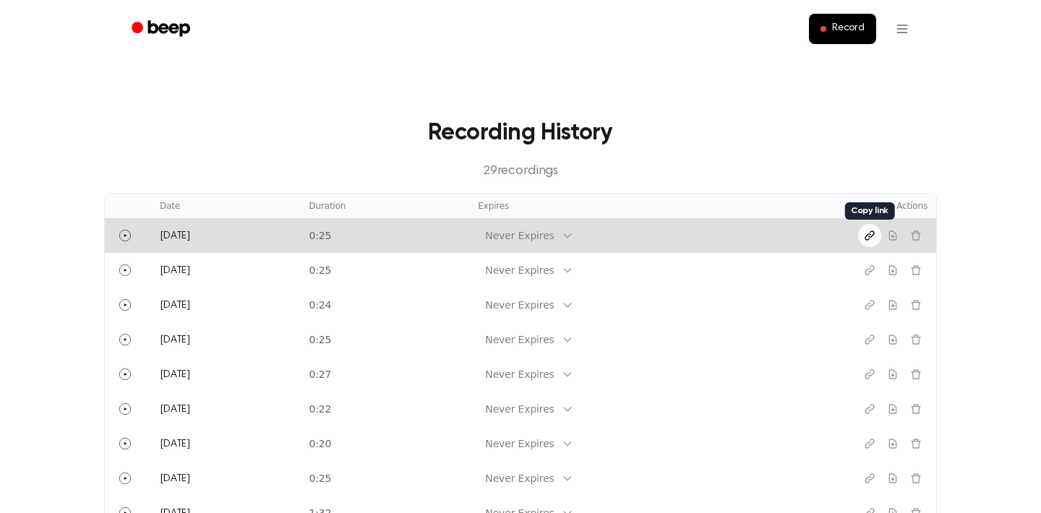
click at [873, 236] on icon "Copy link" at bounding box center [870, 236] width 12 height 12
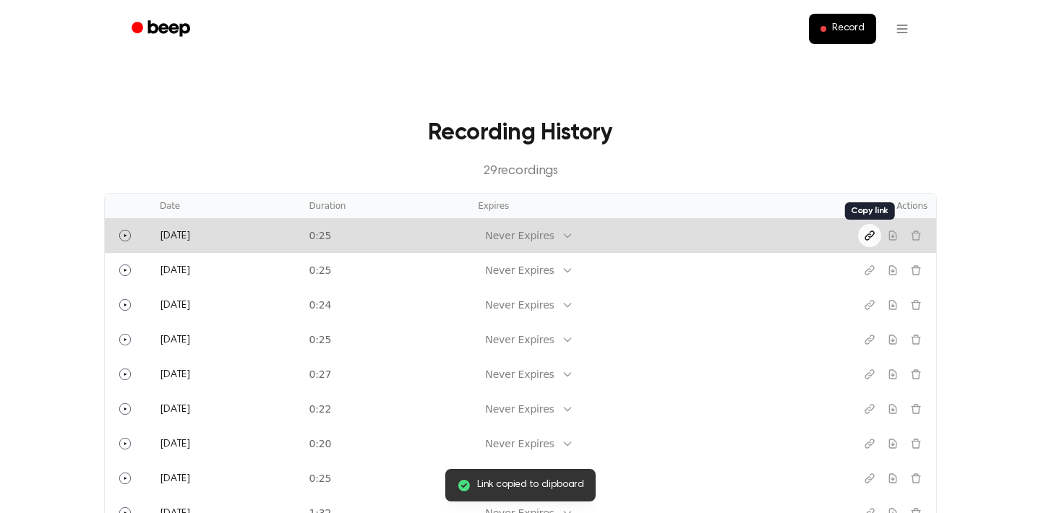
click at [873, 236] on icon "Copy link" at bounding box center [870, 236] width 12 height 12
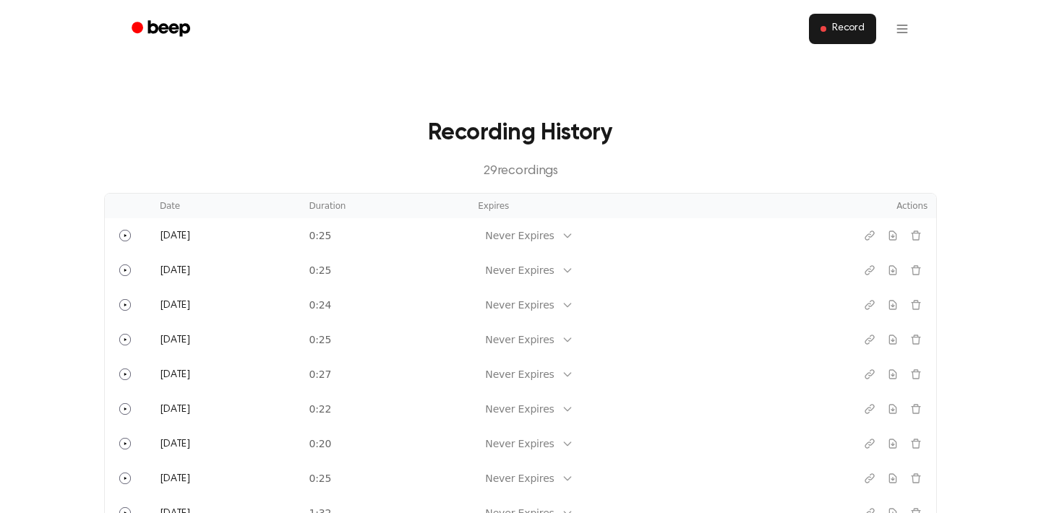
click at [844, 31] on span "Record" at bounding box center [848, 28] width 33 height 13
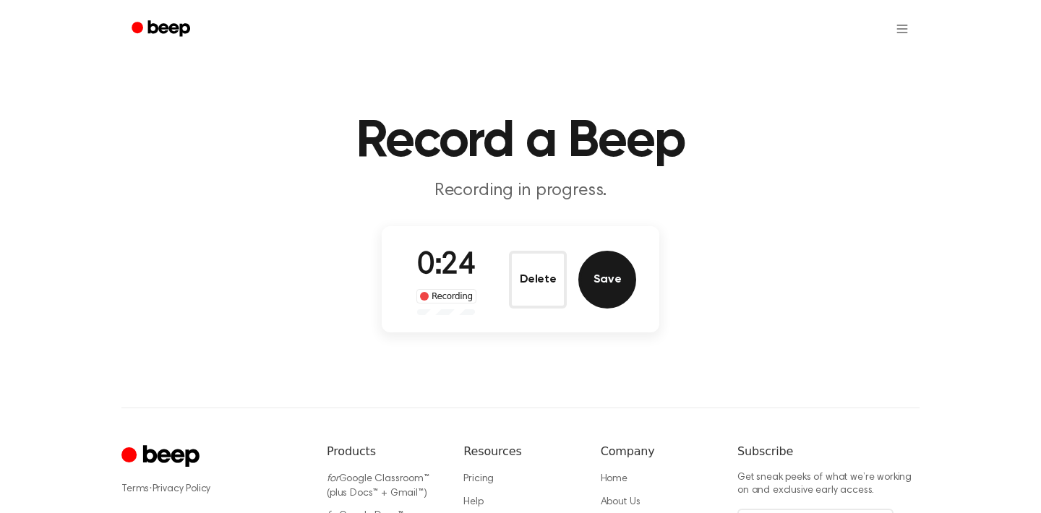
click at [609, 282] on button "Save" at bounding box center [607, 280] width 58 height 58
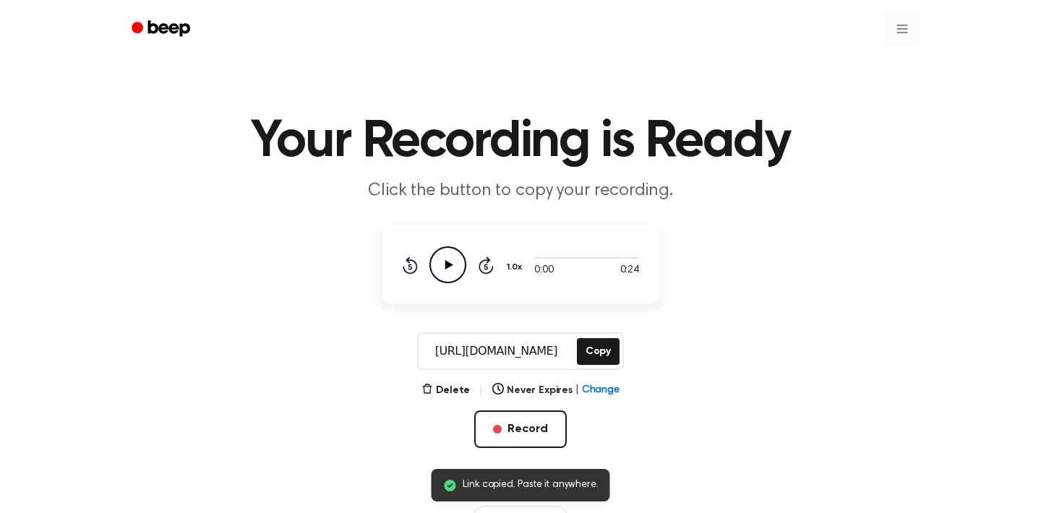
click at [901, 40] on html "Link copied. Paste it anywhere. Your Recording is Ready Click the button to cop…" at bounding box center [520, 455] width 1041 height 911
click at [879, 72] on link "Recording History" at bounding box center [873, 65] width 90 height 24
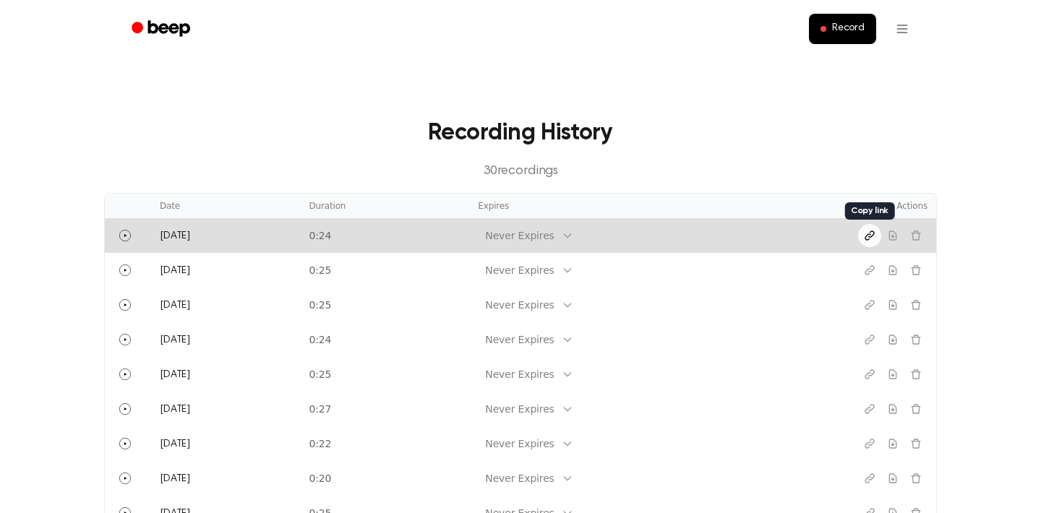
click at [870, 237] on icon "Copy link" at bounding box center [870, 236] width 12 height 12
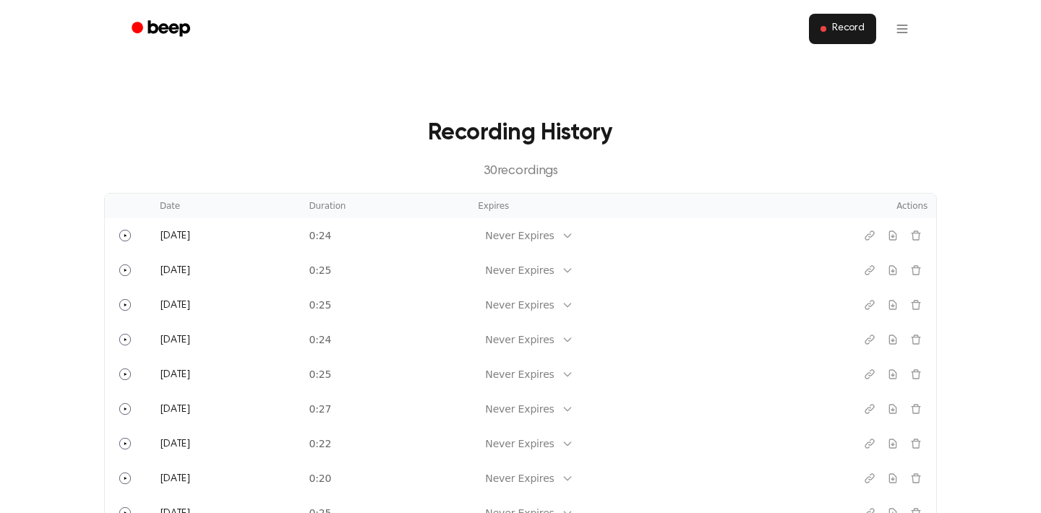
click at [841, 25] on span "Record" at bounding box center [848, 28] width 33 height 13
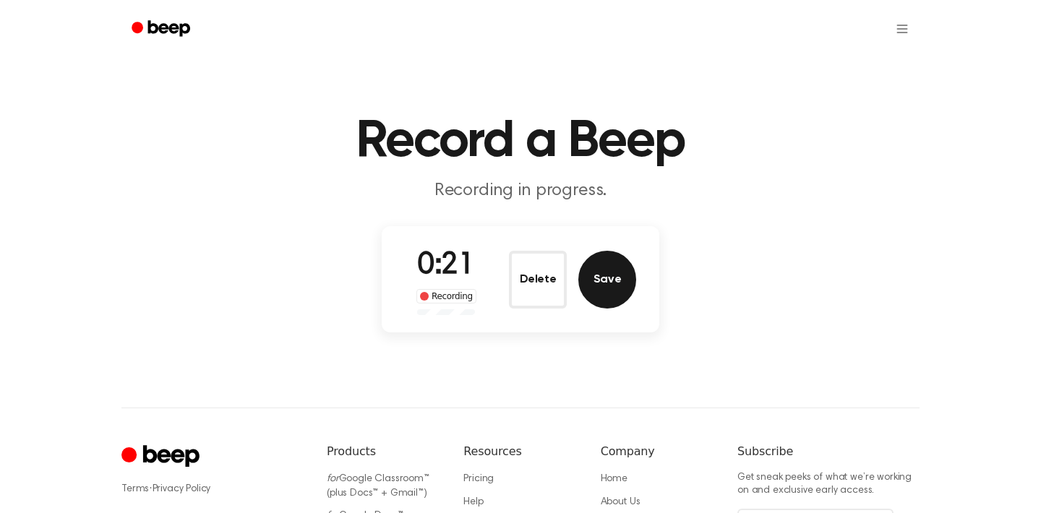
click at [635, 287] on button "Save" at bounding box center [607, 280] width 58 height 58
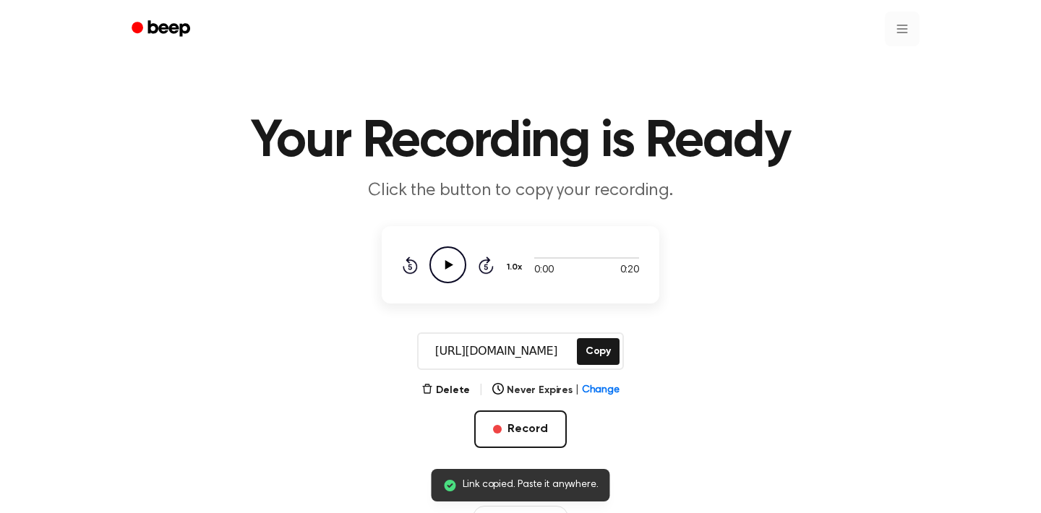
click at [899, 31] on html "Link copied. Paste it anywhere. Your Recording is Ready Click the button to cop…" at bounding box center [520, 455] width 1041 height 911
click at [846, 73] on link "Recording History" at bounding box center [873, 65] width 90 height 24
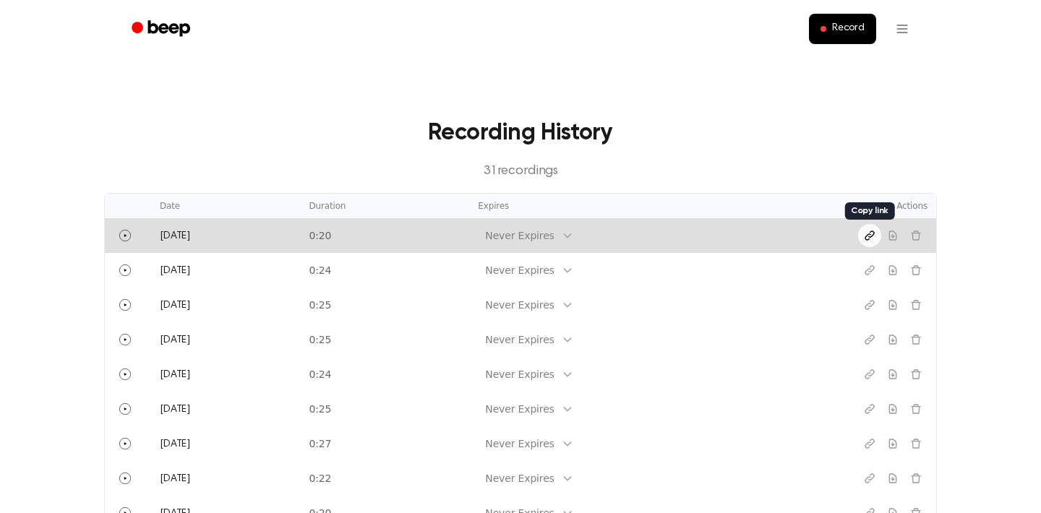
click at [869, 237] on icon "Copy link" at bounding box center [869, 235] width 9 height 9
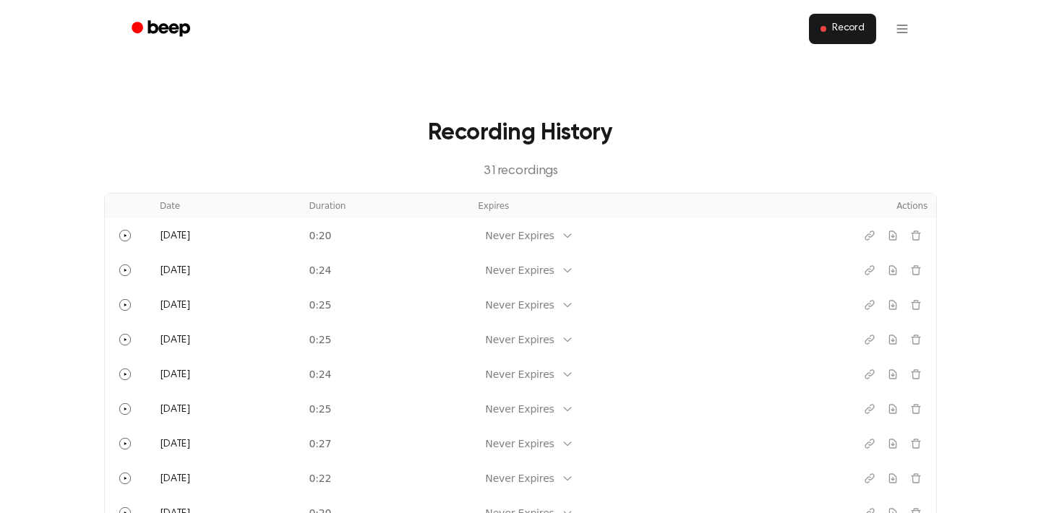
click at [839, 28] on span "Record" at bounding box center [848, 28] width 33 height 13
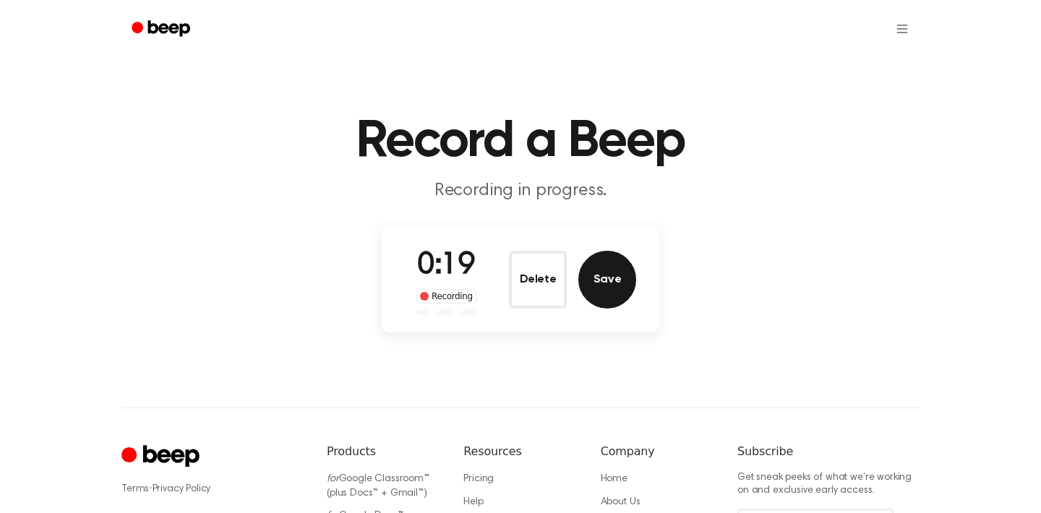
click at [612, 289] on button "Save" at bounding box center [607, 280] width 58 height 58
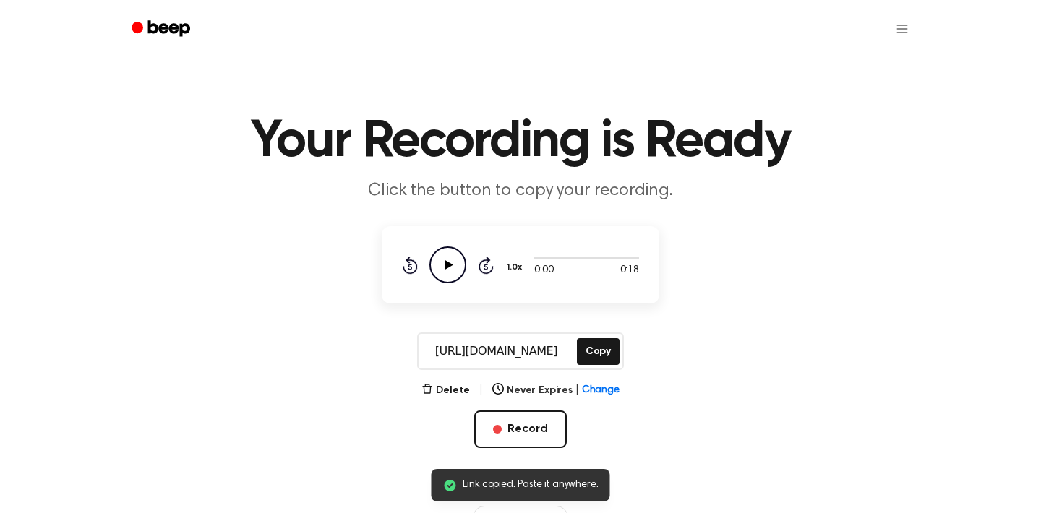
click at [455, 275] on icon "Play Audio" at bounding box center [447, 265] width 37 height 37
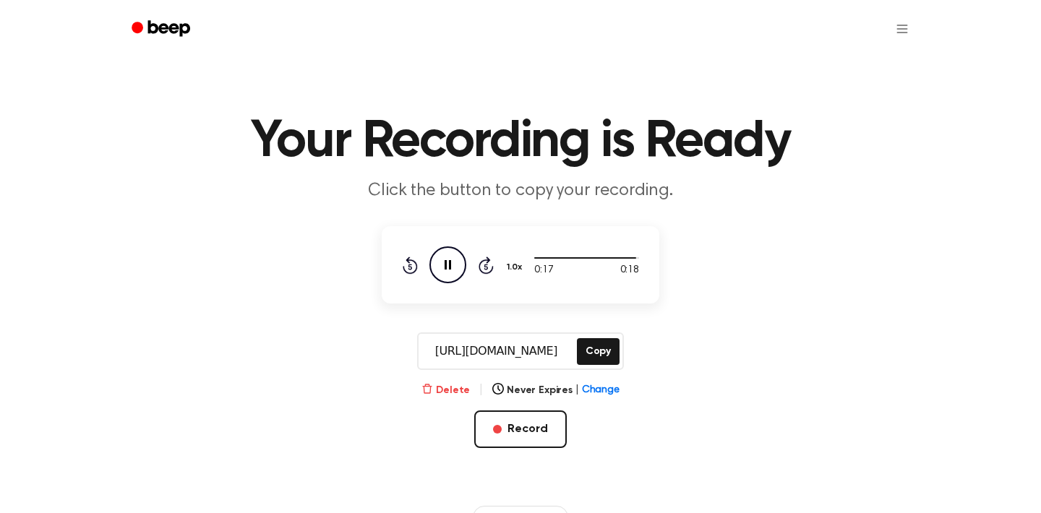
click at [458, 387] on button "Delete" at bounding box center [445, 390] width 48 height 15
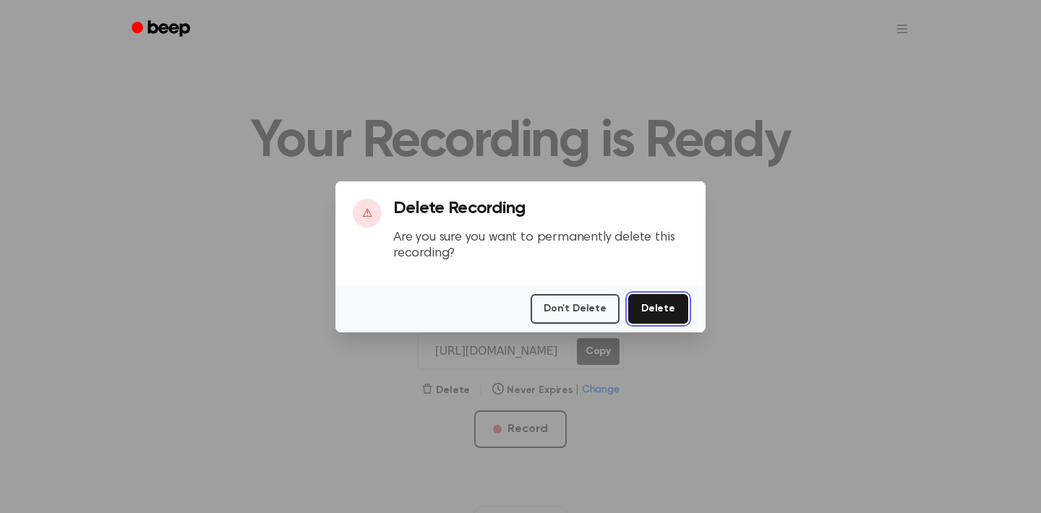
click at [647, 315] on button "Delete" at bounding box center [658, 309] width 60 height 30
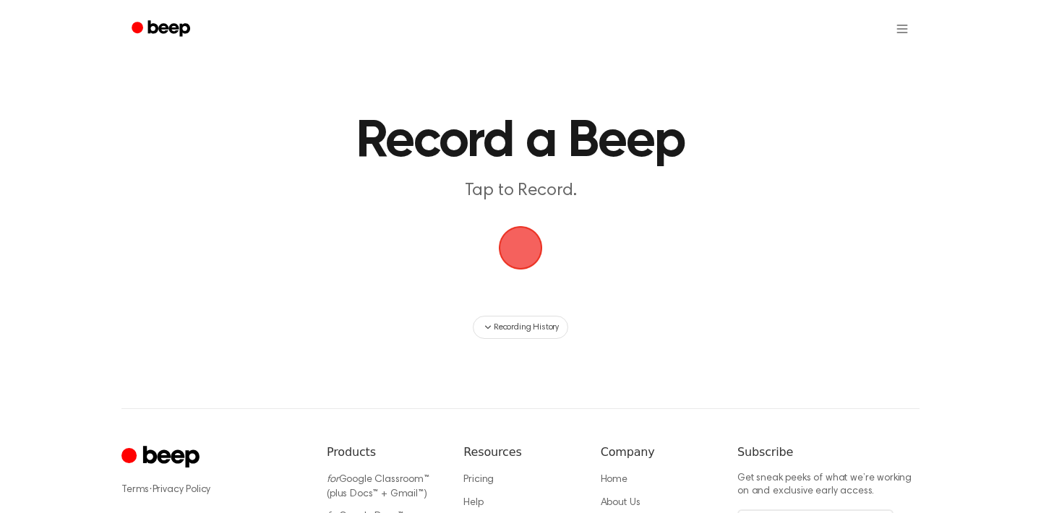
click at [524, 248] on span "button" at bounding box center [520, 248] width 40 height 40
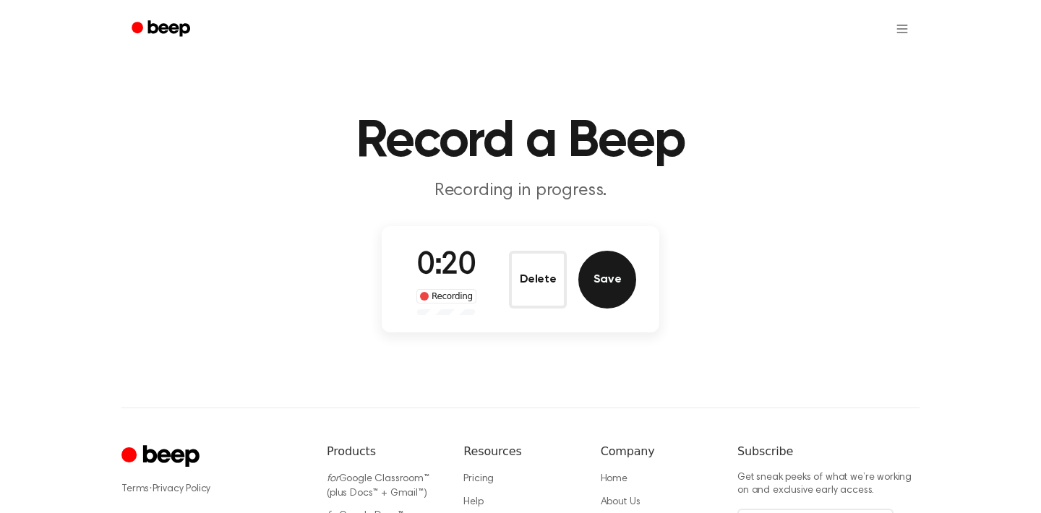
click at [594, 262] on button "Save" at bounding box center [607, 280] width 58 height 58
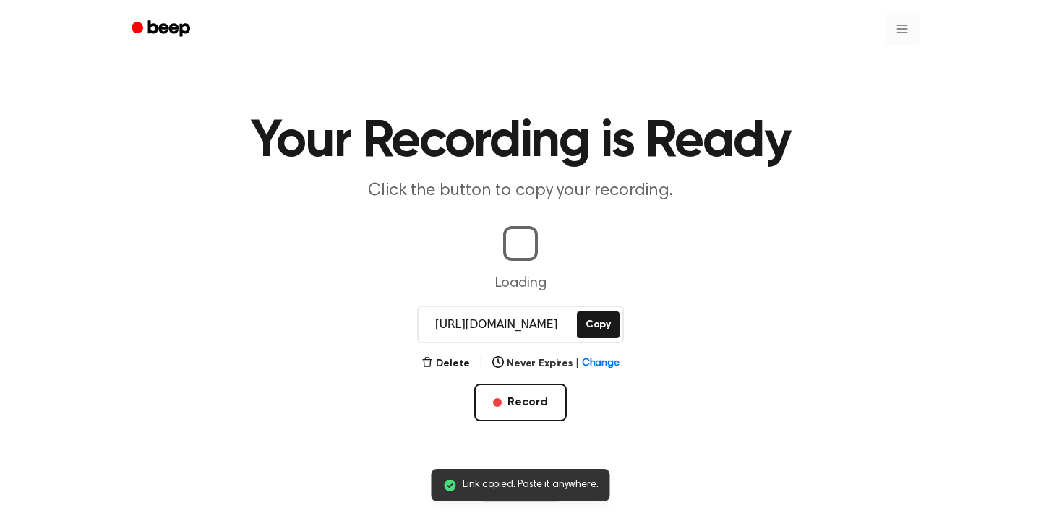
click at [902, 30] on html "Link copied. Paste it anywhere. Your Recording is Ready Click the button to cop…" at bounding box center [520, 442] width 1041 height 884
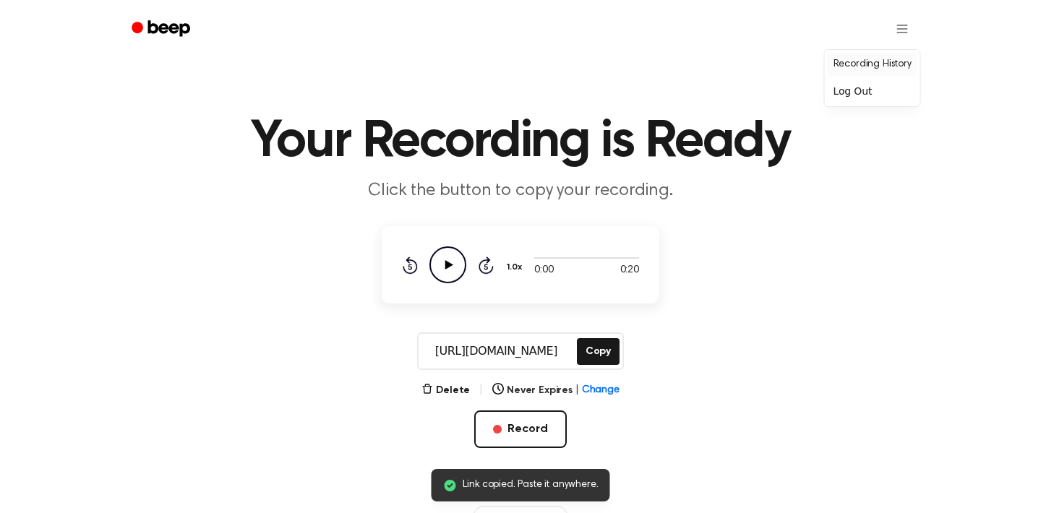
click at [877, 63] on link "Recording History" at bounding box center [873, 65] width 90 height 24
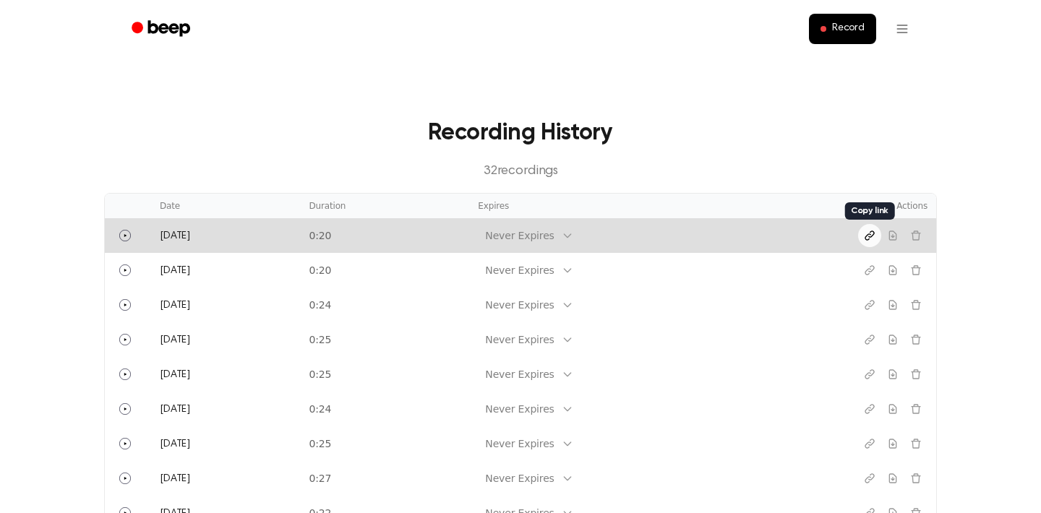
click at [869, 234] on icon "Copy link" at bounding box center [869, 235] width 9 height 9
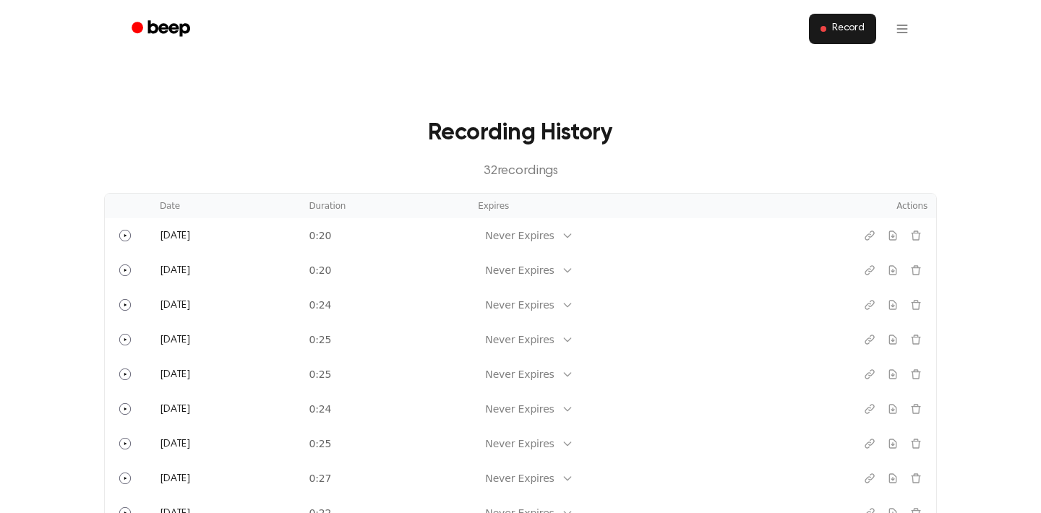
click at [847, 32] on span "Record" at bounding box center [848, 28] width 33 height 13
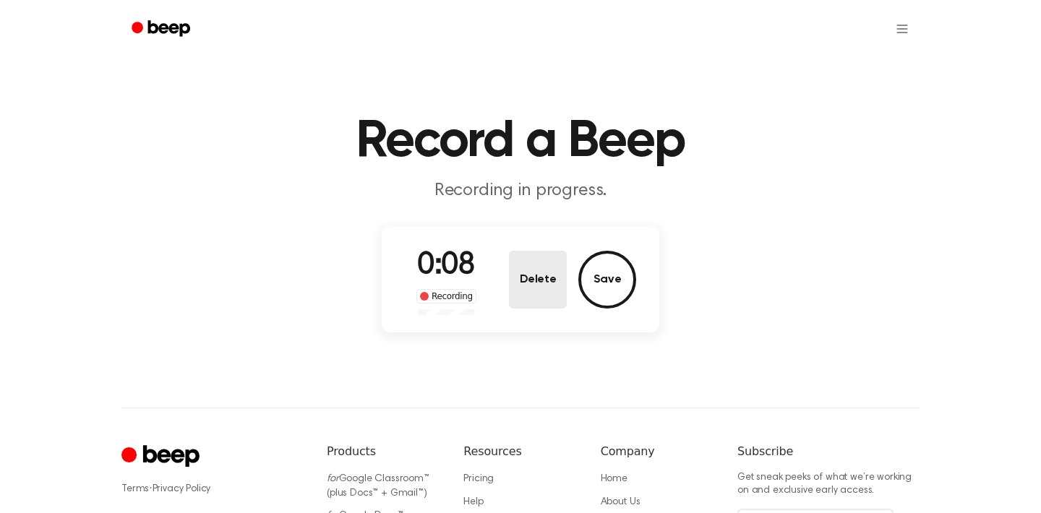
click at [537, 265] on button "Delete" at bounding box center [538, 280] width 58 height 58
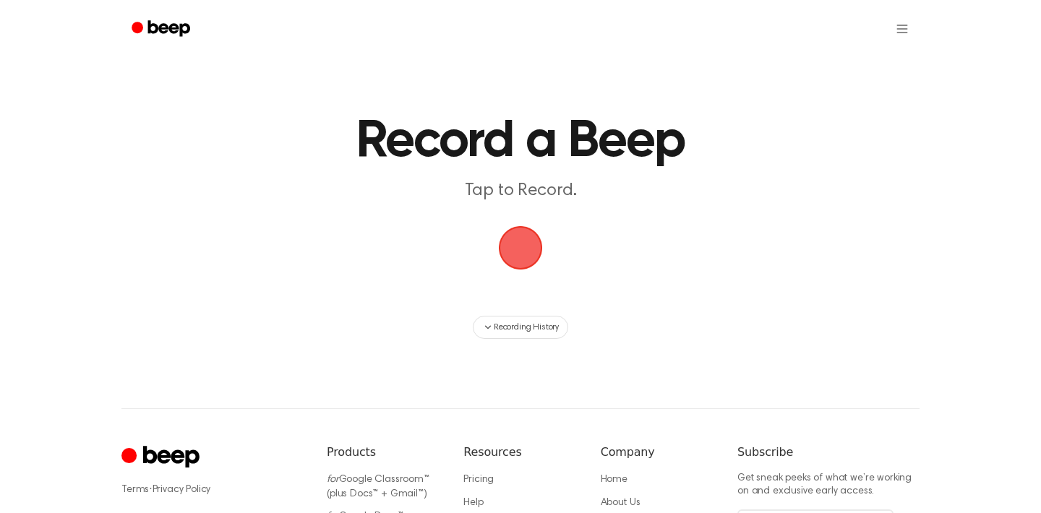
click at [521, 253] on span "button" at bounding box center [520, 248] width 40 height 40
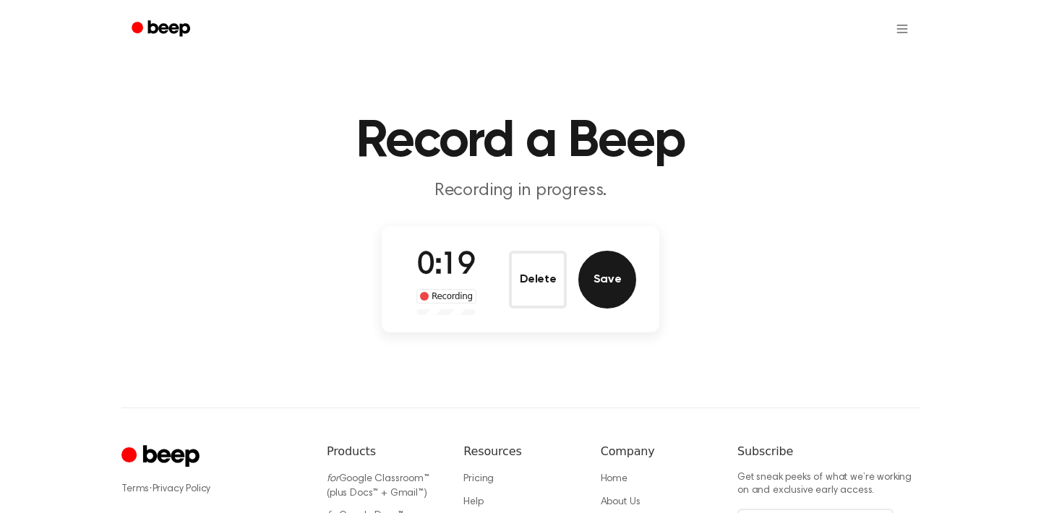
click at [608, 279] on button "Save" at bounding box center [607, 280] width 58 height 58
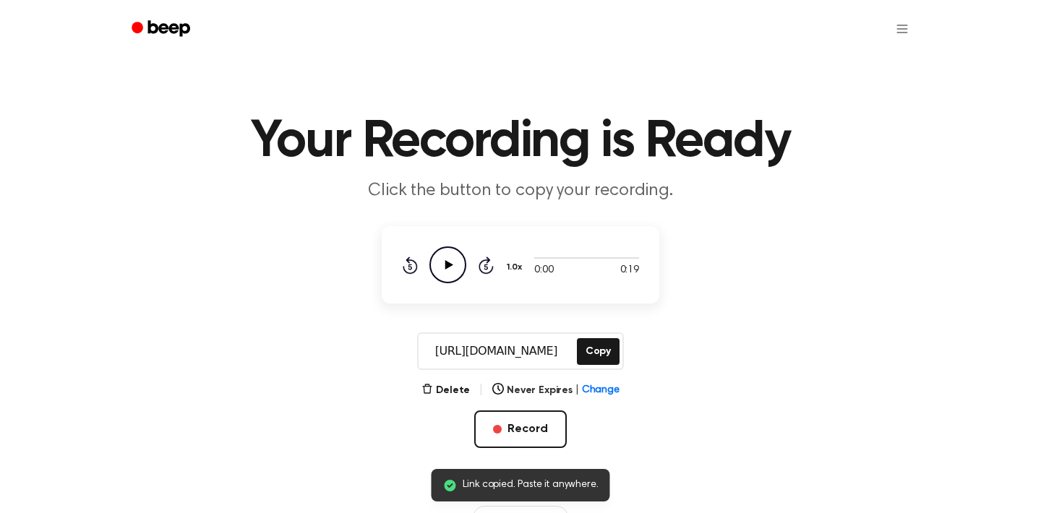
click at [449, 266] on icon at bounding box center [449, 264] width 8 height 9
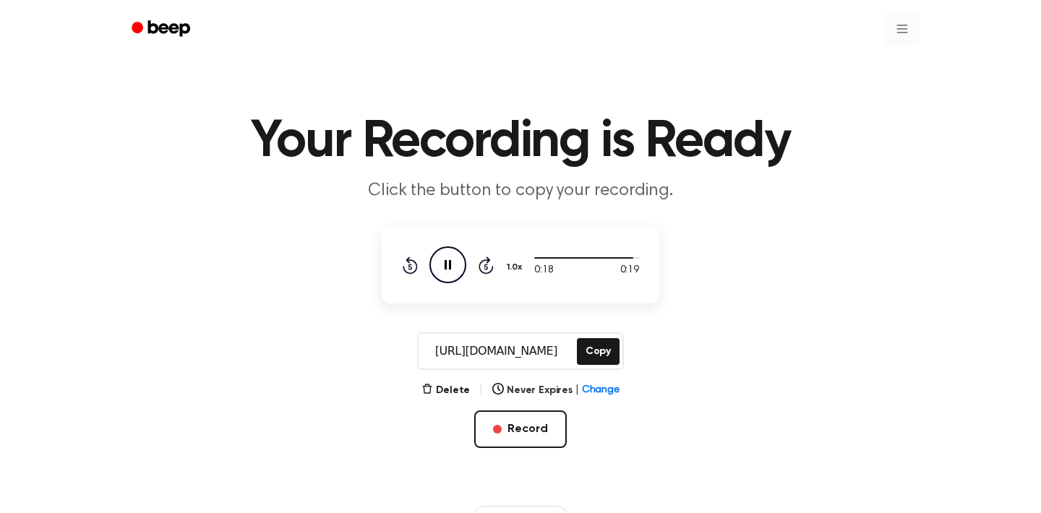
click at [904, 31] on html "Your Recording is Ready Click the button to copy your recording. 0:18 0:19 1.0x…" at bounding box center [520, 455] width 1041 height 911
click at [892, 59] on link "Recording History" at bounding box center [873, 65] width 90 height 24
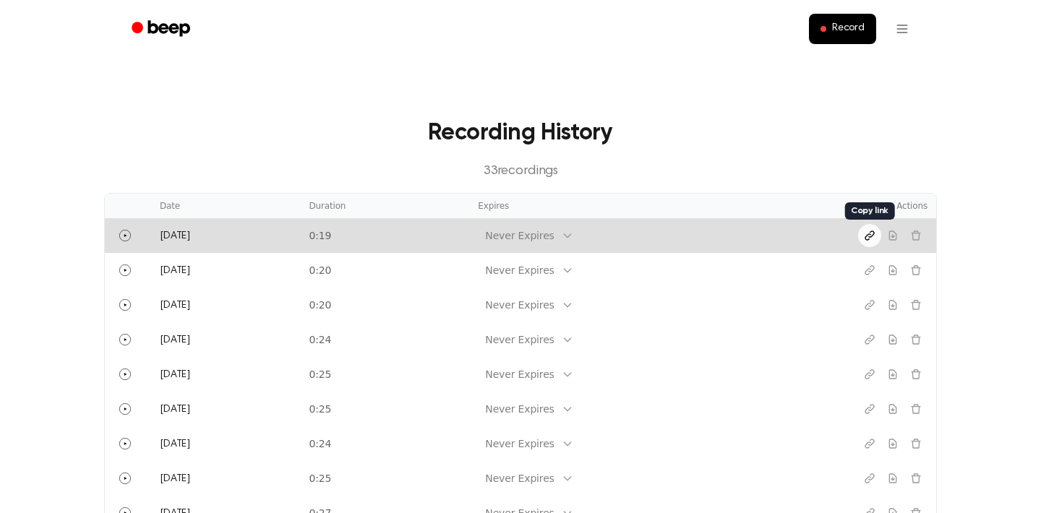
click at [870, 239] on icon "Copy link" at bounding box center [870, 236] width 12 height 12
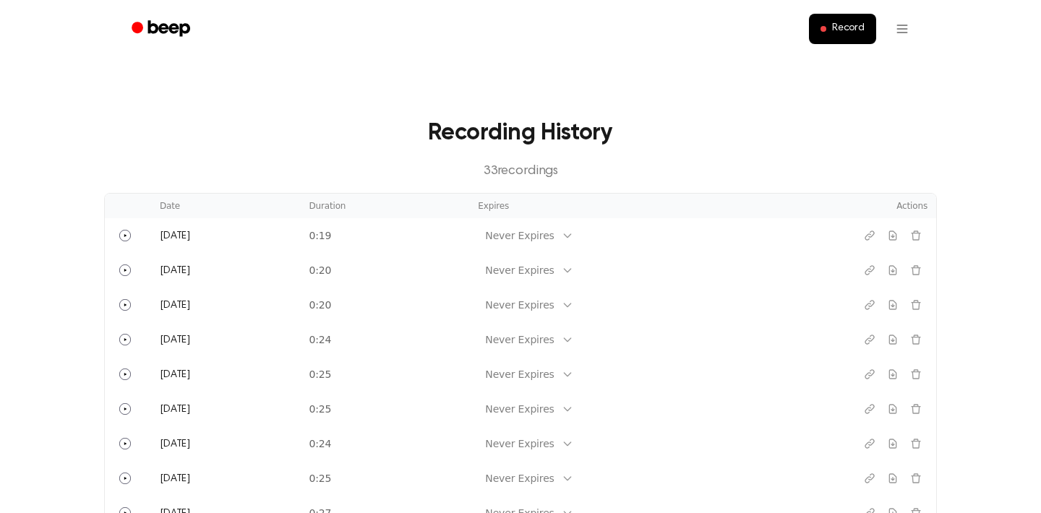
click at [628, 43] on ul "Record" at bounding box center [567, 29] width 705 height 35
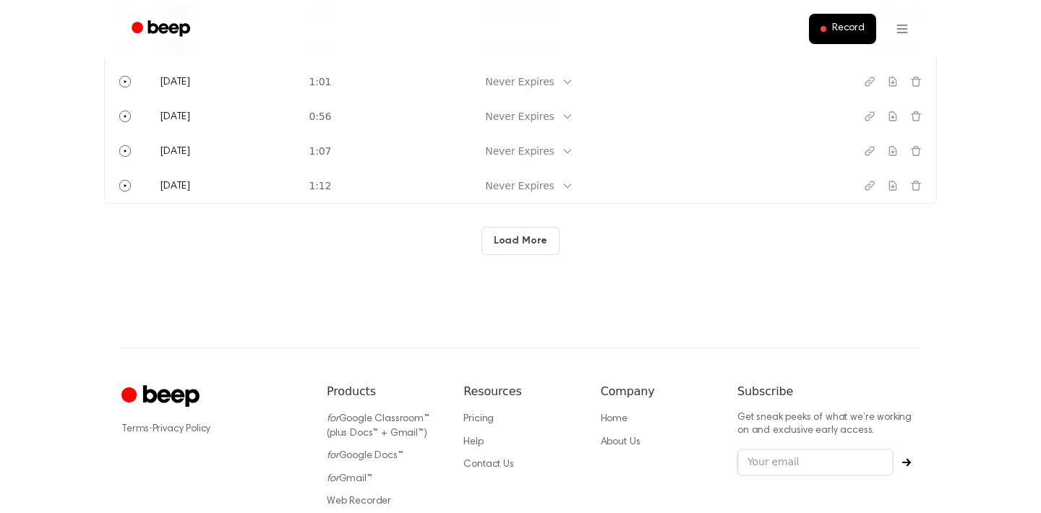
scroll to position [714, 0]
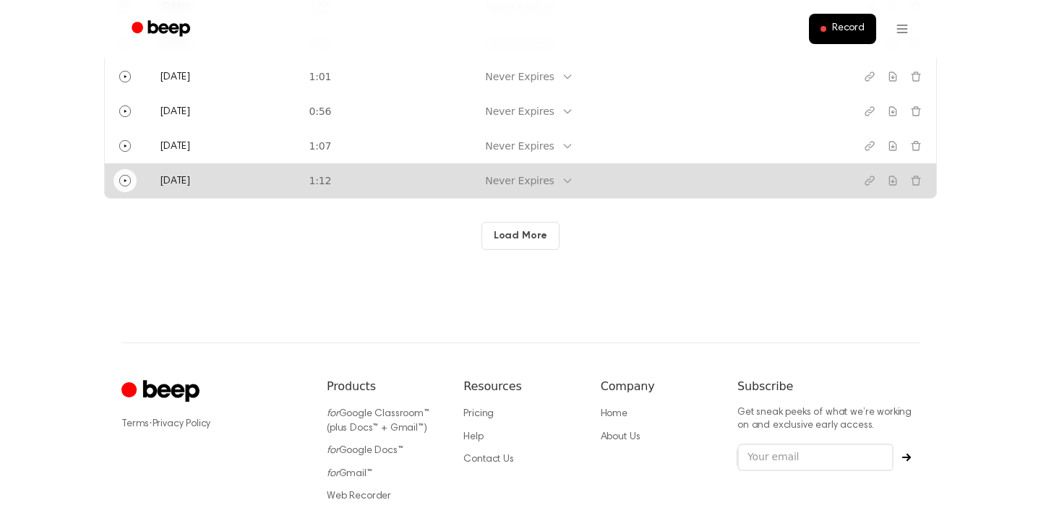
click at [124, 179] on icon "Play" at bounding box center [125, 180] width 3 height 3
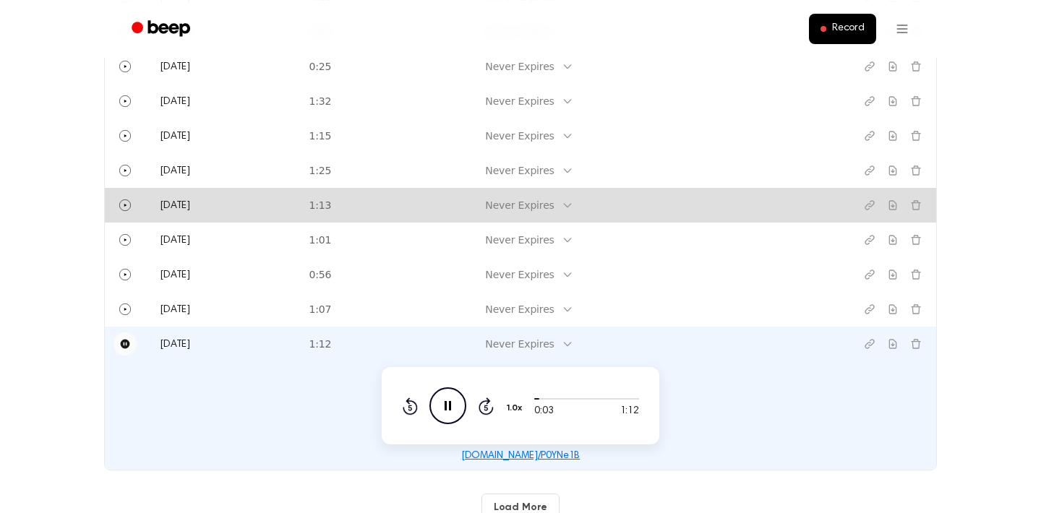
scroll to position [549, 0]
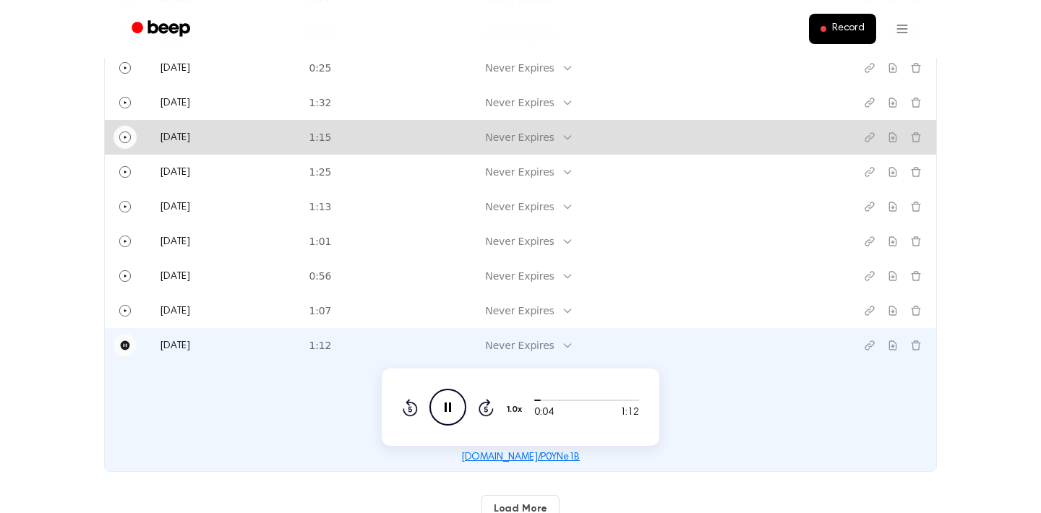
click at [126, 134] on icon "Play" at bounding box center [125, 138] width 12 height 12
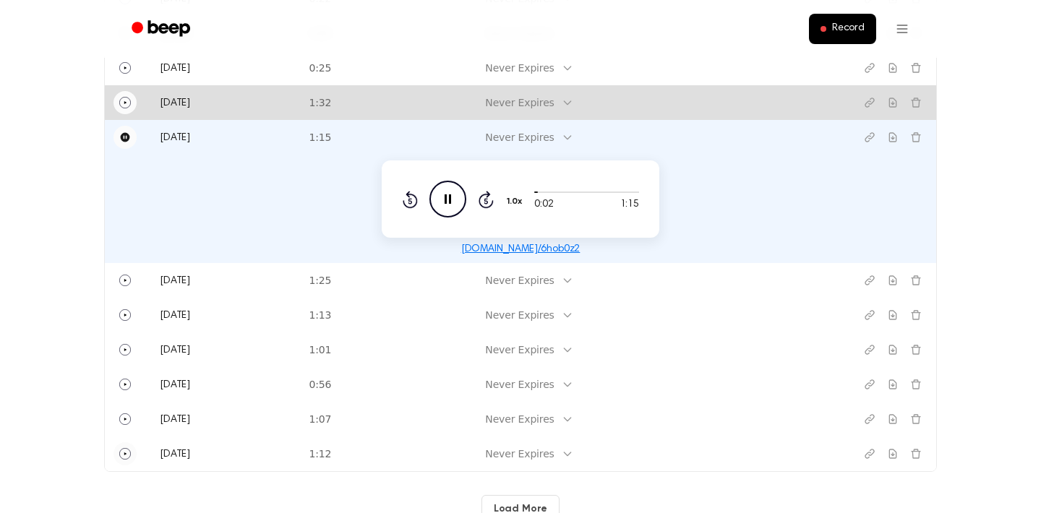
click at [129, 105] on icon "Play" at bounding box center [125, 103] width 12 height 12
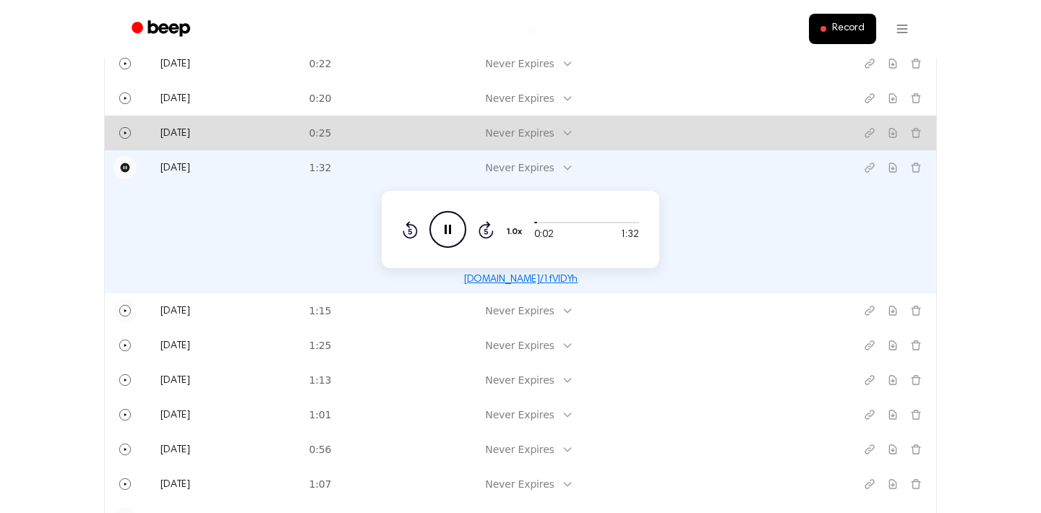
scroll to position [475, 0]
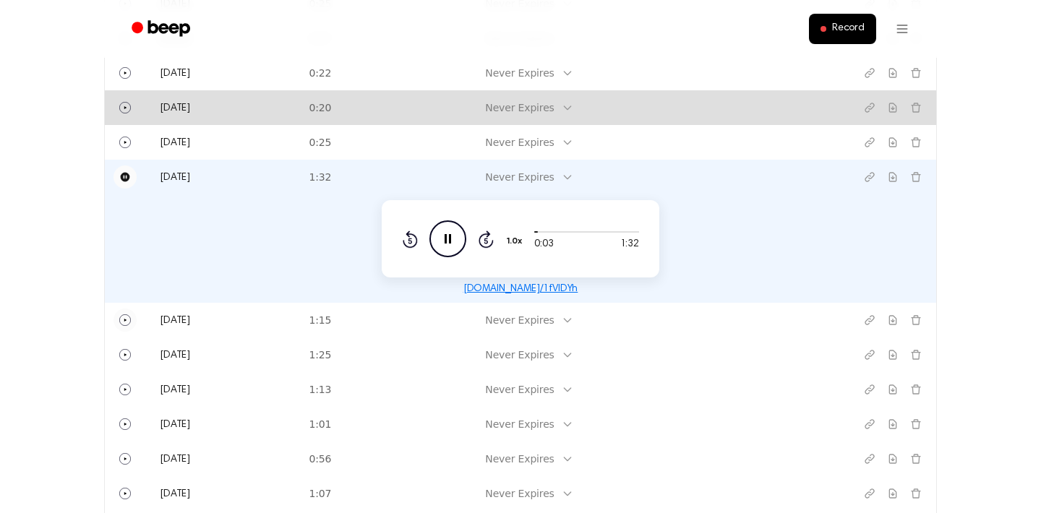
click at [129, 105] on icon "Play" at bounding box center [125, 108] width 12 height 12
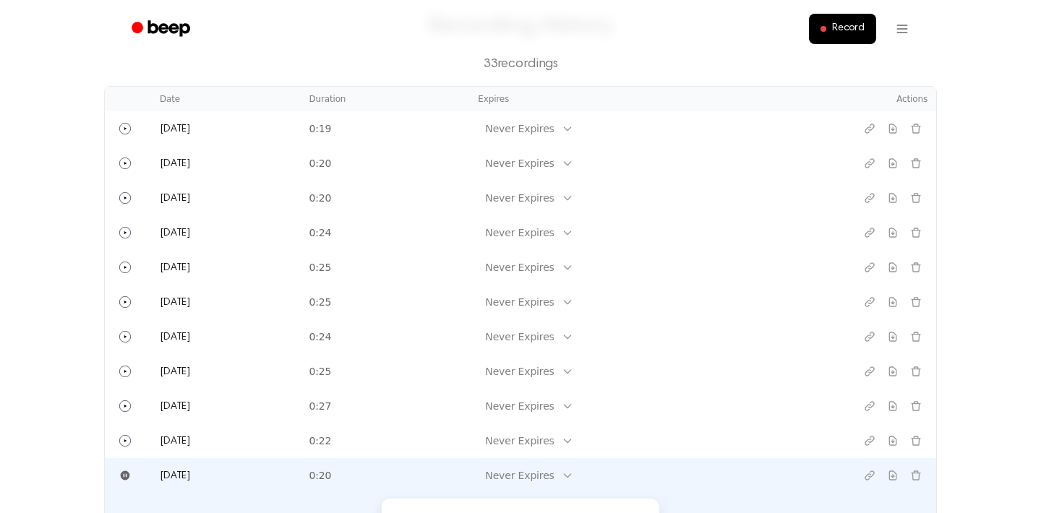
scroll to position [108, 0]
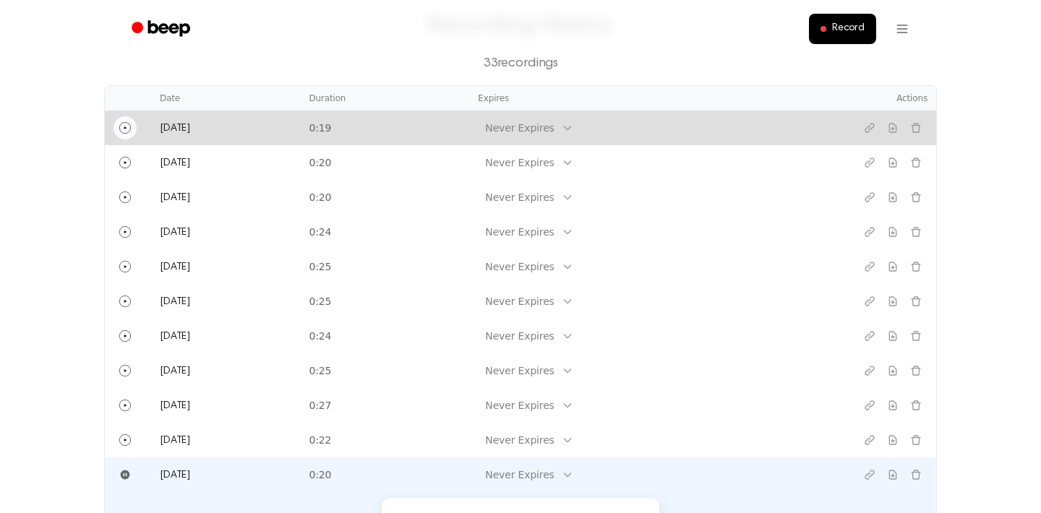
click at [126, 127] on icon "Play" at bounding box center [125, 128] width 12 height 12
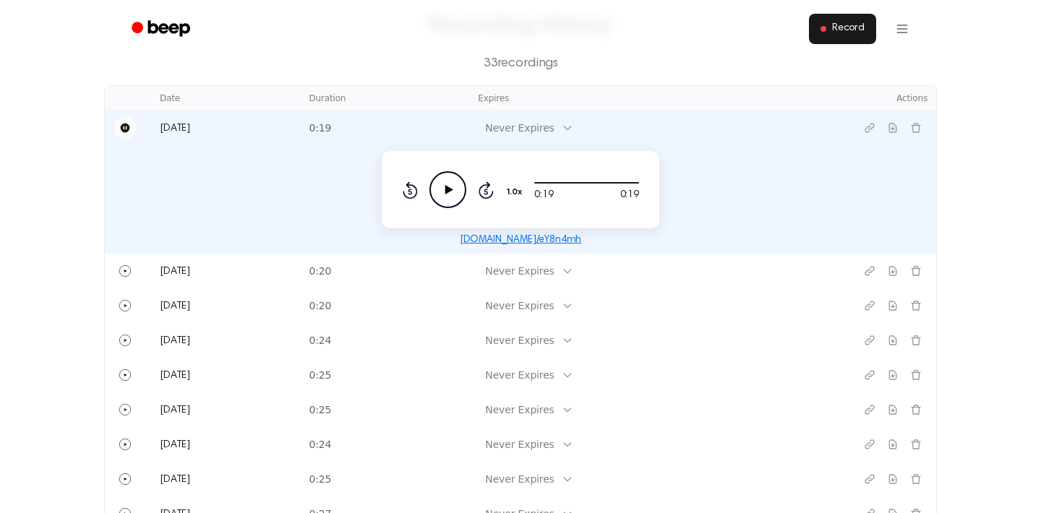
click at [865, 30] on button "Record" at bounding box center [842, 29] width 67 height 30
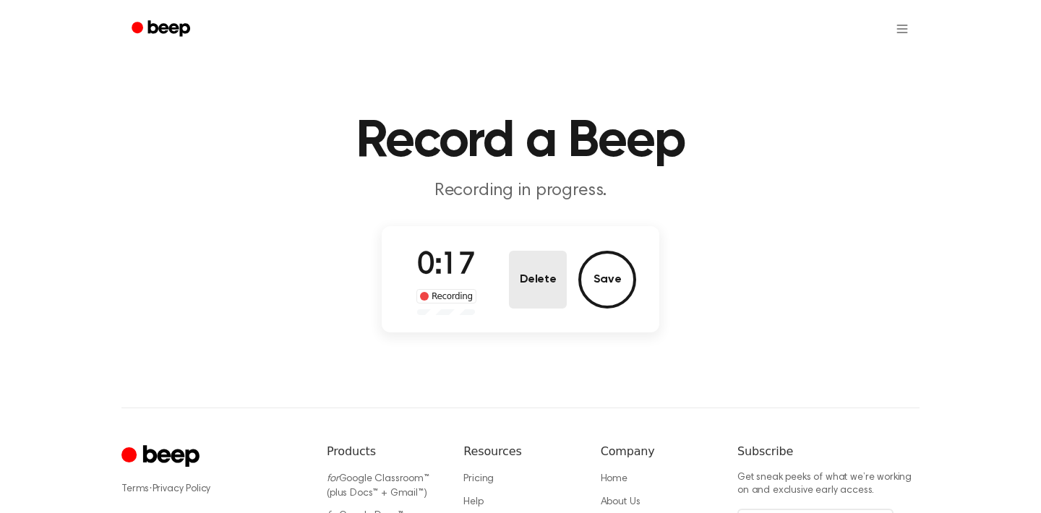
click at [548, 273] on button "Delete" at bounding box center [538, 280] width 58 height 58
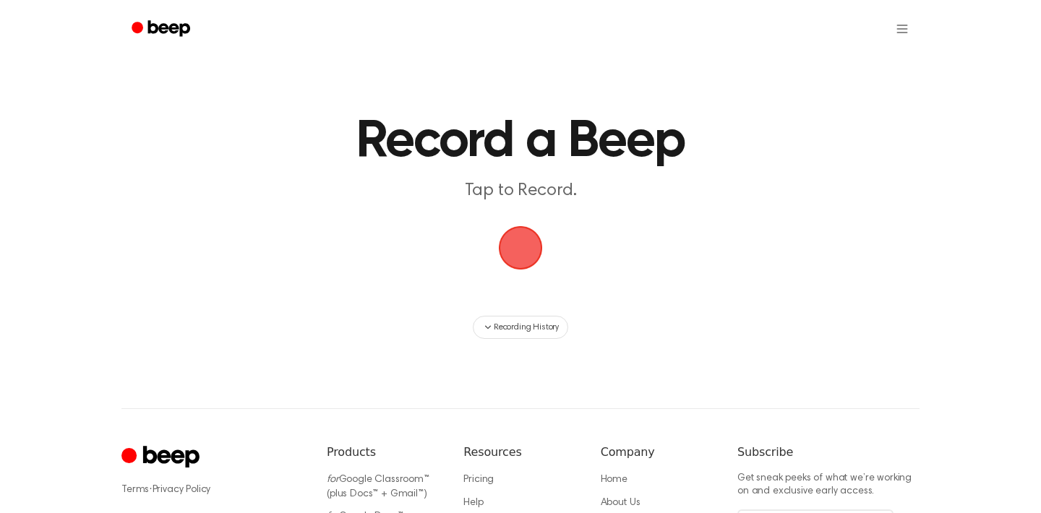
click at [516, 252] on span "button" at bounding box center [520, 248] width 40 height 40
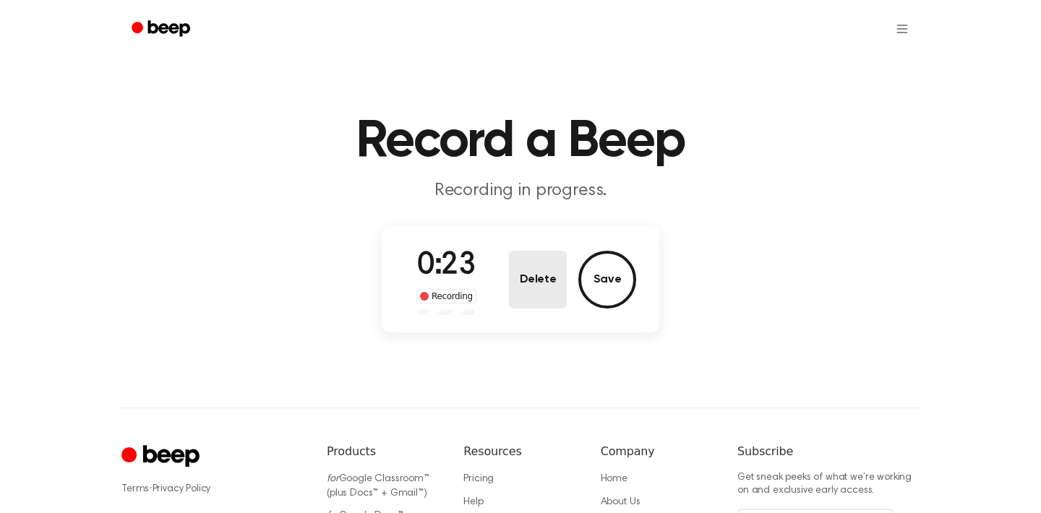
click at [536, 285] on button "Delete" at bounding box center [538, 280] width 58 height 58
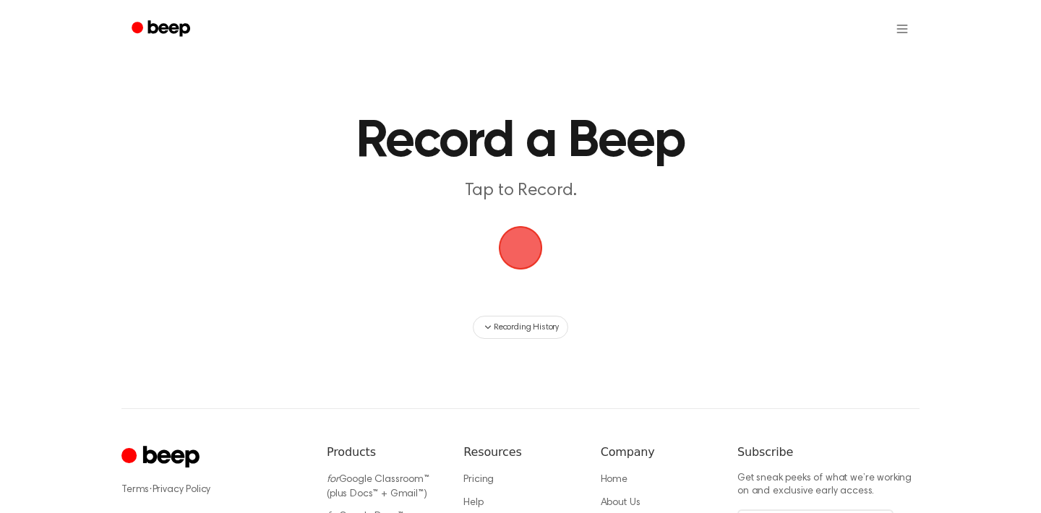
click at [525, 255] on span "button" at bounding box center [520, 248] width 40 height 40
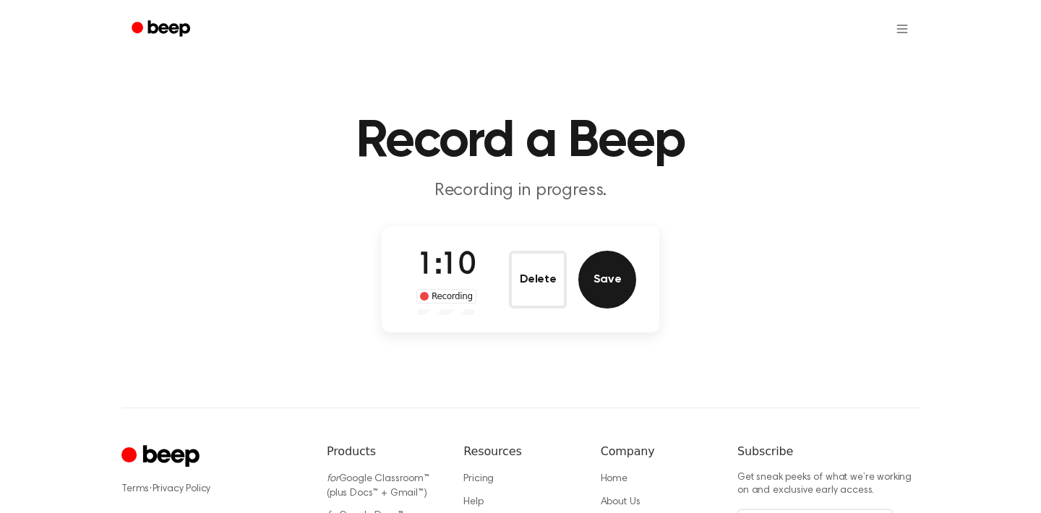
click at [611, 288] on button "Save" at bounding box center [607, 280] width 58 height 58
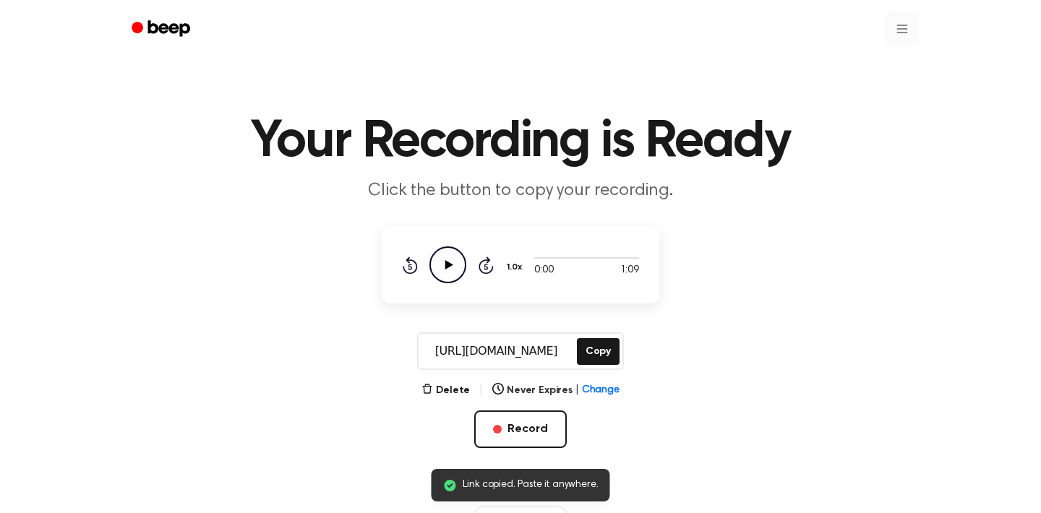
click at [907, 27] on html "Link copied. Paste it anywhere. Your Recording is Ready Click the button to cop…" at bounding box center [520, 455] width 1041 height 911
click at [873, 64] on link "Recording History" at bounding box center [873, 65] width 90 height 24
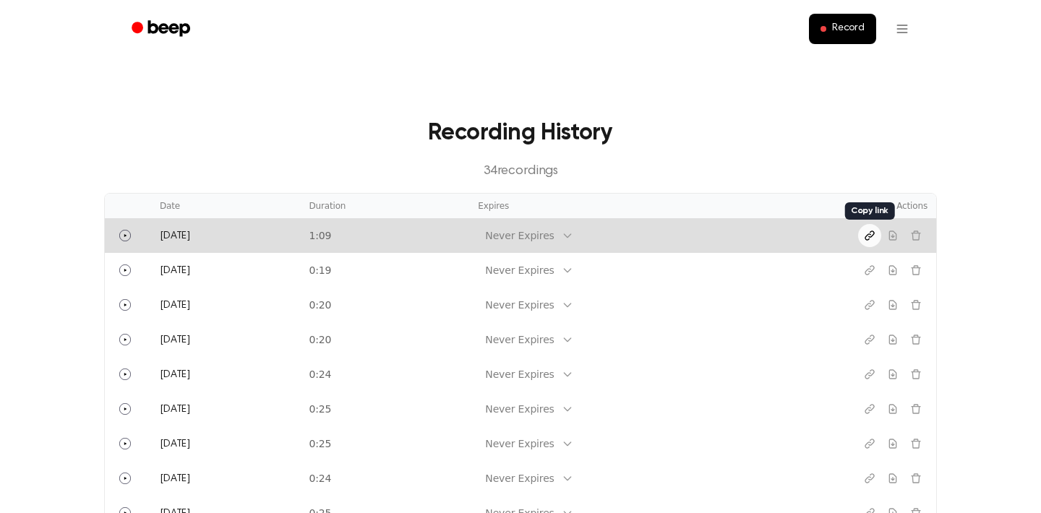
click at [867, 234] on icon "Copy link" at bounding box center [870, 236] width 12 height 12
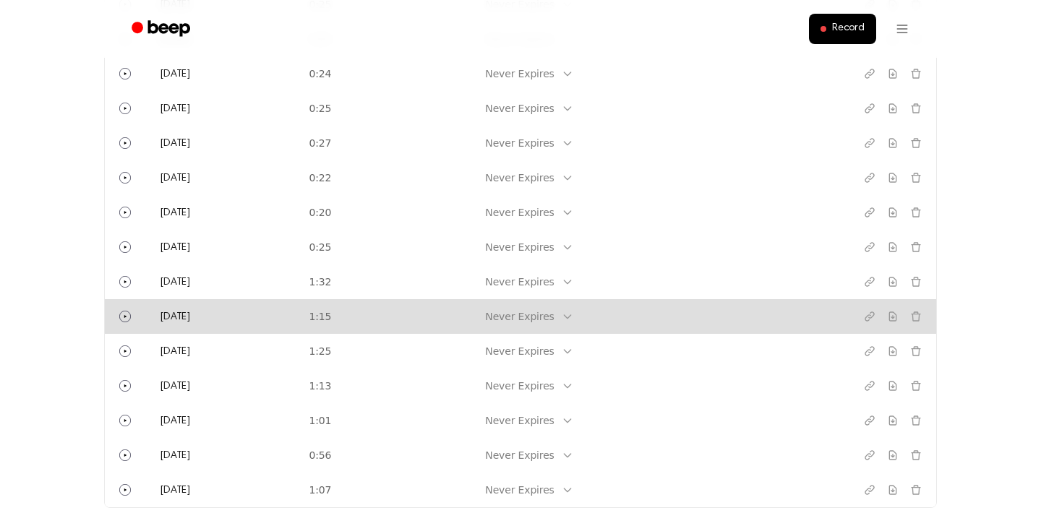
scroll to position [408, 0]
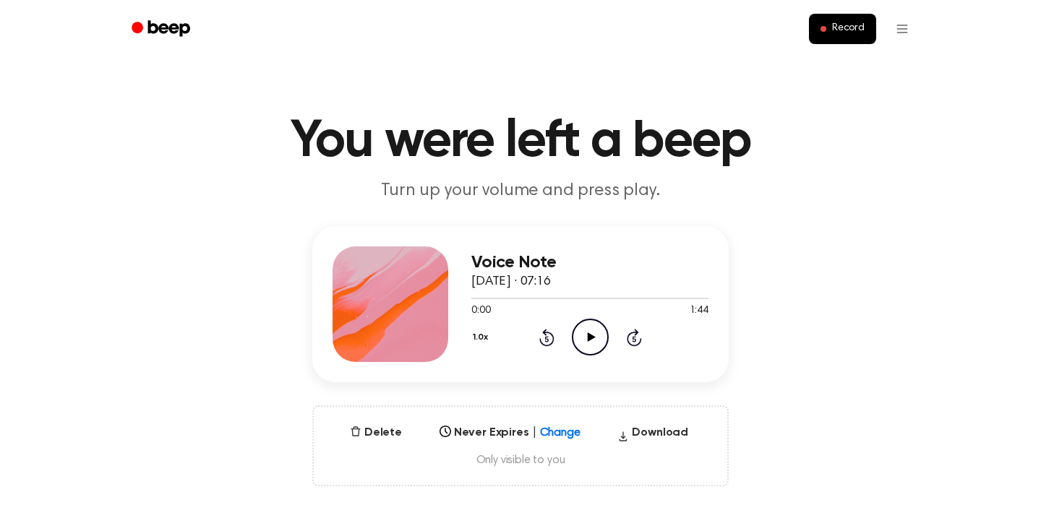
click at [578, 337] on icon "Play Audio" at bounding box center [590, 337] width 37 height 37
click at [594, 342] on icon "Pause Audio" at bounding box center [590, 337] width 37 height 37
click at [596, 342] on icon "Play Audio" at bounding box center [590, 337] width 37 height 37
click at [595, 337] on icon "Pause Audio" at bounding box center [590, 337] width 37 height 37
click at [849, 33] on span "Record" at bounding box center [848, 28] width 33 height 13
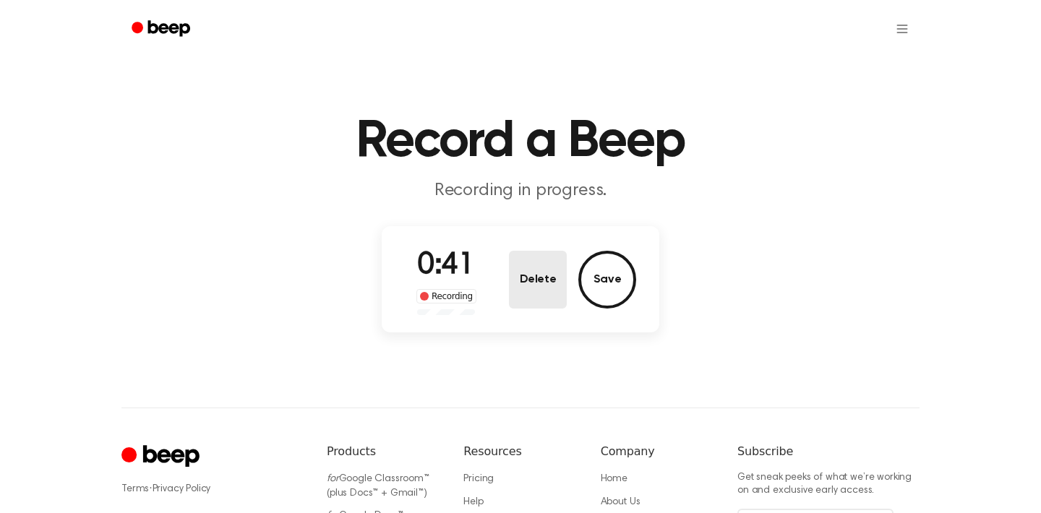
click at [544, 284] on button "Delete" at bounding box center [538, 280] width 58 height 58
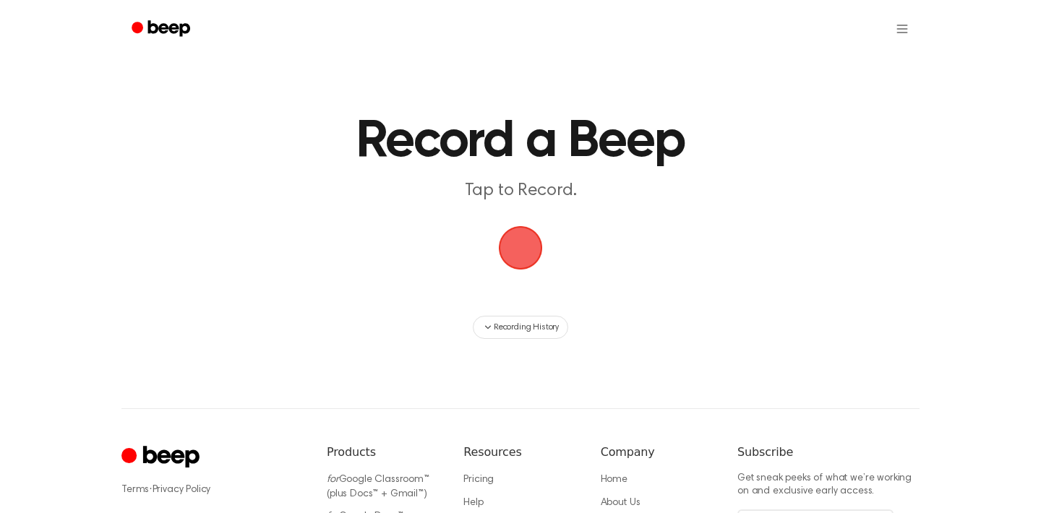
click at [525, 257] on span "button" at bounding box center [520, 248] width 40 height 40
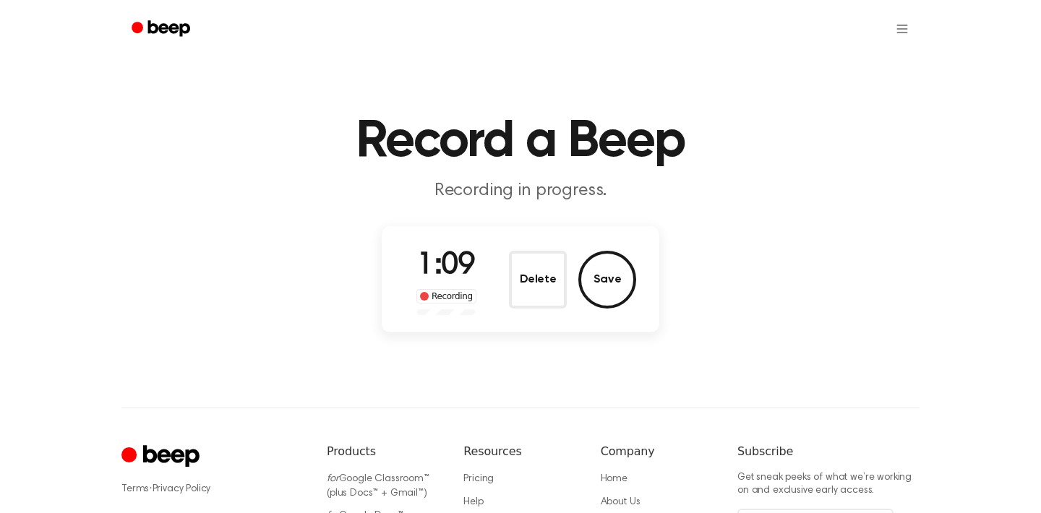
click at [637, 273] on div "1:09 Recording Delete Save" at bounding box center [521, 279] width 278 height 106
click at [618, 275] on button "Save" at bounding box center [607, 280] width 58 height 58
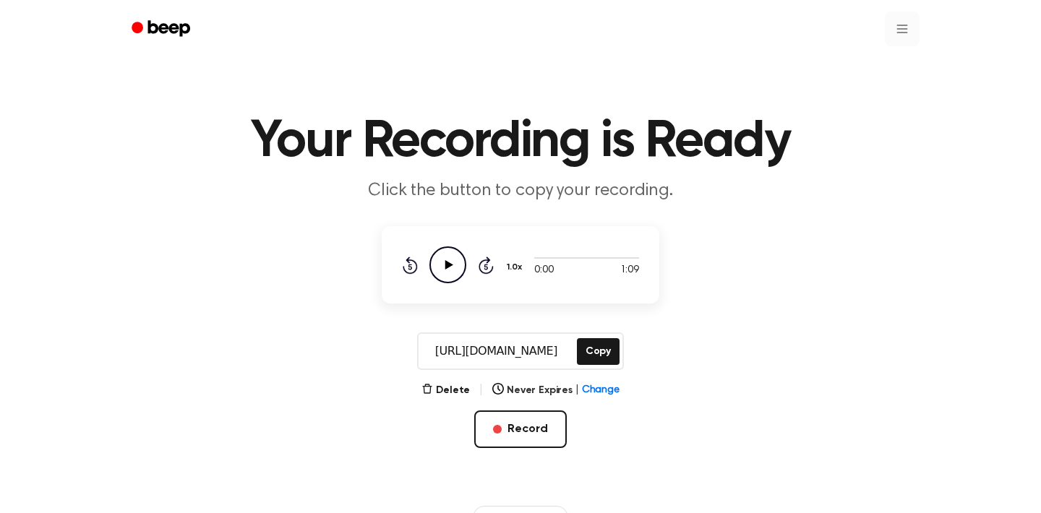
click at [906, 29] on html "Your Recording is Ready Click the button to copy your recording. 0:00 1:09 1.0x…" at bounding box center [520, 455] width 1041 height 911
click at [893, 59] on link "Recording History" at bounding box center [873, 65] width 90 height 24
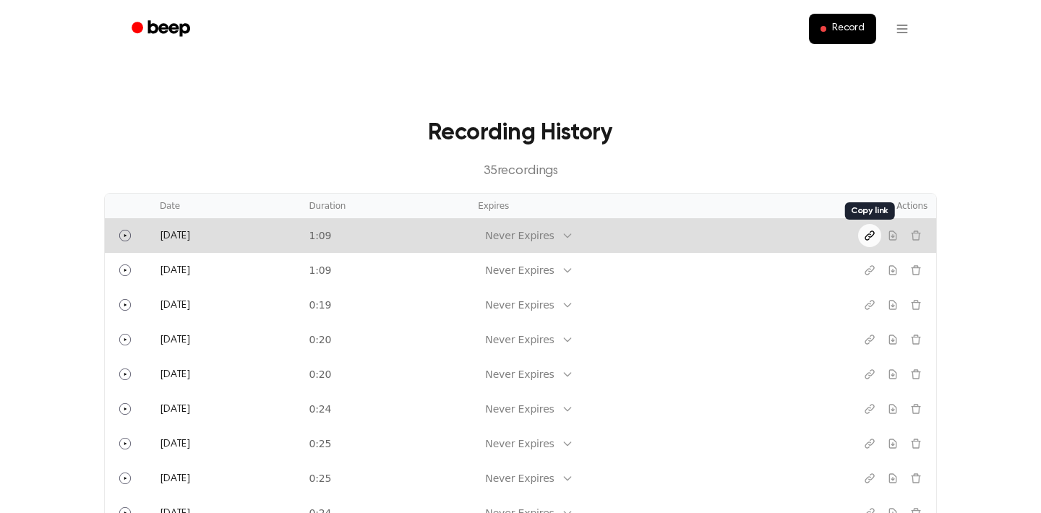
click at [865, 240] on icon "Copy link" at bounding box center [870, 236] width 12 height 12
